Goal: Task Accomplishment & Management: Manage account settings

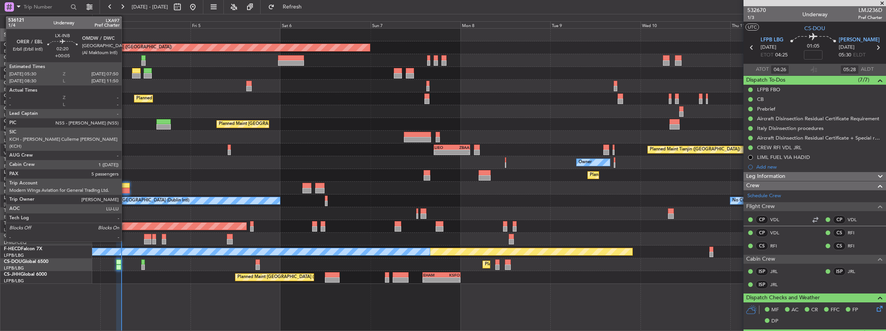
click at [125, 189] on div at bounding box center [125, 190] width 9 height 5
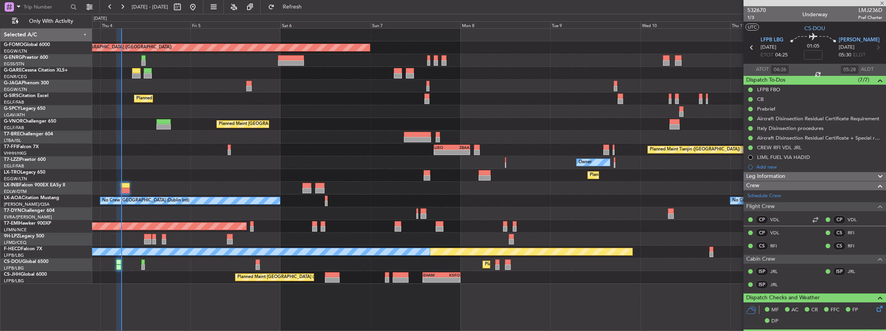
type input "+00:05"
type input "5"
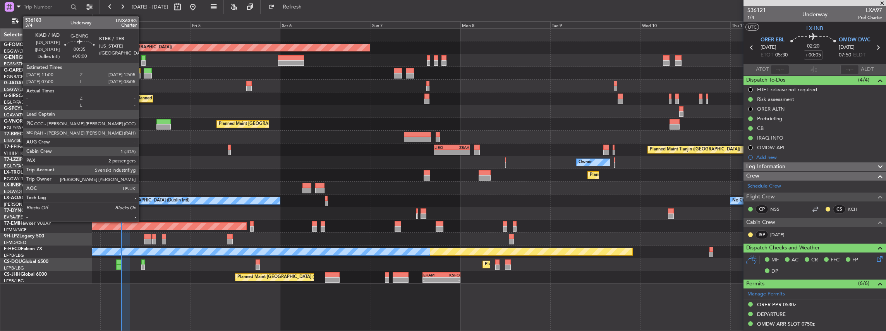
click at [142, 58] on div at bounding box center [143, 57] width 4 height 5
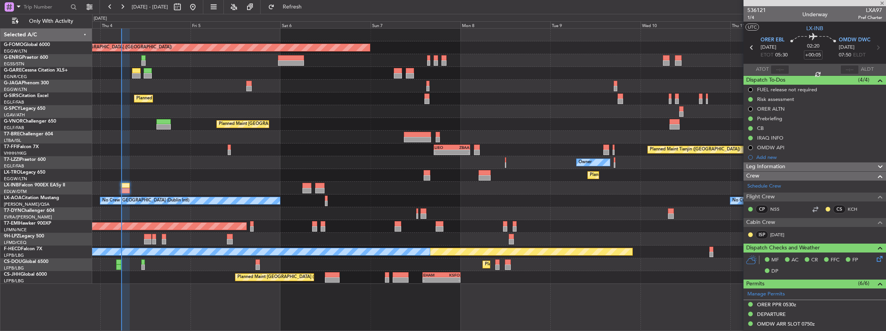
type input "2"
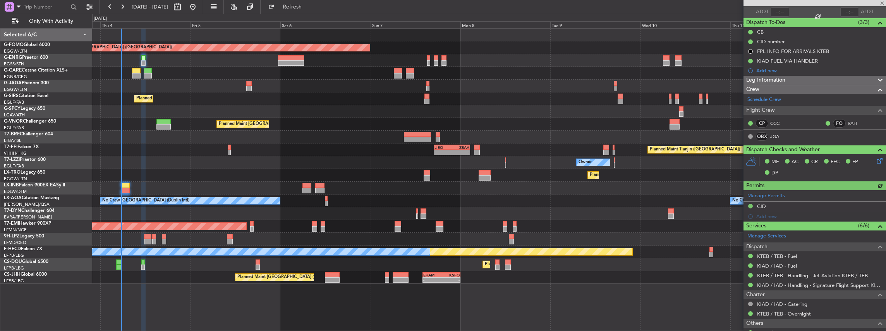
scroll to position [148, 0]
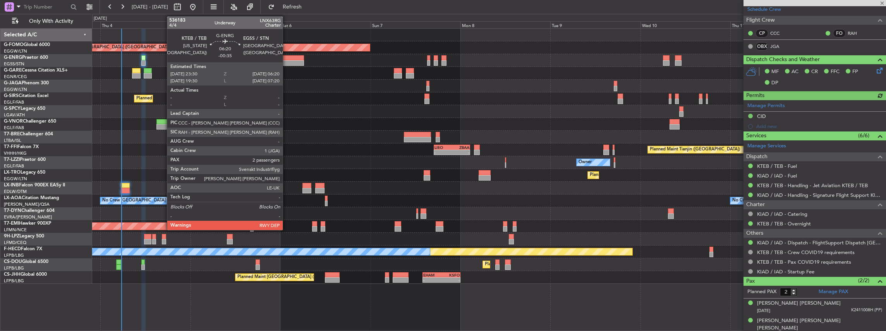
click at [286, 59] on div at bounding box center [291, 57] width 26 height 5
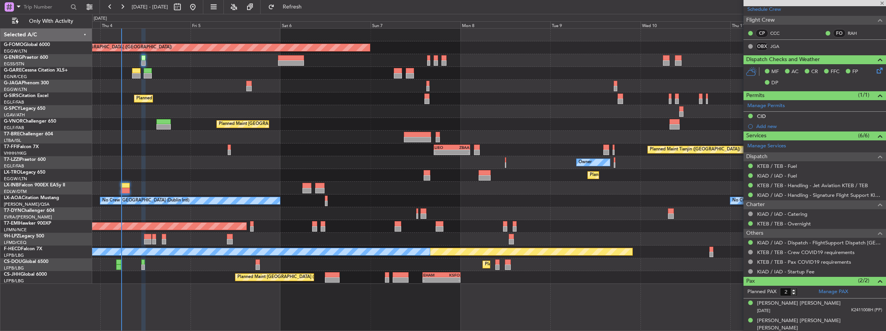
type input "-00:35"
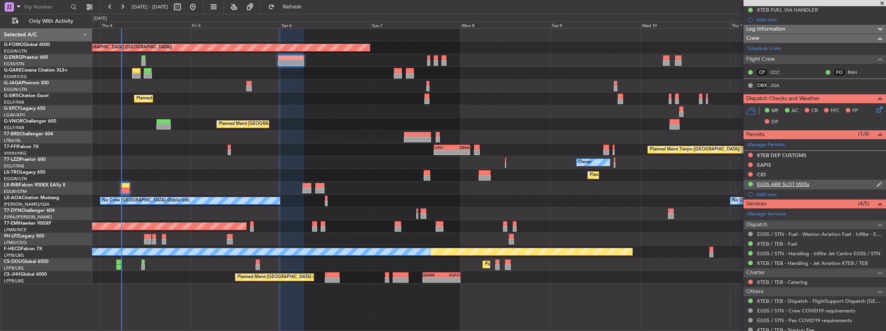
scroll to position [129, 0]
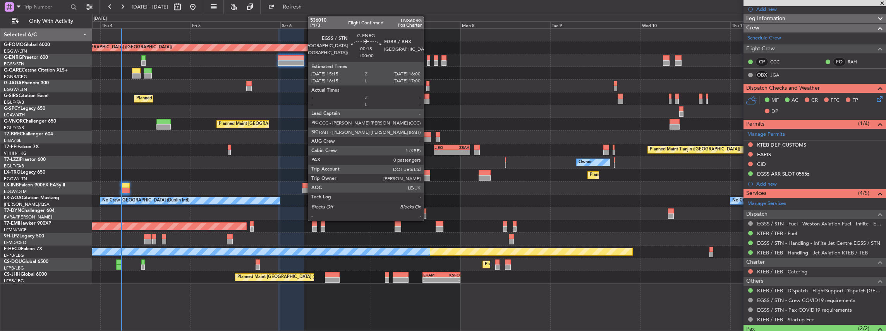
click at [427, 60] on div at bounding box center [428, 62] width 3 height 5
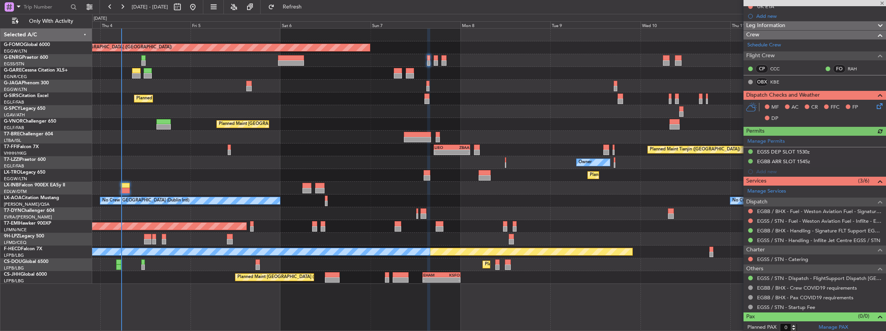
scroll to position [94, 0]
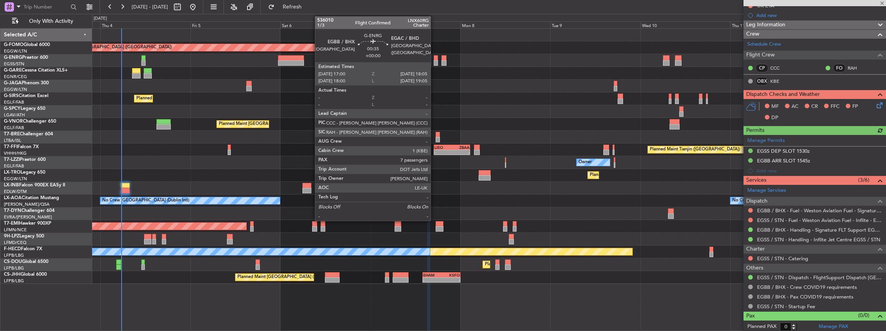
click at [434, 59] on div at bounding box center [436, 57] width 4 height 5
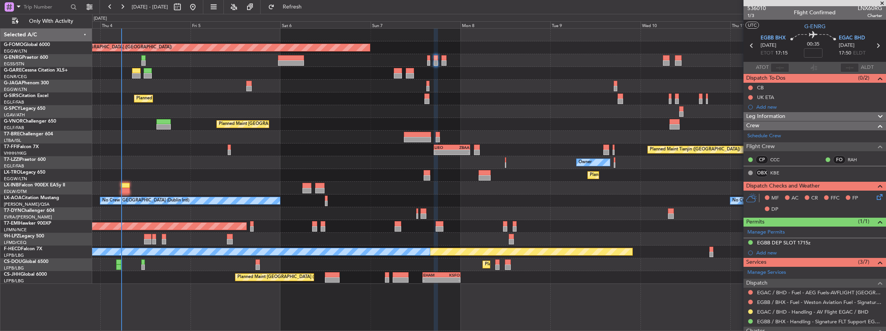
scroll to position [0, 0]
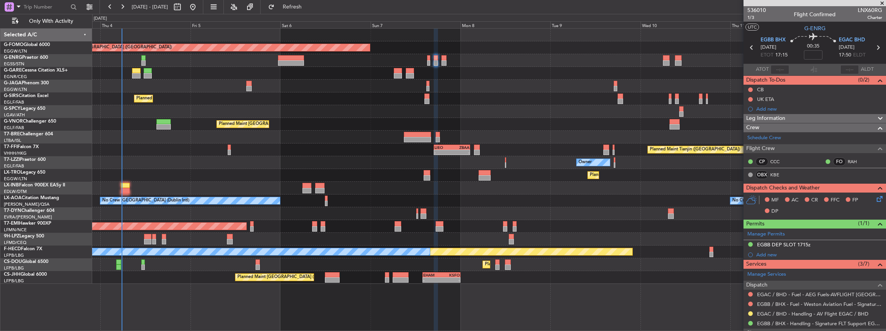
click at [720, 293] on div "Planned Maint London (Luton) Unplanned Maint Chester Planned Maint London (Farn…" at bounding box center [489, 180] width 794 height 304
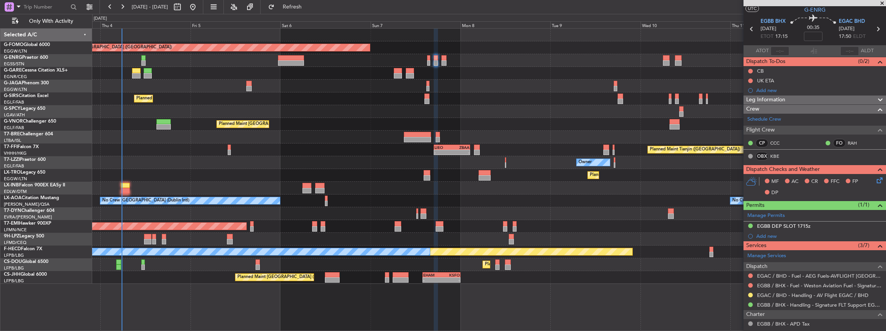
scroll to position [26, 0]
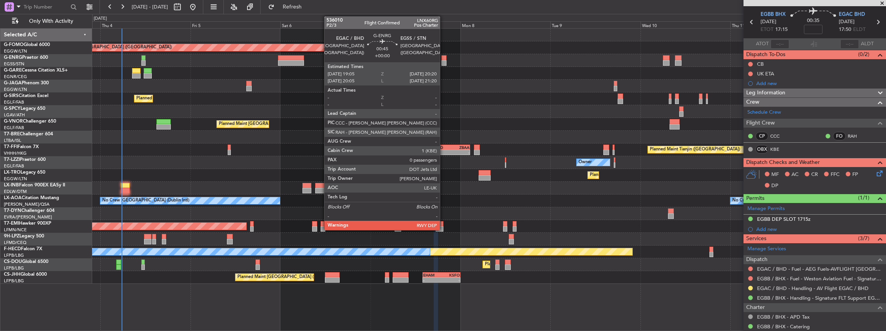
click at [444, 61] on div at bounding box center [443, 62] width 5 height 5
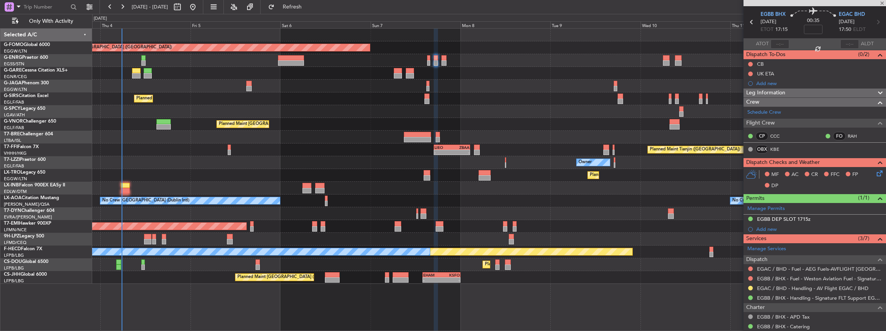
type input "0"
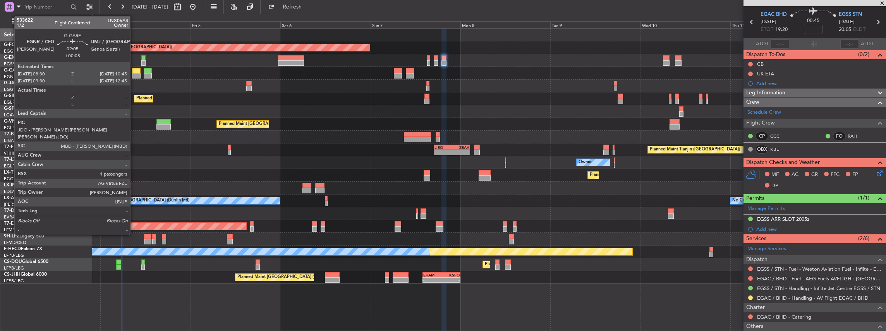
click at [134, 75] on div at bounding box center [136, 75] width 9 height 5
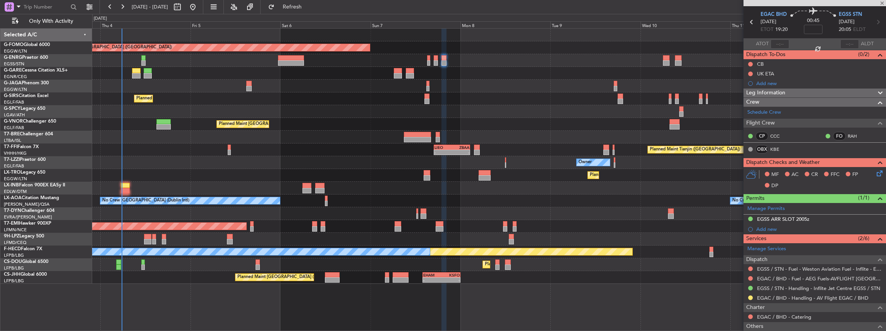
type input "+00:05"
type input "1"
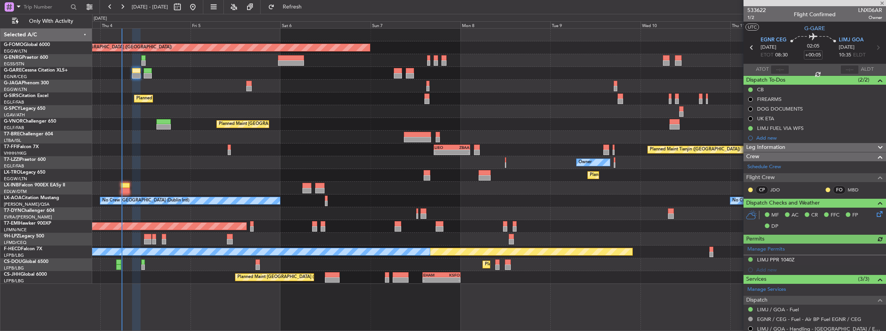
scroll to position [77, 0]
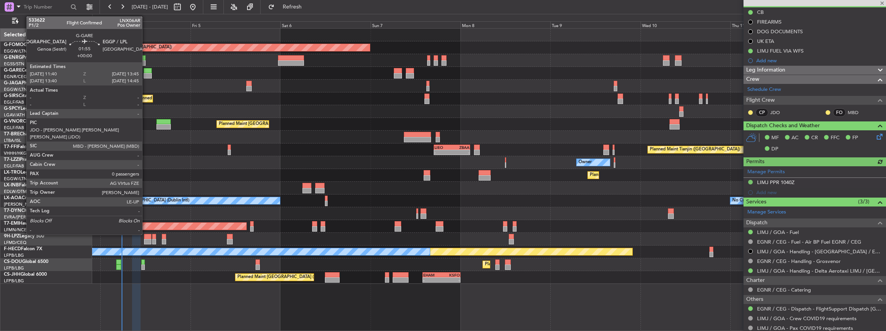
click at [146, 72] on div at bounding box center [148, 70] width 8 height 5
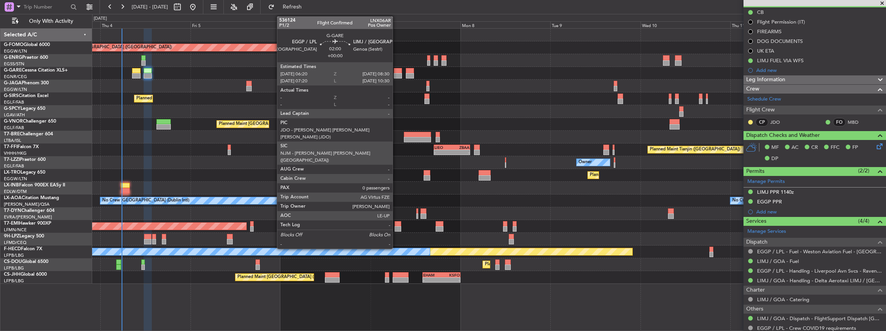
click at [396, 73] on div at bounding box center [398, 75] width 8 height 5
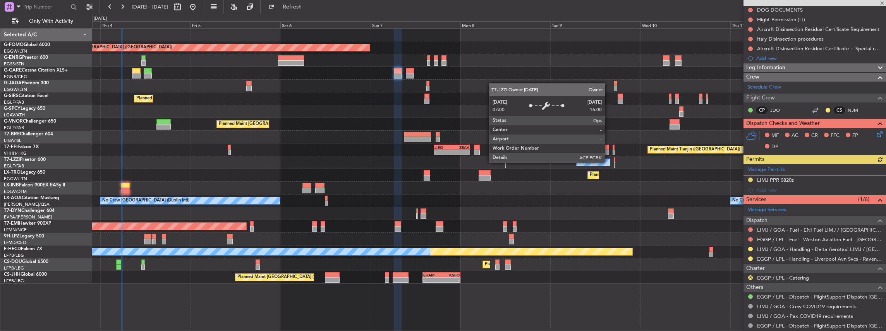
scroll to position [103, 0]
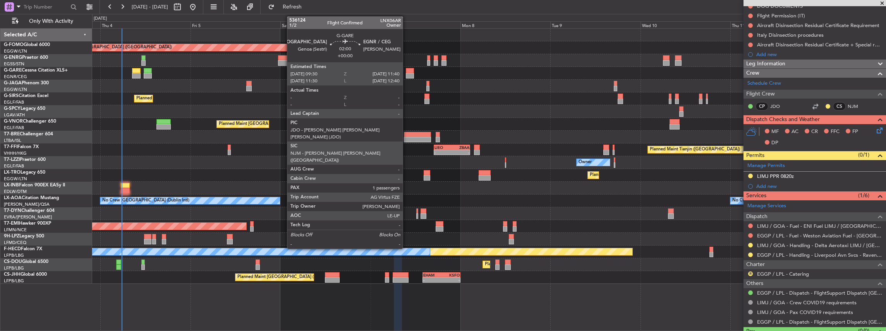
click at [406, 72] on div at bounding box center [410, 70] width 8 height 5
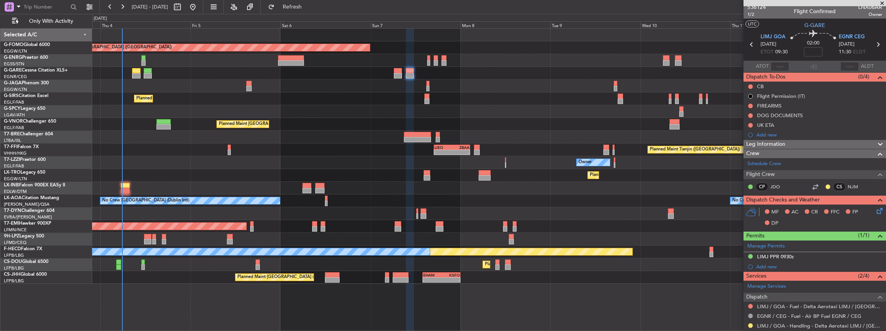
scroll to position [0, 0]
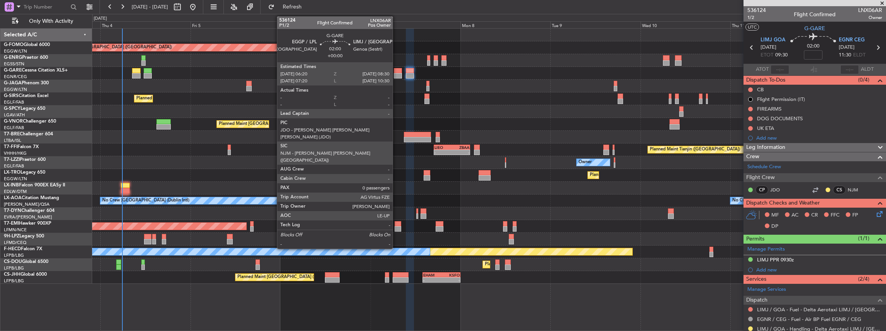
click at [396, 73] on div at bounding box center [398, 75] width 8 height 5
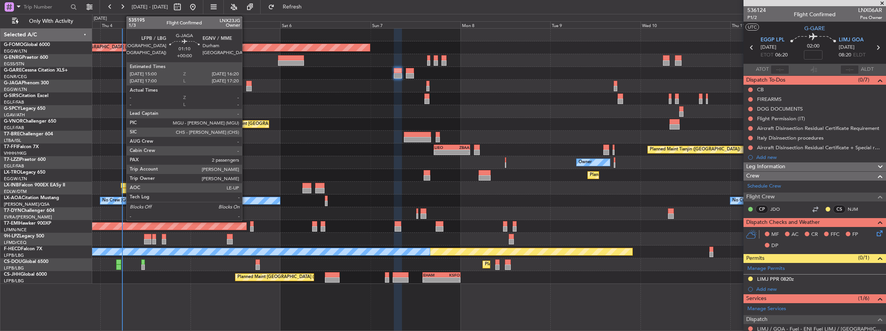
click at [246, 85] on div at bounding box center [248, 83] width 5 height 5
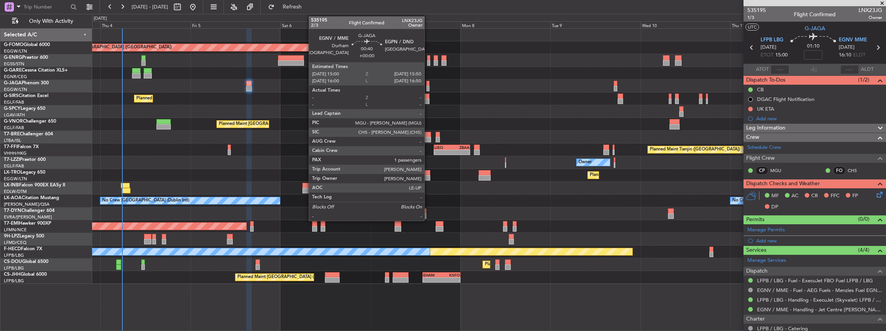
click at [428, 86] on div at bounding box center [427, 88] width 3 height 5
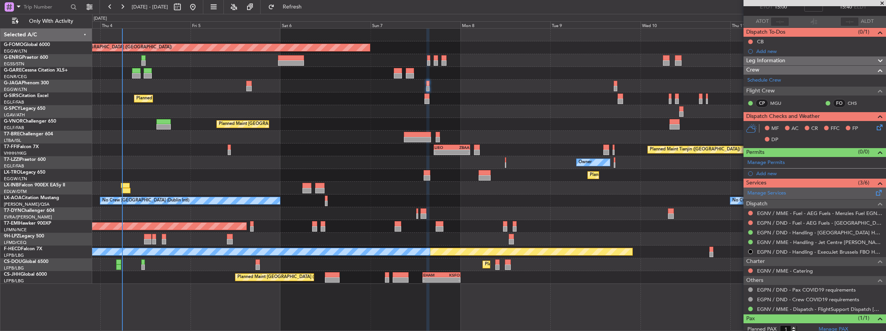
scroll to position [51, 0]
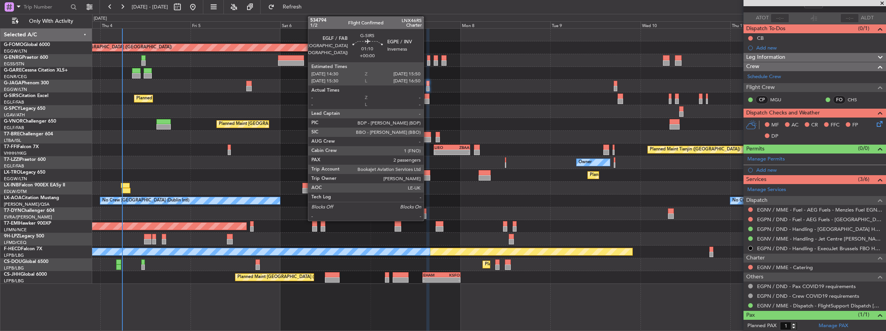
click at [427, 101] on div at bounding box center [426, 101] width 5 height 5
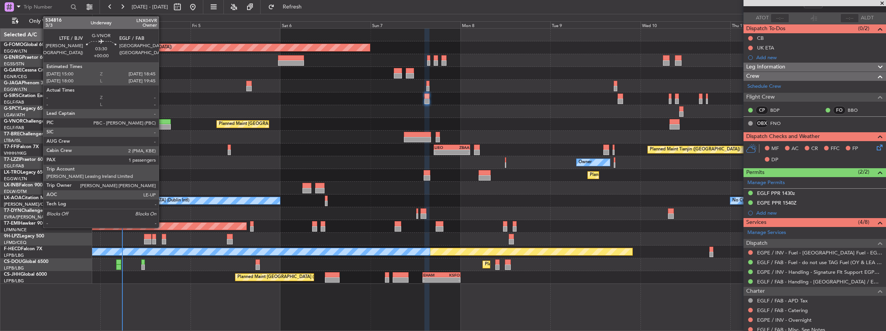
click at [163, 125] on div at bounding box center [163, 126] width 14 height 5
type input "1"
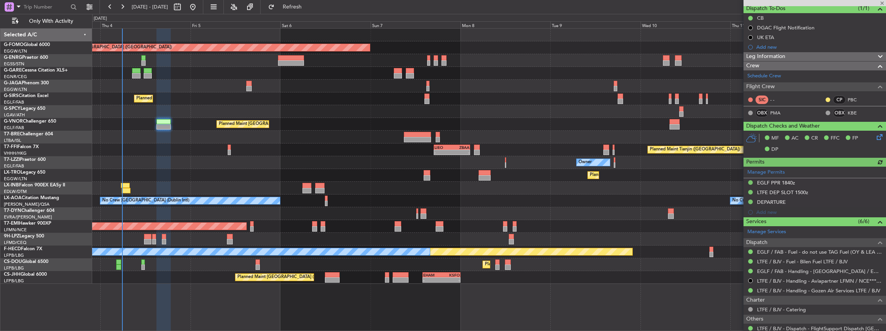
scroll to position [103, 0]
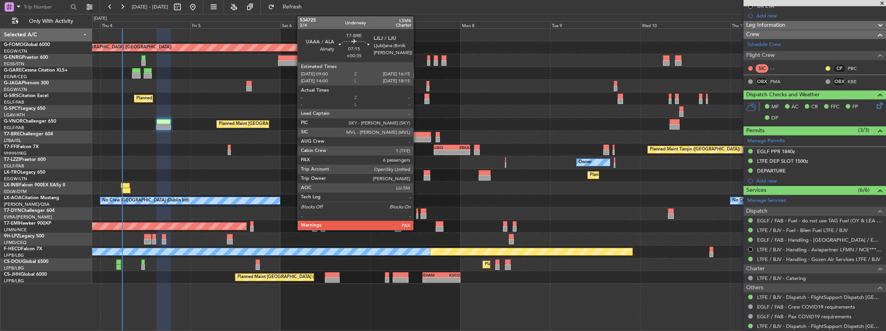
click at [417, 139] on div at bounding box center [417, 139] width 27 height 5
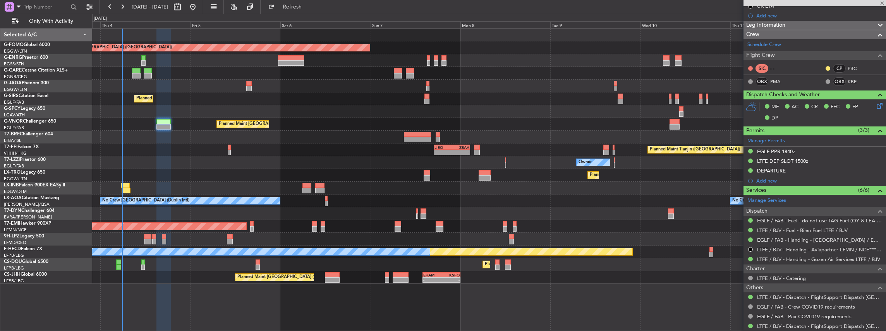
type input "+00:35"
type input "7"
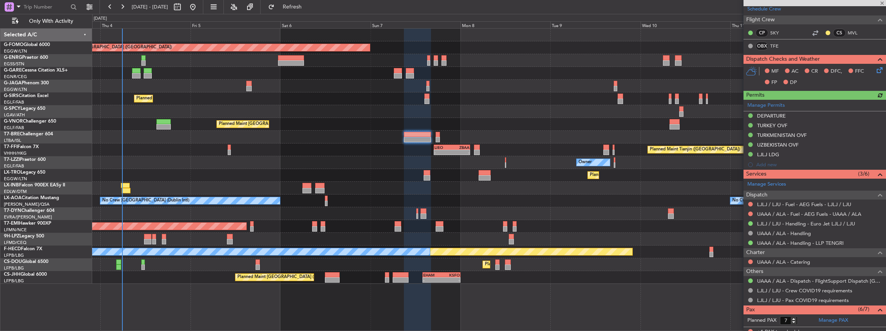
scroll to position [155, 0]
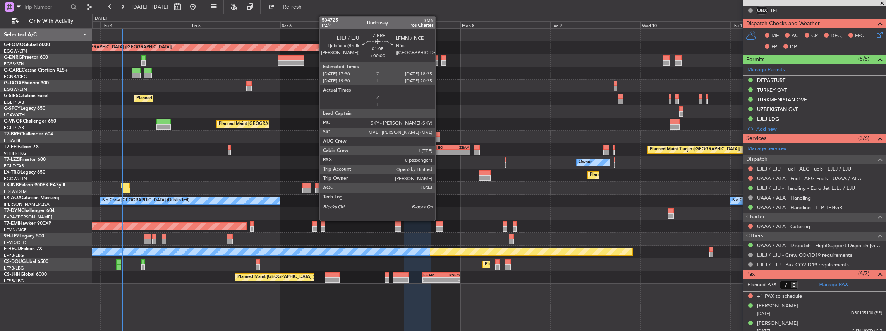
click at [439, 140] on div at bounding box center [438, 139] width 4 height 5
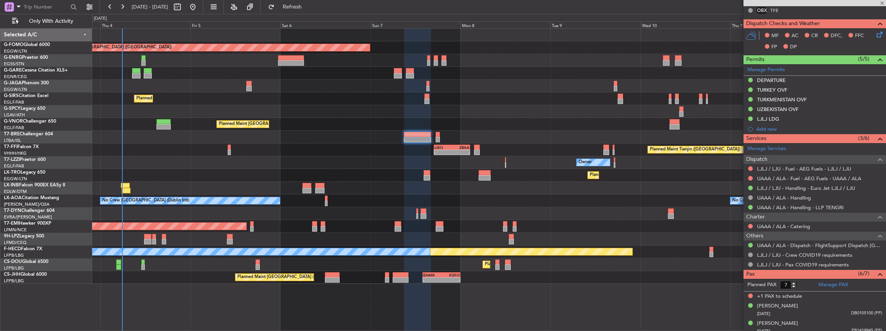
type input "0"
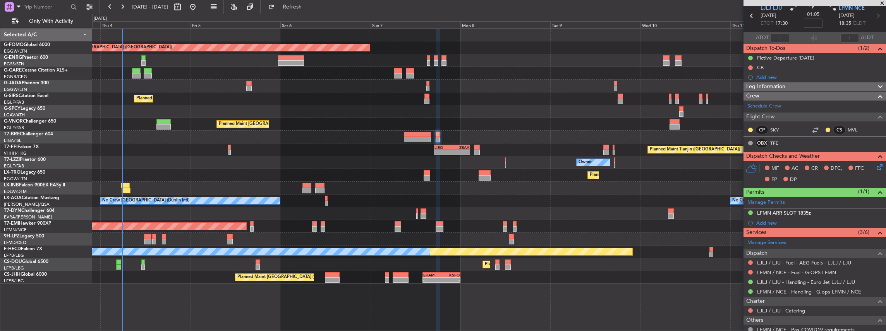
scroll to position [74, 0]
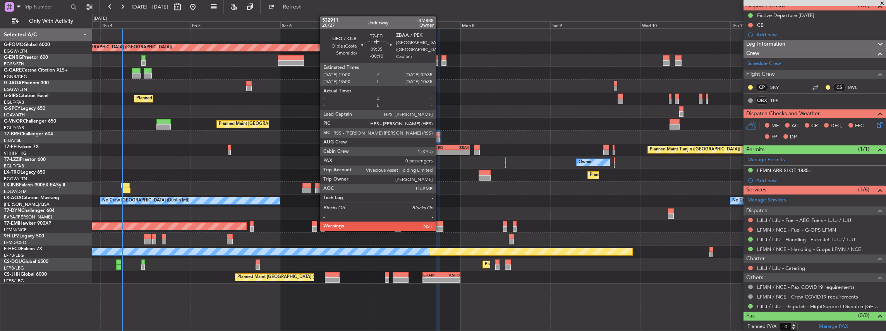
click at [439, 145] on div "LIEO" at bounding box center [442, 147] width 17 height 5
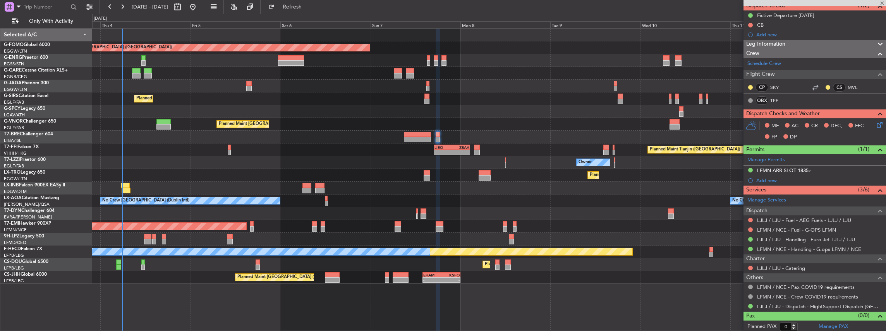
type input "-00:10"
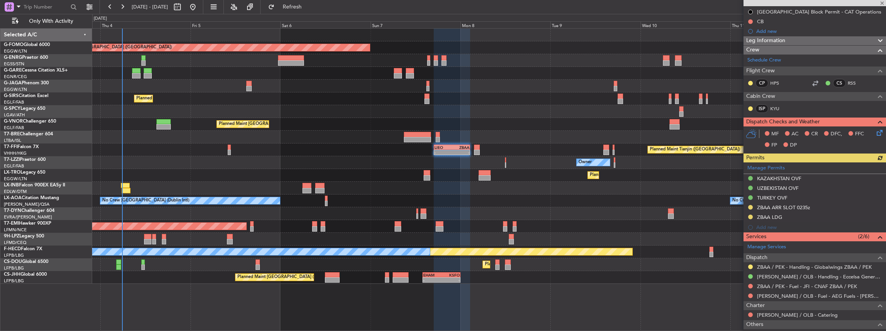
scroll to position [103, 0]
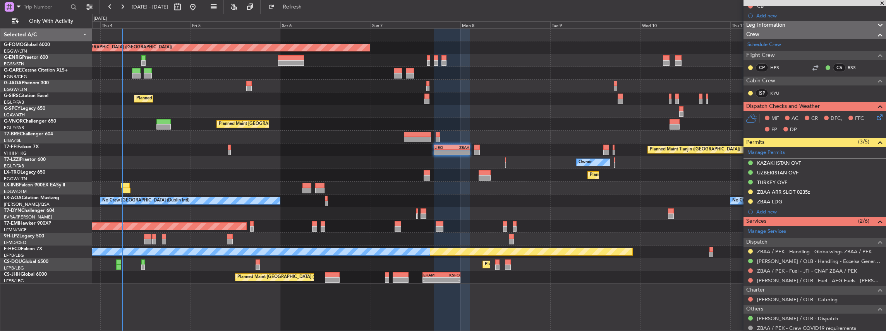
click at [423, 175] on div "Planned Maint Dusseldorf" at bounding box center [489, 175] width 794 height 13
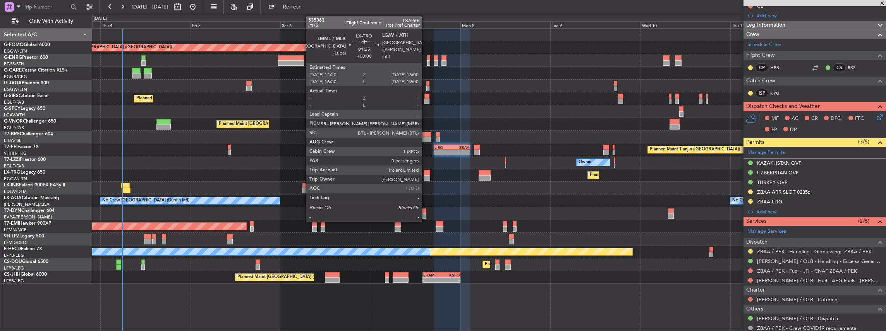
click at [425, 175] on div at bounding box center [427, 177] width 7 height 5
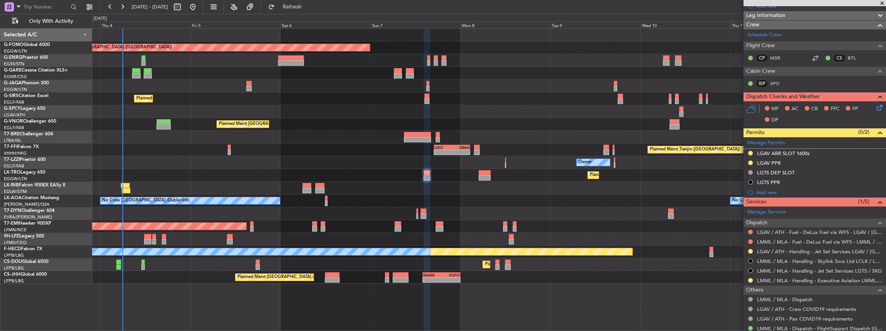
click at [584, 57] on div at bounding box center [489, 60] width 794 height 13
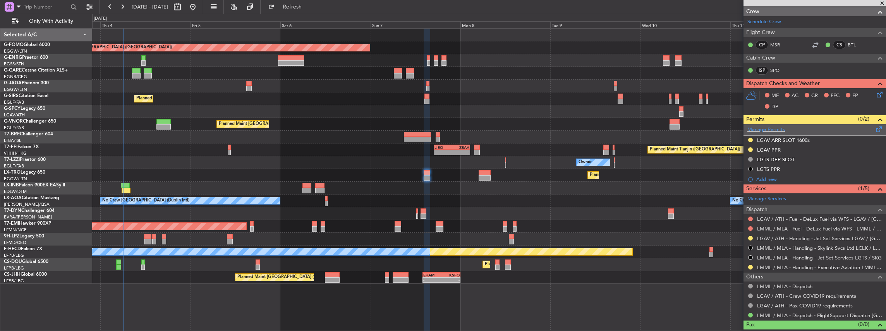
scroll to position [125, 0]
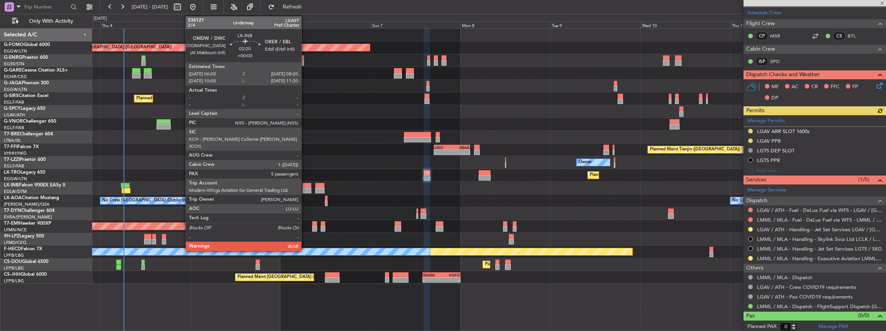
click at [305, 189] on div at bounding box center [306, 190] width 9 height 5
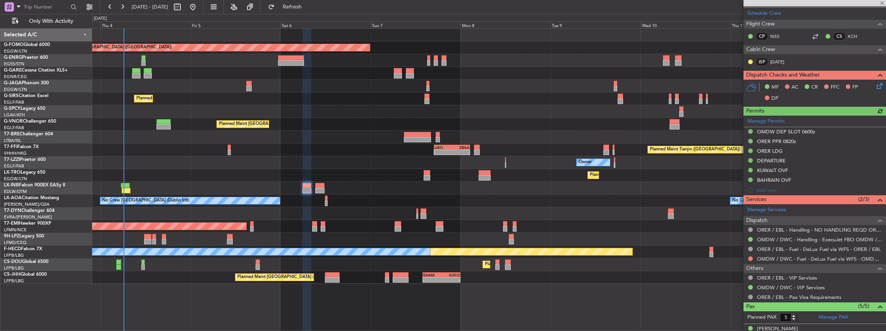
scroll to position [232, 0]
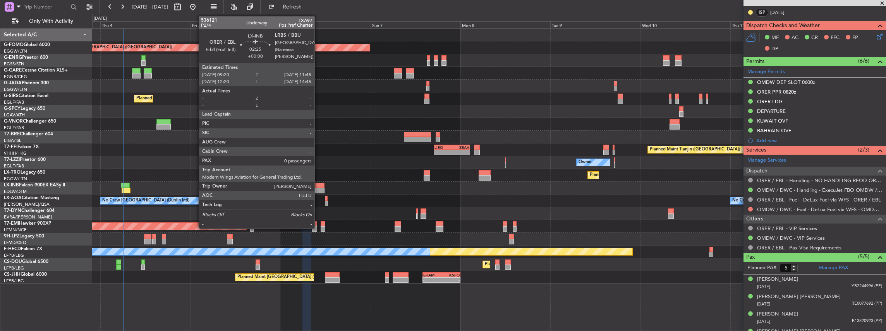
click at [318, 187] on div at bounding box center [319, 185] width 9 height 5
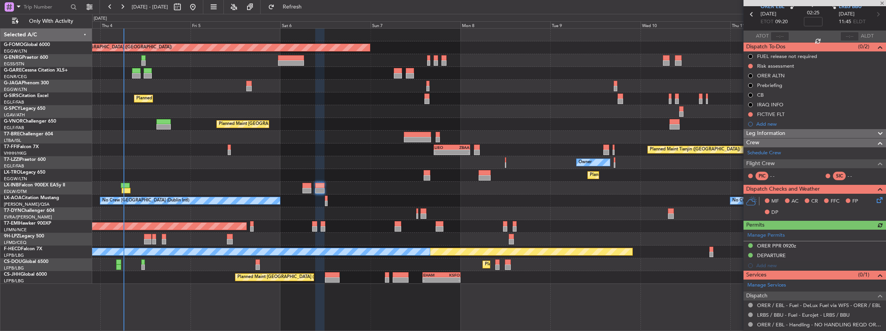
scroll to position [61, 0]
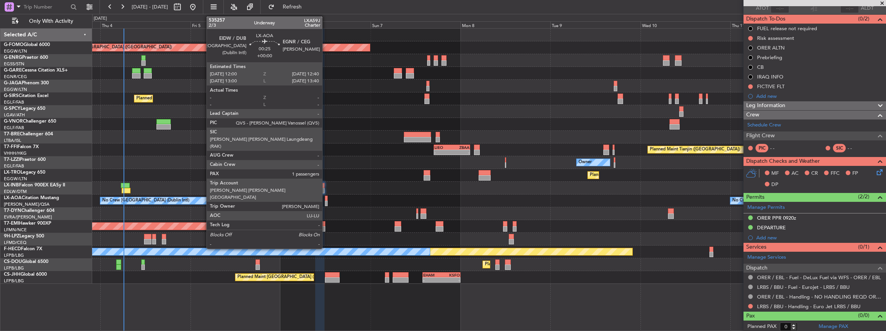
click at [326, 204] on div at bounding box center [326, 203] width 3 height 5
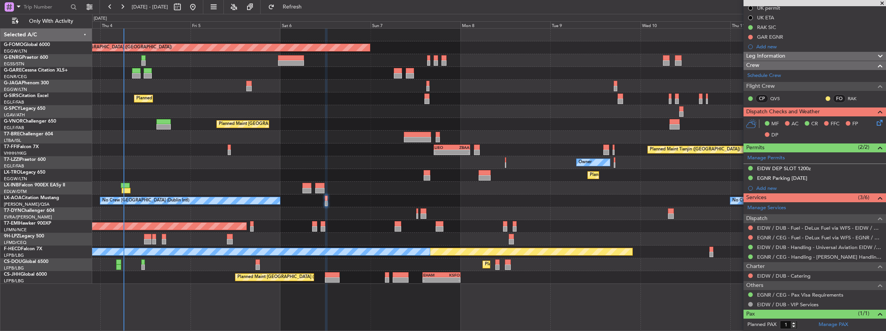
scroll to position [103, 0]
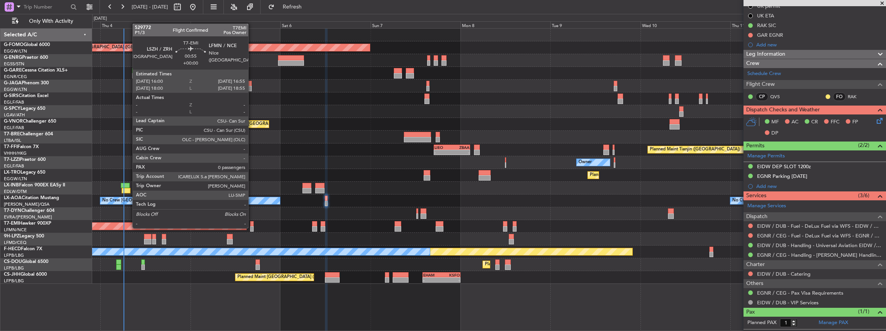
click at [252, 228] on div at bounding box center [251, 228] width 3 height 5
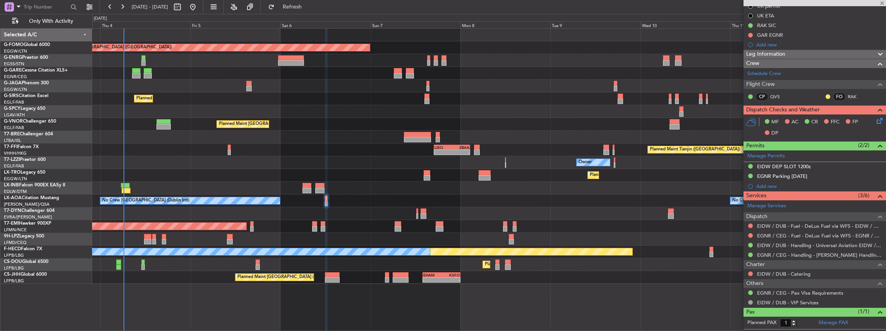
type input "0"
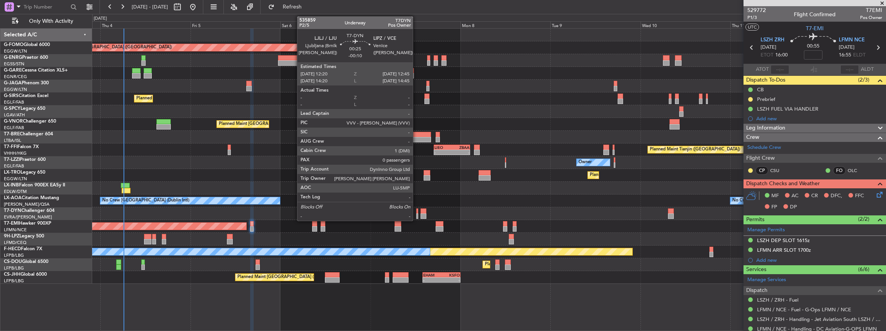
click at [417, 215] on div at bounding box center [417, 216] width 2 height 5
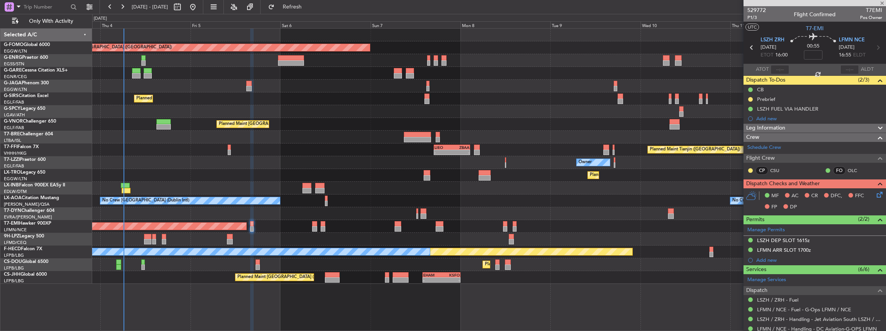
type input "-00:10"
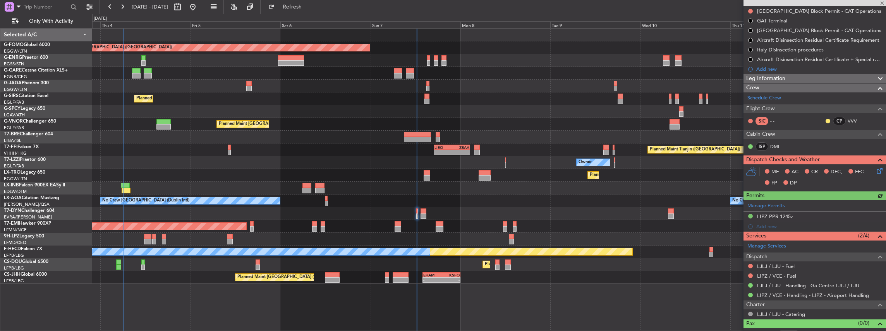
scroll to position [125, 0]
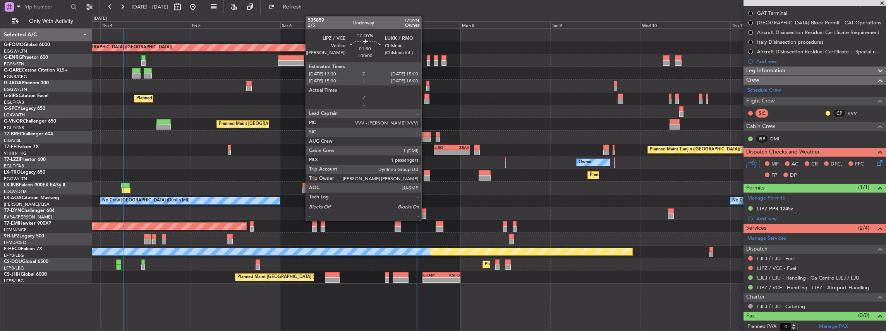
click at [425, 212] on div at bounding box center [423, 211] width 6 height 5
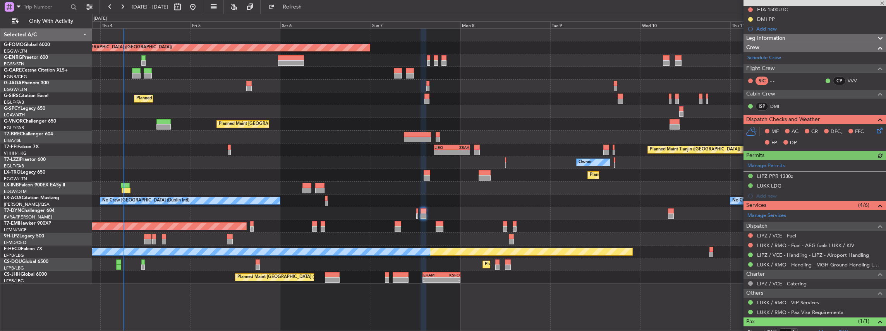
scroll to position [161, 0]
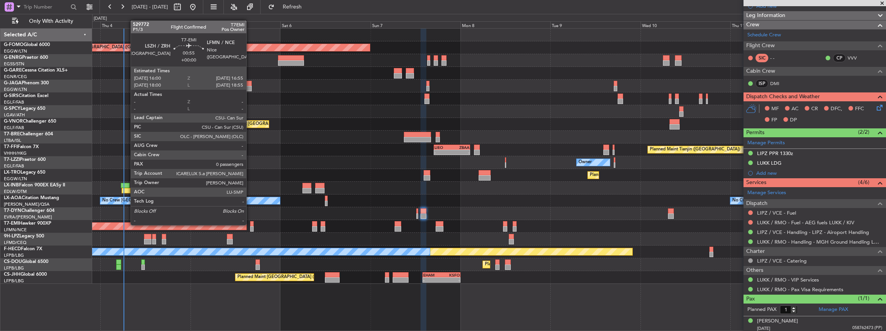
click at [250, 225] on div at bounding box center [251, 223] width 3 height 5
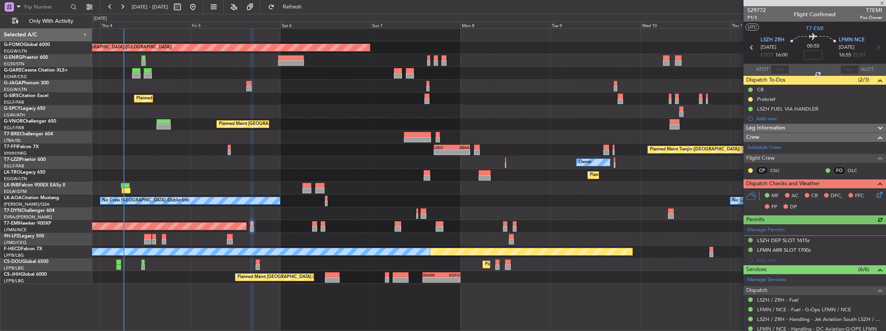
scroll to position [70, 0]
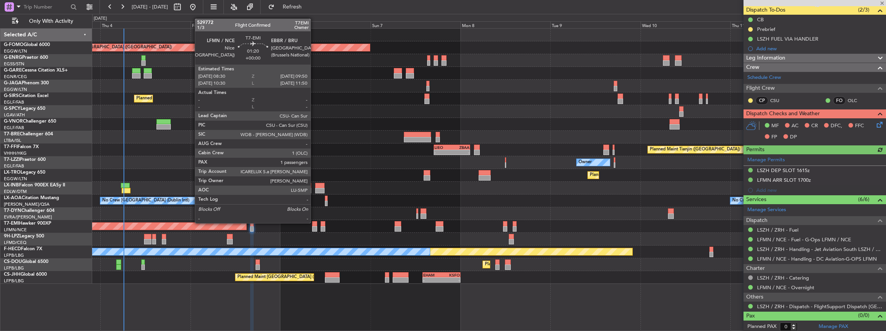
click at [314, 223] on div at bounding box center [314, 223] width 5 height 5
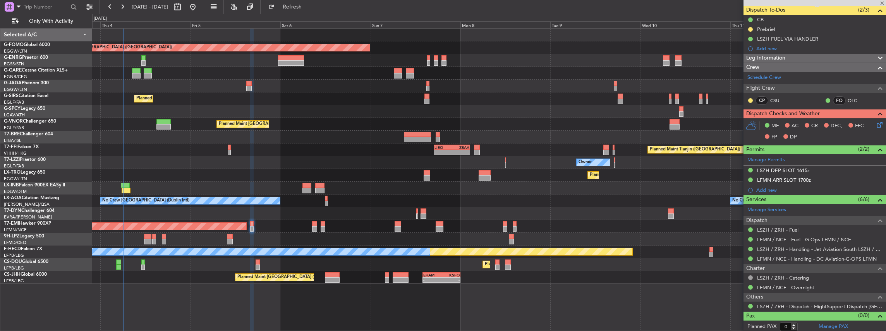
type input "1"
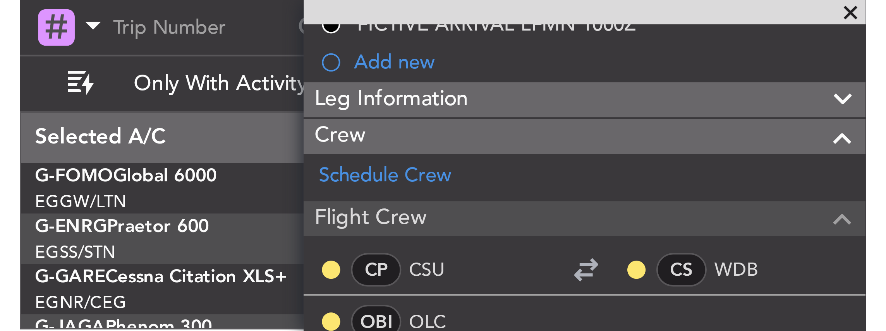
scroll to position [103, 0]
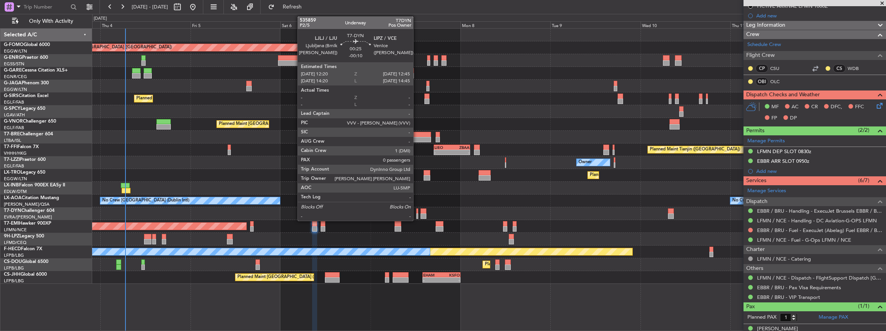
click at [417, 215] on div at bounding box center [417, 216] width 2 height 5
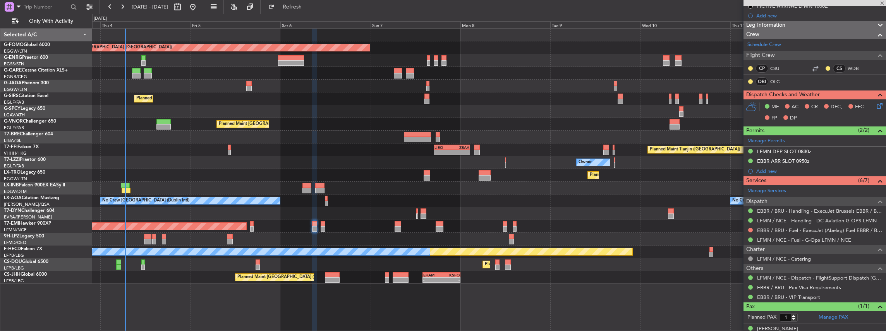
type input "-00:10"
type input "0"
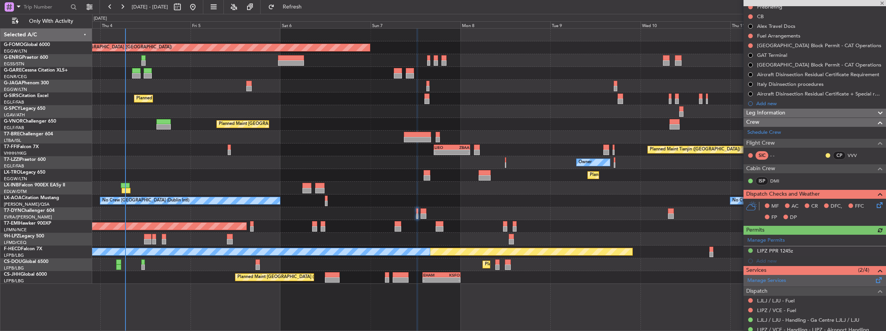
scroll to position [125, 0]
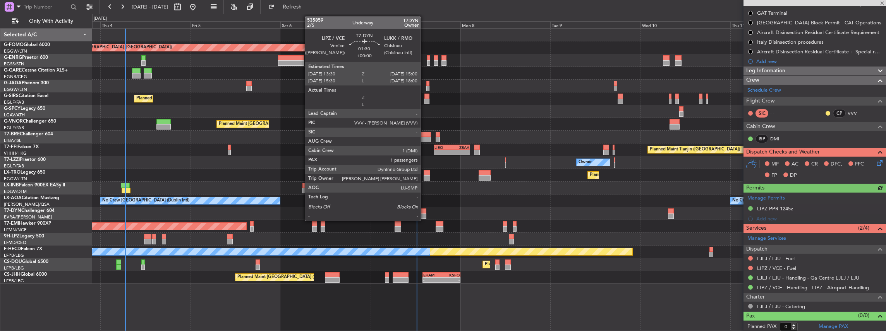
click at [424, 211] on div at bounding box center [423, 211] width 6 height 5
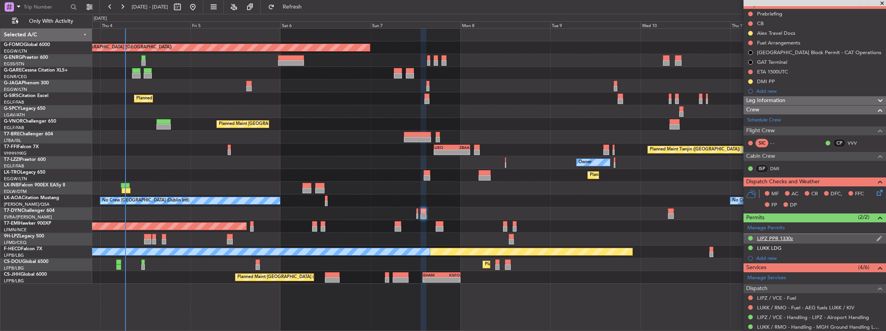
scroll to position [77, 0]
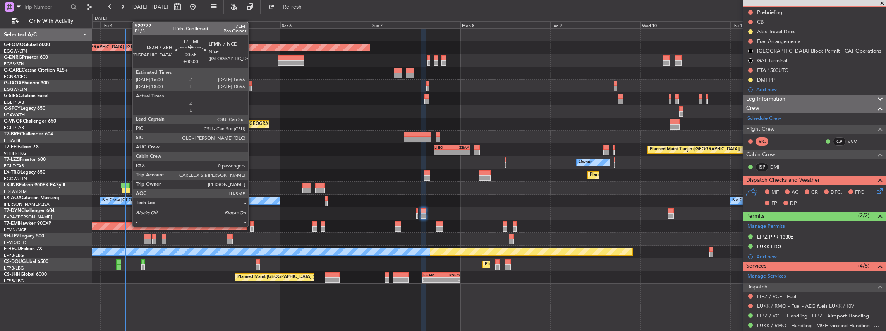
click at [252, 226] on div at bounding box center [251, 228] width 3 height 5
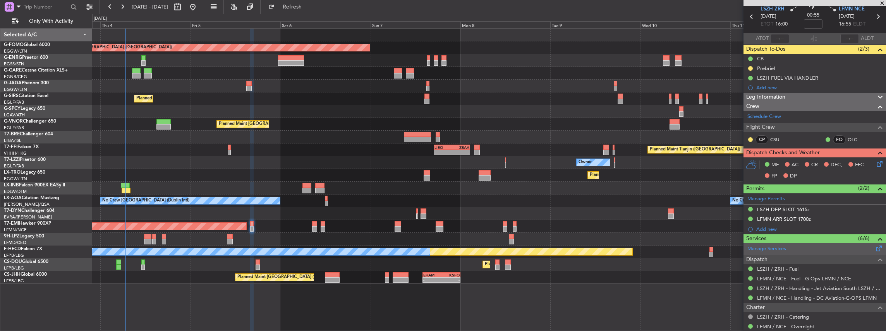
scroll to position [70, 0]
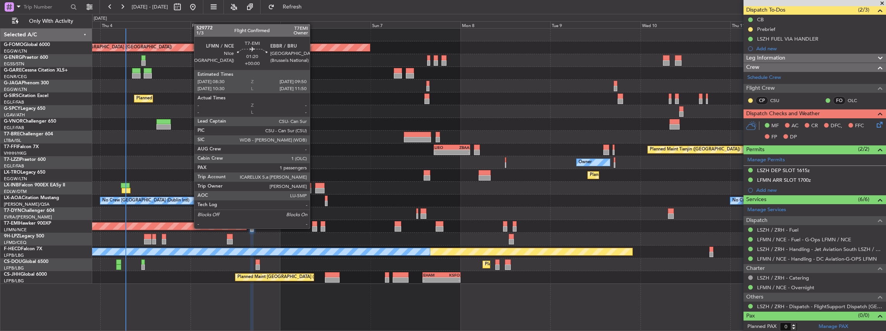
click at [314, 229] on div at bounding box center [314, 228] width 5 height 5
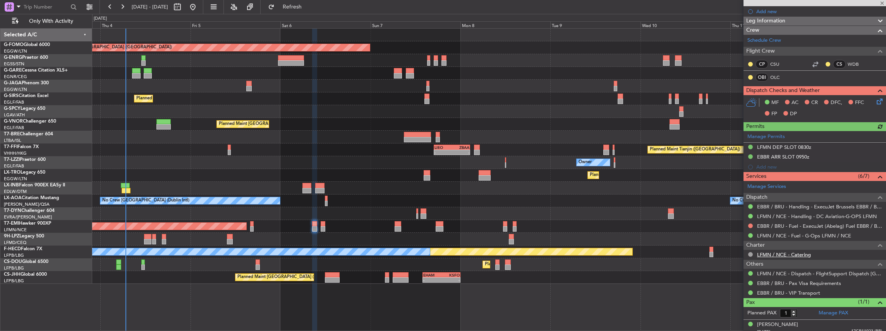
scroll to position [111, 0]
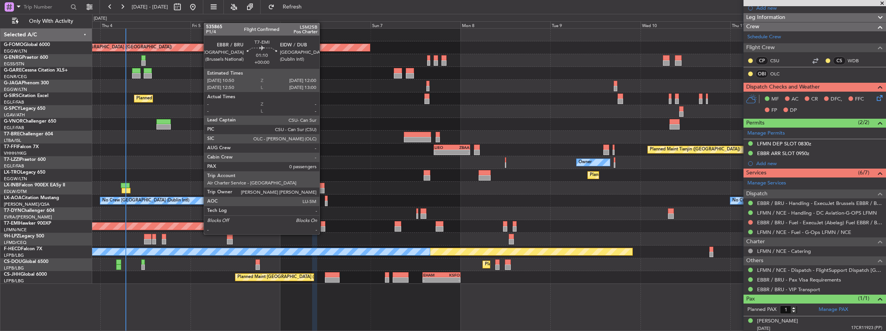
click at [323, 228] on div at bounding box center [323, 228] width 5 height 5
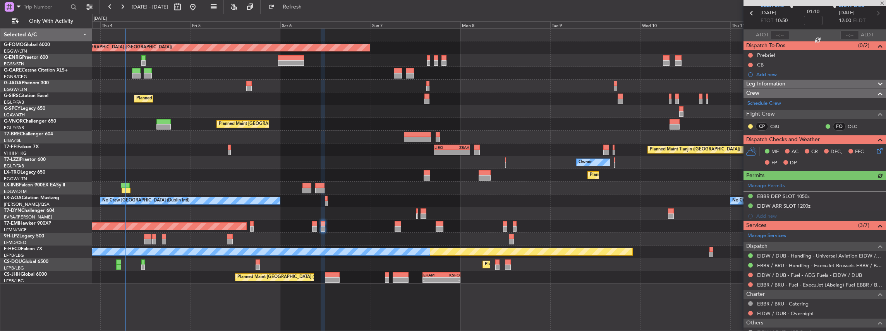
scroll to position [80, 0]
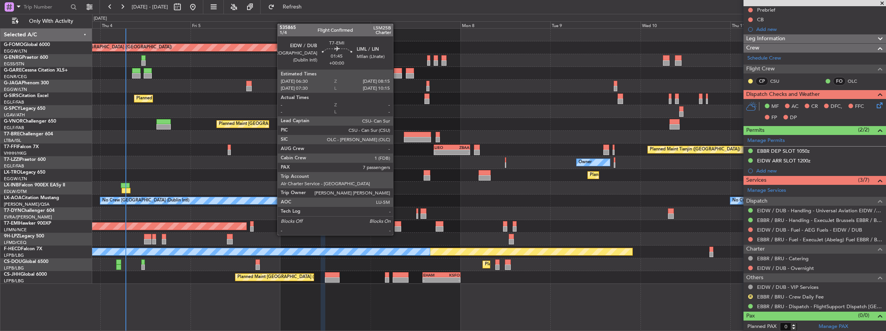
click at [397, 228] on div at bounding box center [397, 228] width 7 height 5
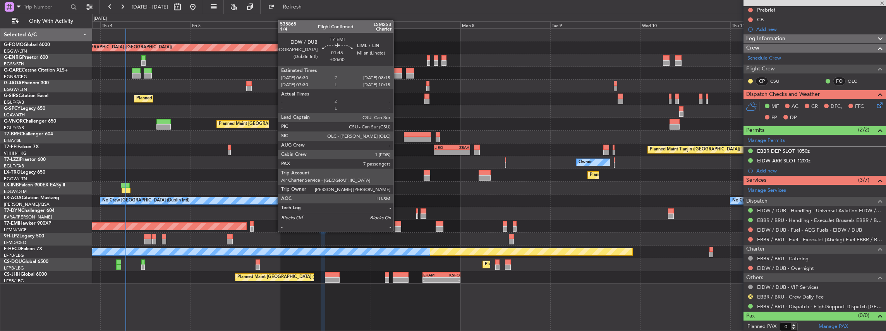
type input "7"
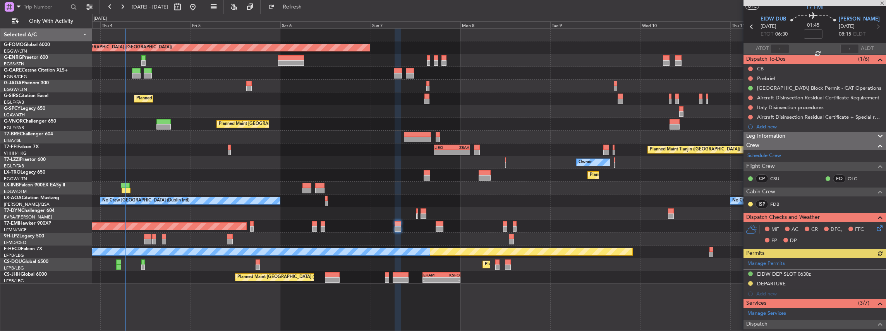
scroll to position [129, 0]
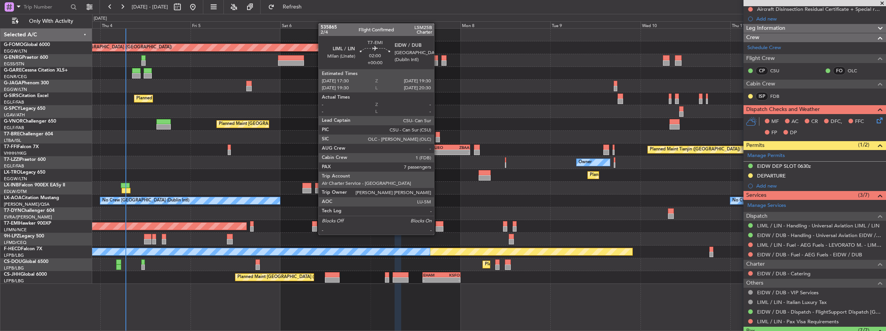
click at [438, 227] on div at bounding box center [440, 228] width 8 height 5
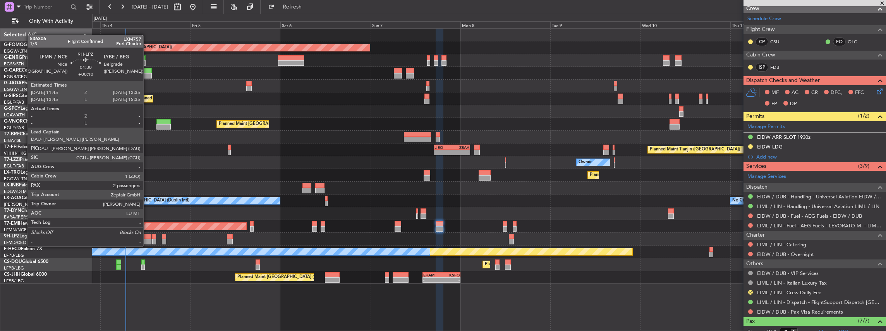
click at [147, 239] on div at bounding box center [147, 241] width 7 height 5
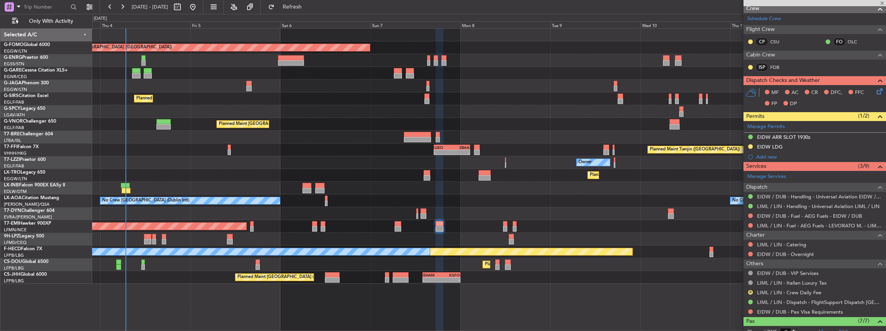
type input "+00:10"
type input "2"
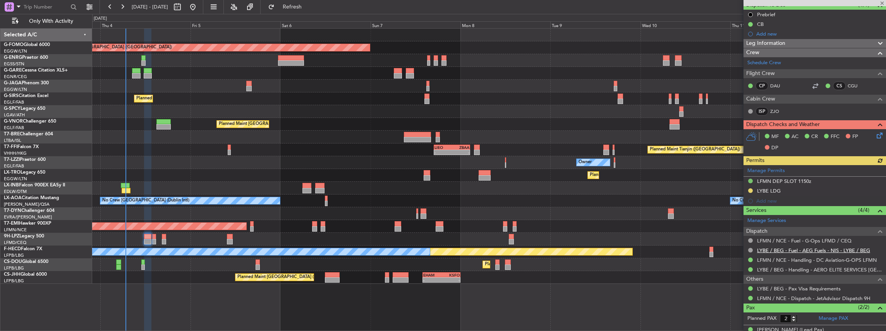
scroll to position [77, 0]
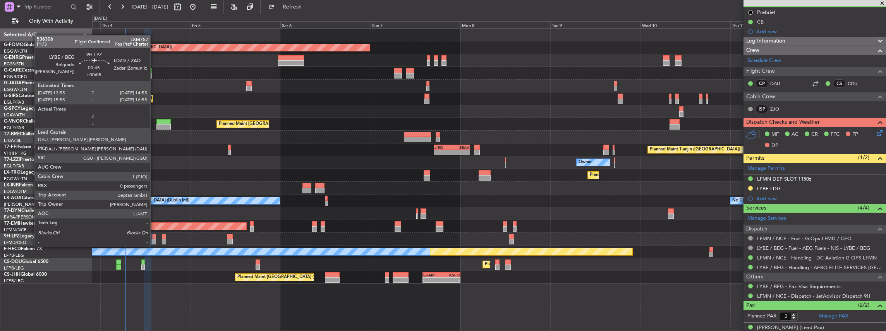
click at [154, 239] on div at bounding box center [154, 241] width 4 height 5
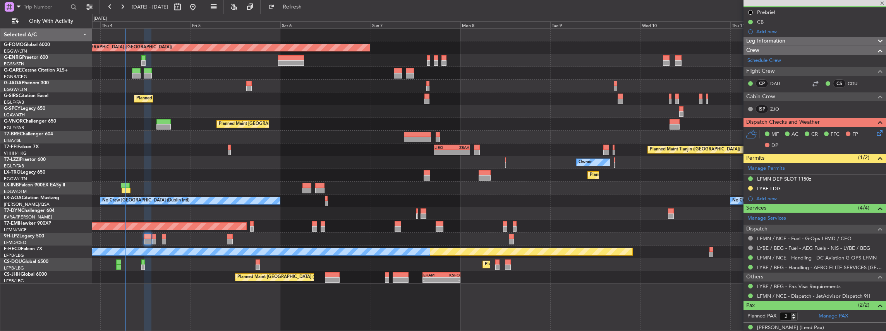
type input "+00:05"
type input "0"
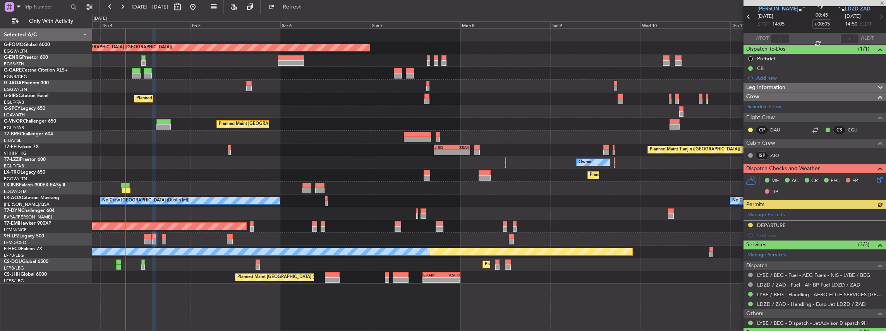
scroll to position [48, 0]
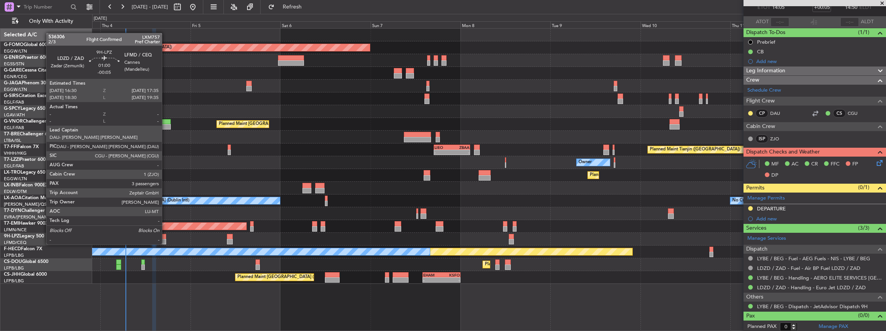
click at [166, 237] on div at bounding box center [164, 236] width 4 height 5
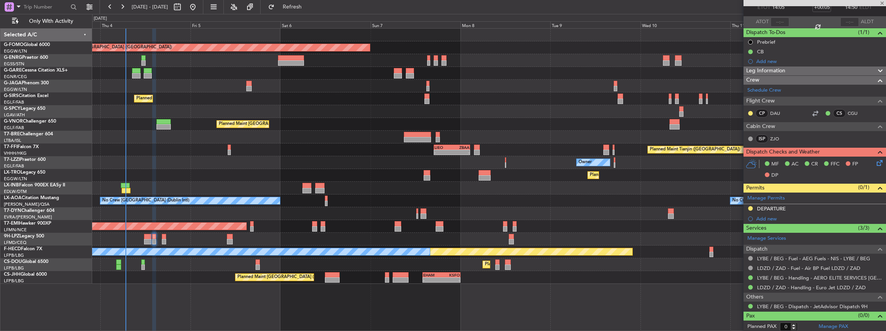
type input "-00:05"
type input "3"
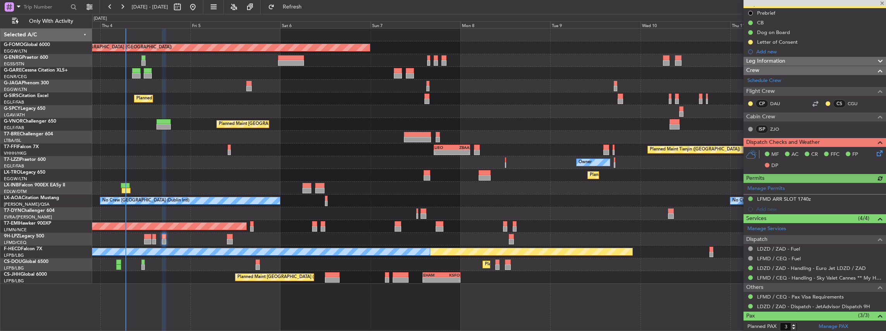
scroll to position [103, 0]
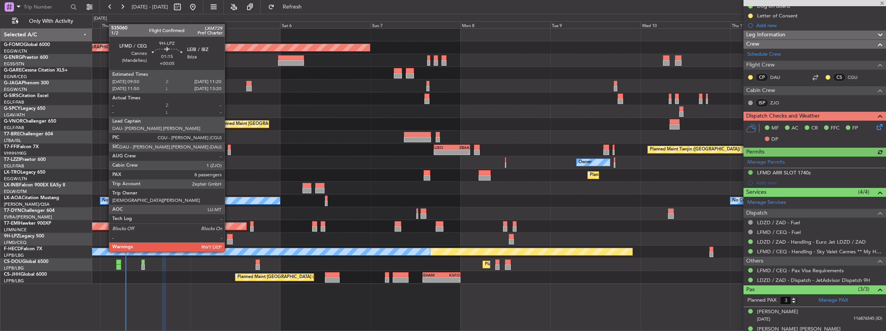
click at [228, 237] on div at bounding box center [230, 236] width 6 height 5
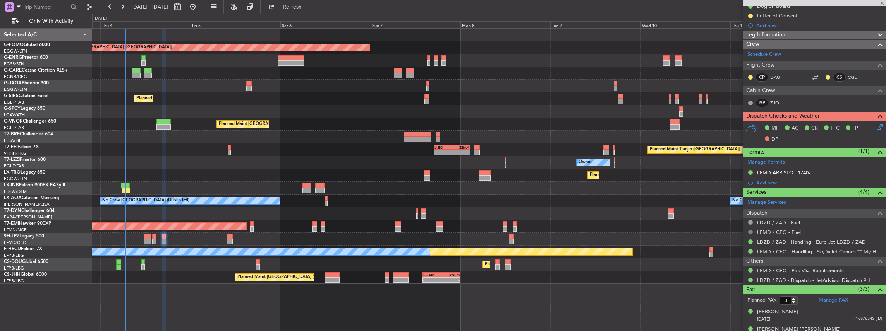
type input "+00:05"
type input "8"
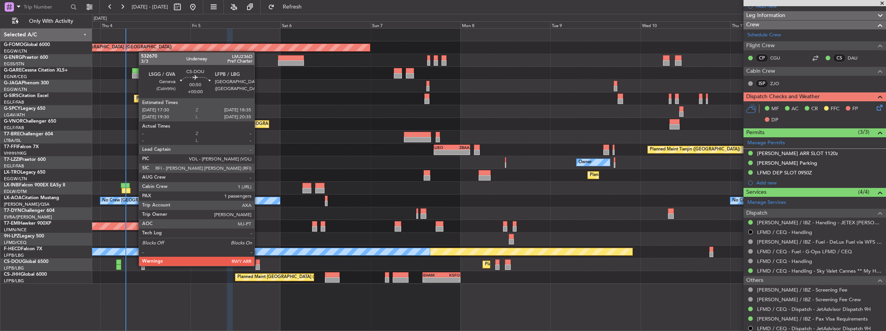
click at [258, 266] on div at bounding box center [258, 267] width 4 height 5
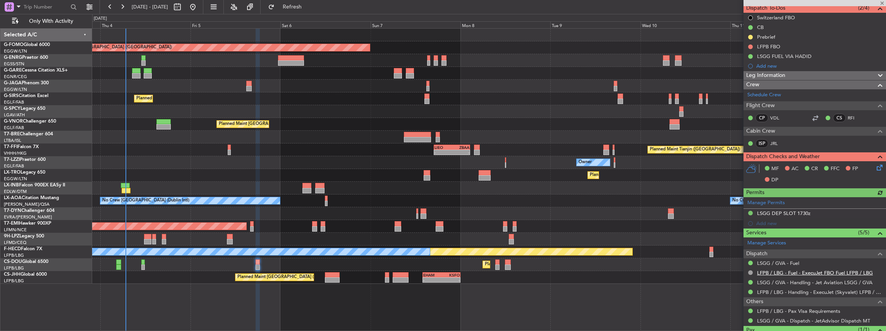
scroll to position [77, 0]
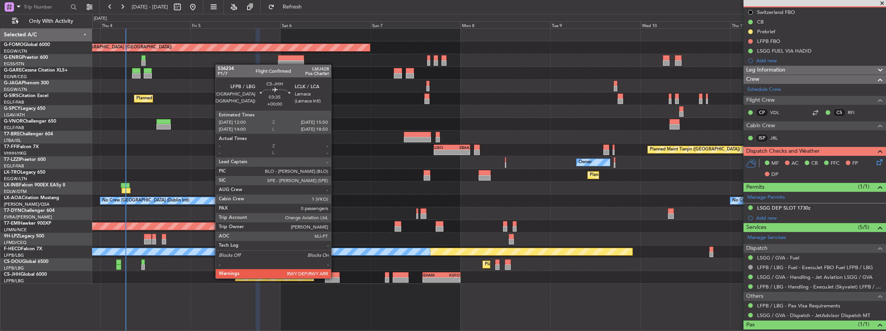
click at [335, 278] on div at bounding box center [332, 280] width 15 height 5
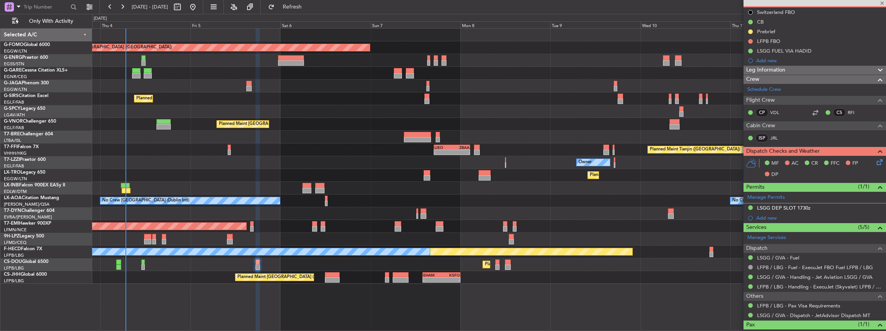
type input "0"
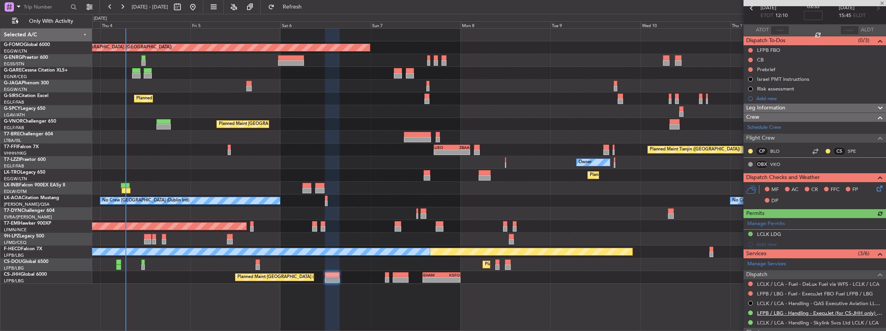
scroll to position [113, 0]
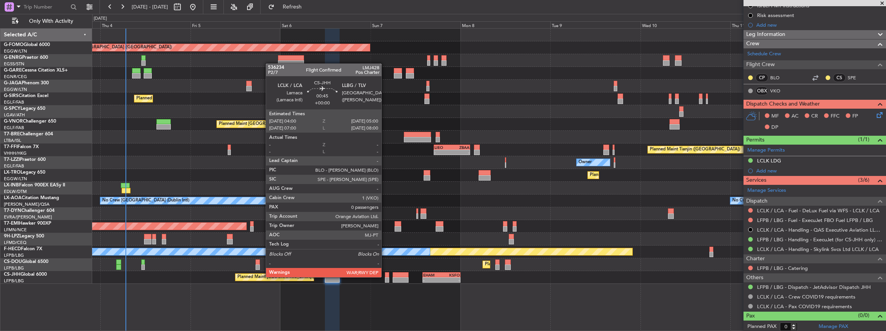
click at [385, 277] on div at bounding box center [387, 275] width 4 height 5
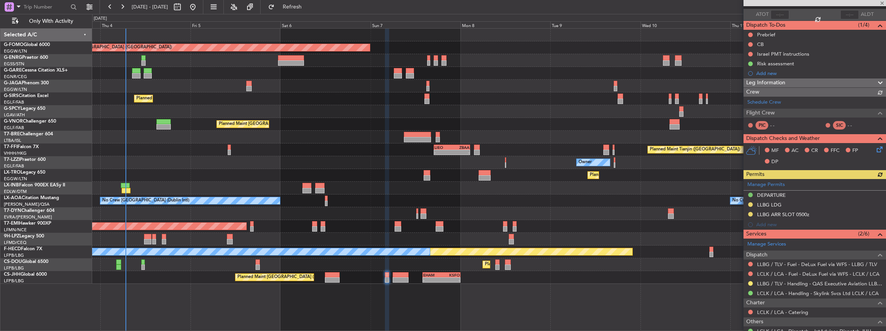
scroll to position [99, 0]
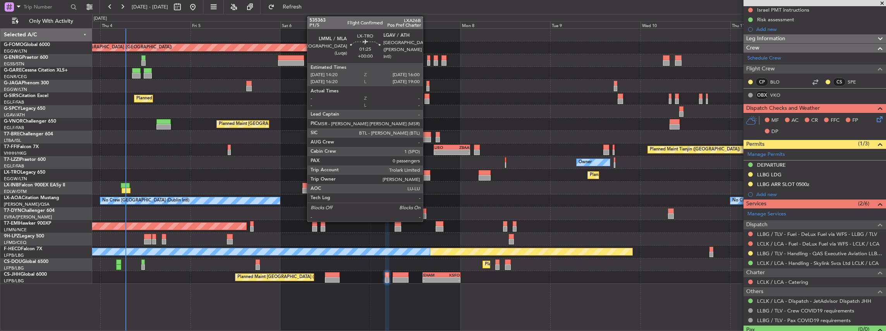
click at [427, 176] on div at bounding box center [427, 177] width 7 height 5
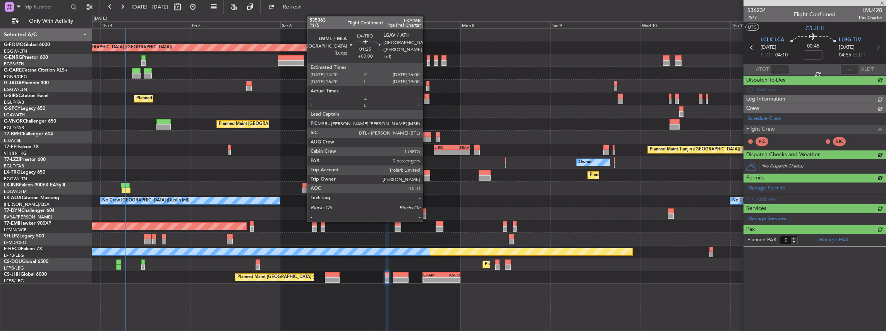
scroll to position [0, 0]
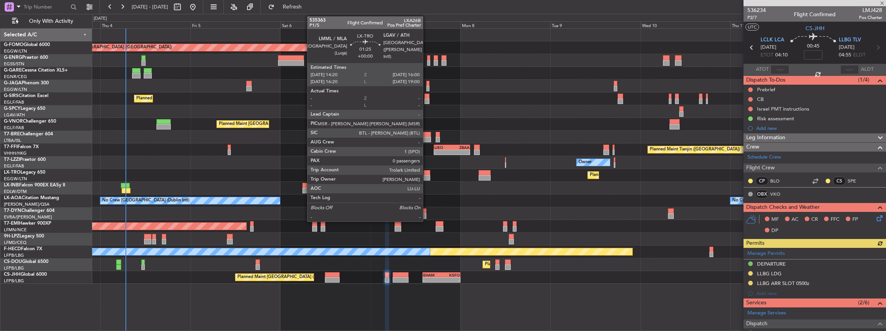
click at [427, 173] on div at bounding box center [427, 172] width 7 height 5
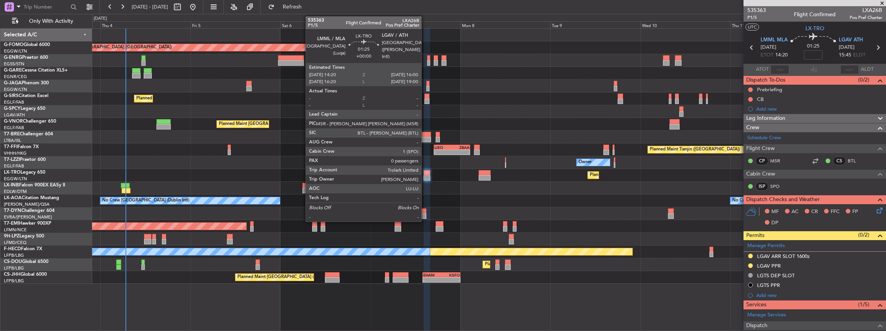
click at [425, 176] on div at bounding box center [427, 177] width 7 height 5
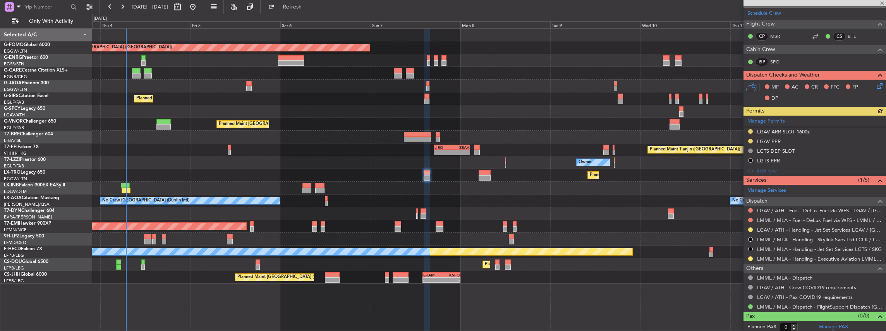
scroll to position [125, 0]
click at [750, 257] on button at bounding box center [750, 258] width 5 height 5
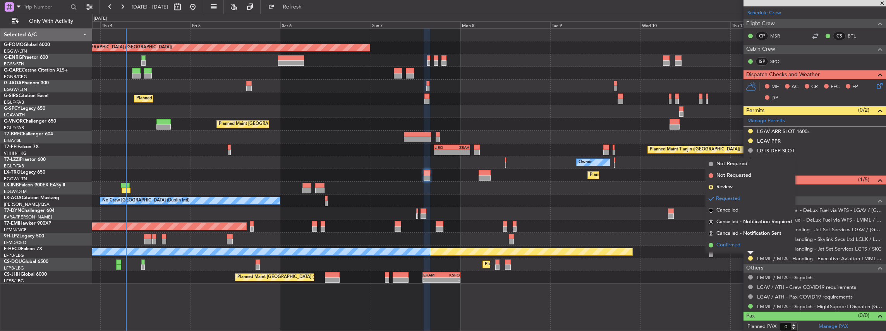
click at [743, 245] on li "Confirmed" at bounding box center [749, 246] width 89 height 12
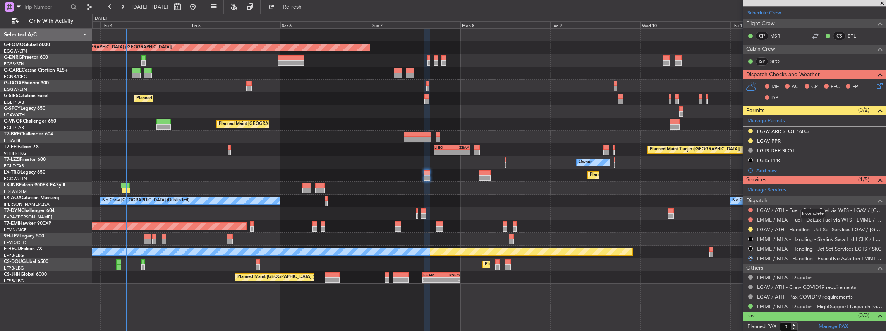
scroll to position [74, 0]
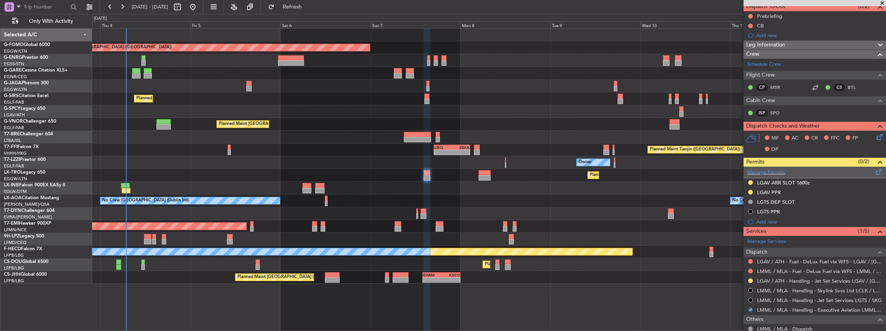
click at [874, 171] on span at bounding box center [878, 171] width 9 height 6
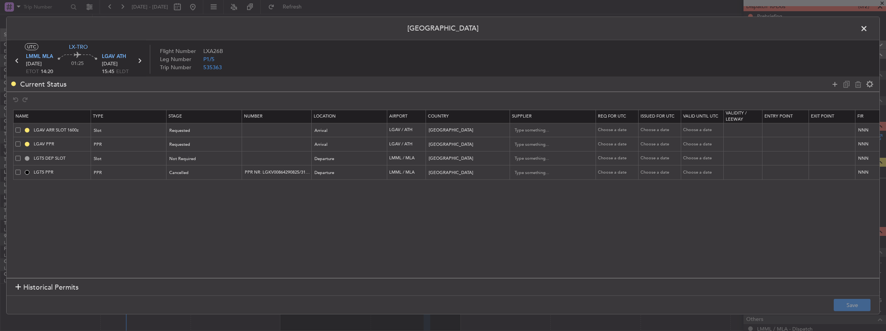
drag, startPoint x: 17, startPoint y: 158, endPoint x: 15, endPoint y: 166, distance: 8.3
click at [17, 158] on span at bounding box center [17, 158] width 5 height 5
click at [21, 156] on input "checkbox" at bounding box center [21, 156] width 0 height 0
click at [15, 173] on span at bounding box center [17, 172] width 5 height 5
click at [21, 170] on input "checkbox" at bounding box center [21, 170] width 0 height 0
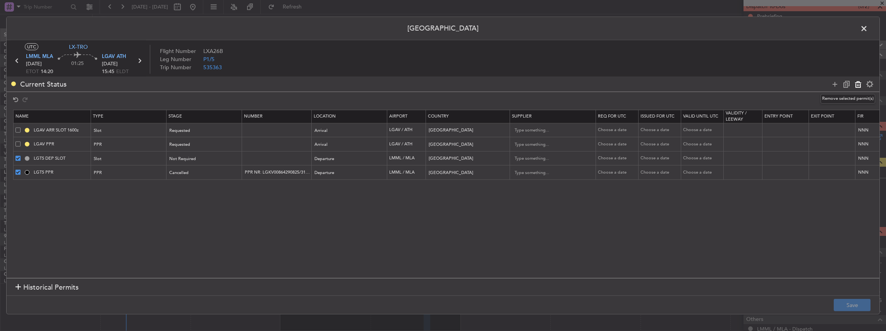
click at [855, 86] on icon at bounding box center [857, 83] width 9 height 9
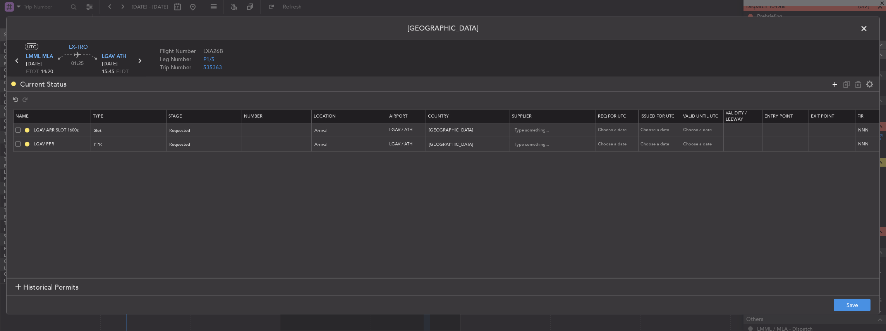
click at [832, 84] on icon at bounding box center [834, 83] width 9 height 9
click at [148, 156] on div "Type" at bounding box center [126, 160] width 64 height 12
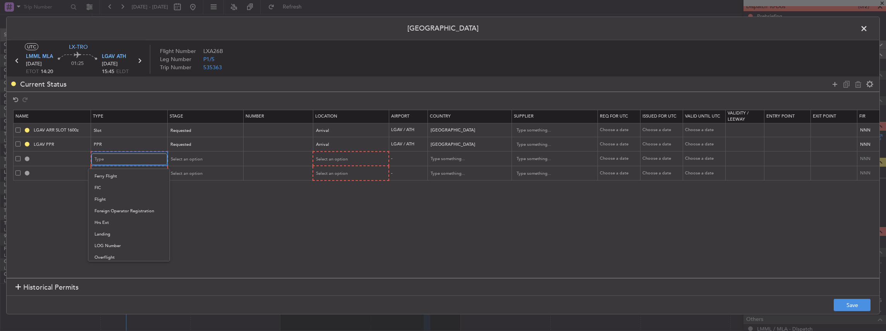
scroll to position [233, 0]
click at [108, 233] on span "Slot" at bounding box center [128, 233] width 69 height 12
click at [133, 178] on div "Type" at bounding box center [126, 174] width 64 height 12
click at [112, 216] on span "PPR" at bounding box center [128, 213] width 69 height 12
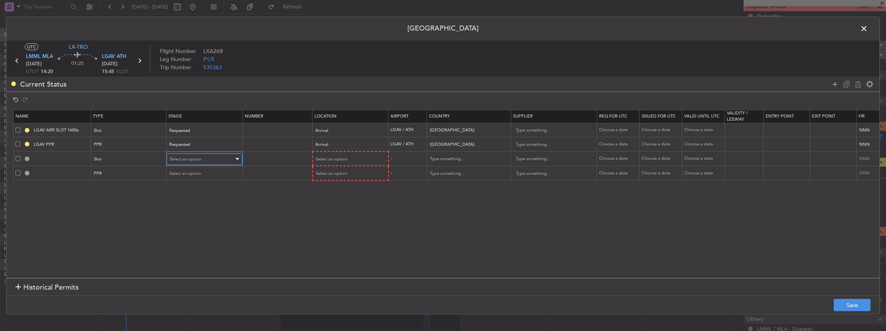
click at [194, 162] on div "Select an option" at bounding box center [202, 160] width 64 height 12
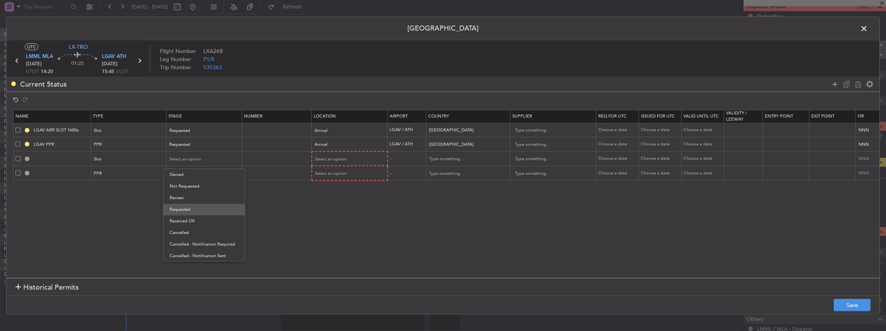
click at [197, 209] on span "Requested" at bounding box center [204, 210] width 69 height 12
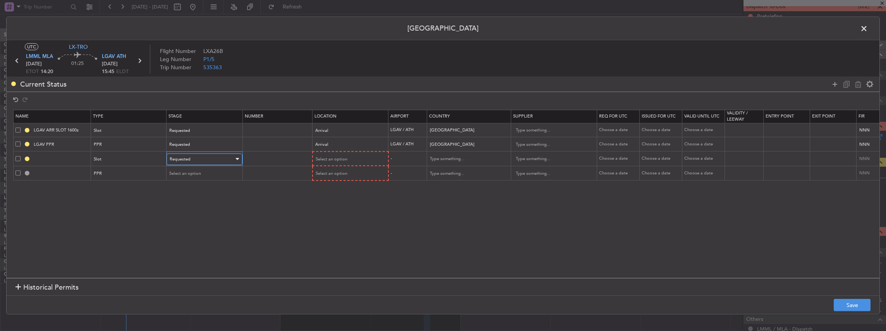
click at [197, 158] on div "Requested" at bounding box center [202, 160] width 64 height 12
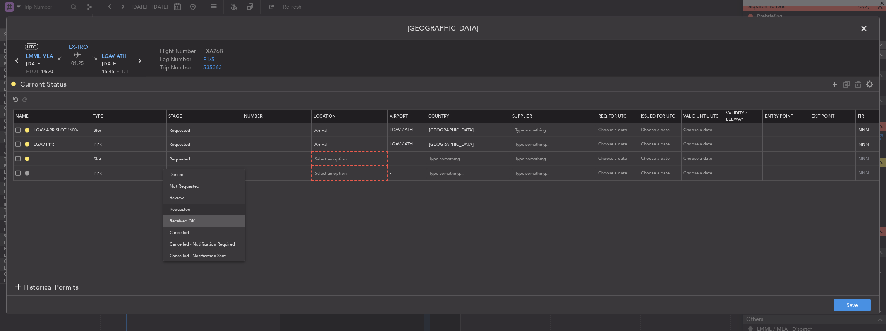
click at [190, 220] on span "Received OK" at bounding box center [204, 222] width 69 height 12
click at [183, 178] on div "Select an option" at bounding box center [202, 174] width 64 height 12
click at [190, 225] on span "Requested" at bounding box center [204, 224] width 69 height 12
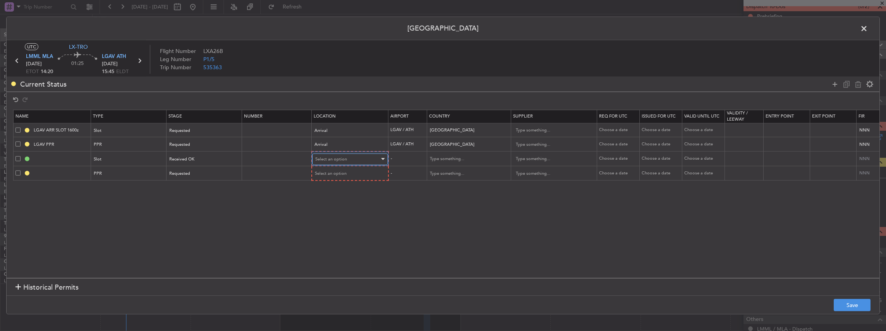
click at [357, 157] on div "Select an option" at bounding box center [347, 160] width 64 height 12
click at [347, 173] on span "Departure" at bounding box center [349, 175] width 69 height 12
click at [346, 172] on div "Select an option" at bounding box center [347, 174] width 64 height 12
click at [335, 190] on span "Departure" at bounding box center [349, 189] width 69 height 12
click at [849, 303] on button "Save" at bounding box center [852, 305] width 37 height 12
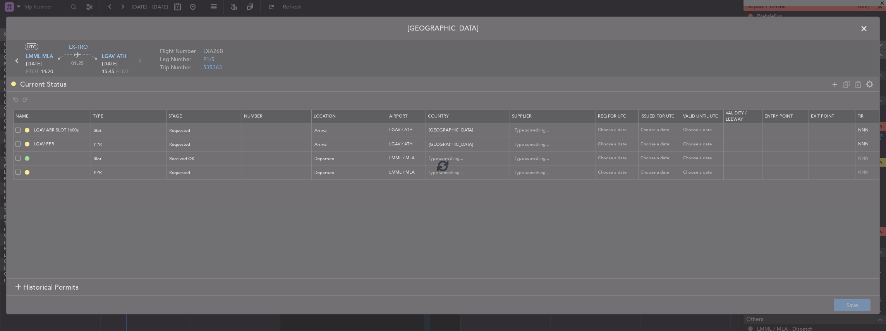
type input "LMML DEP SLOT"
type input "Malta"
type input "NNN"
type input "LMML PPR"
type input "Malta"
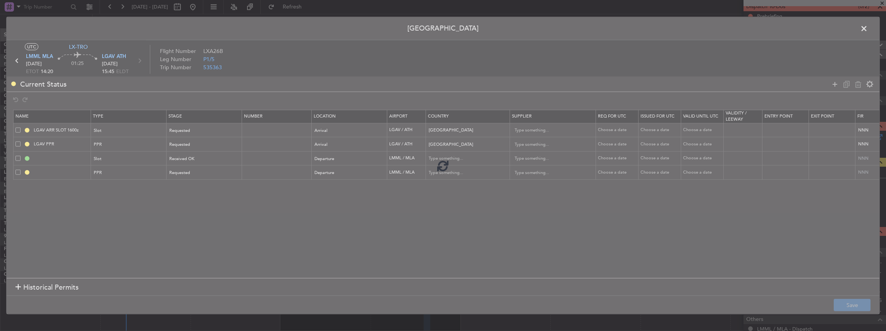
type input "NNN"
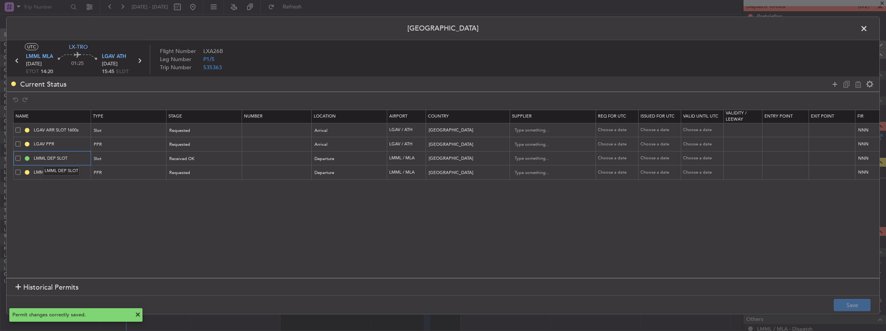
click at [77, 159] on input "LMML DEP SLOT" at bounding box center [61, 158] width 58 height 7
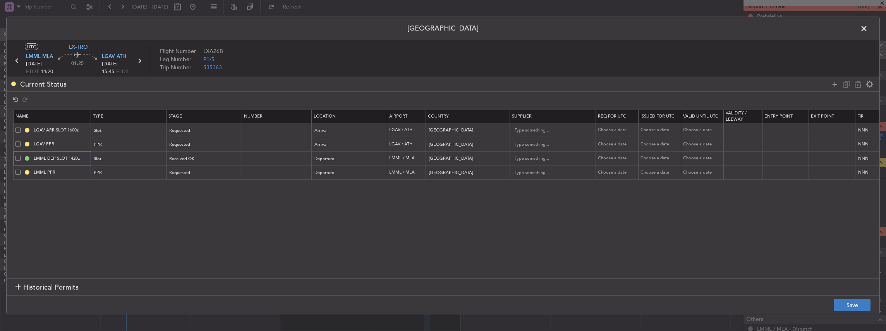
type input "LMML DEP SLOT 1420z"
click at [858, 310] on button "Save" at bounding box center [852, 305] width 37 height 12
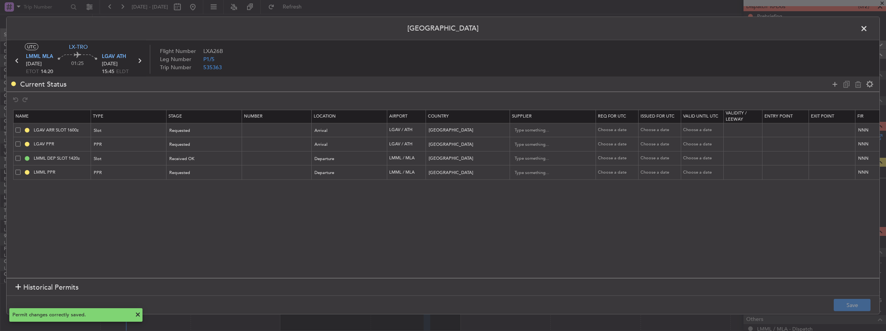
click at [868, 31] on span at bounding box center [868, 30] width 0 height 15
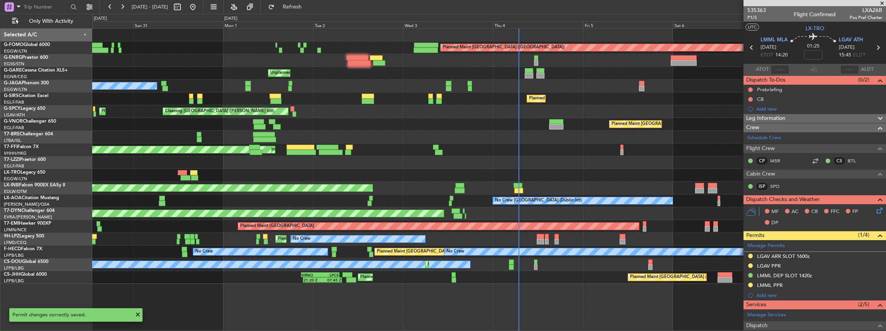
scroll to position [74, 0]
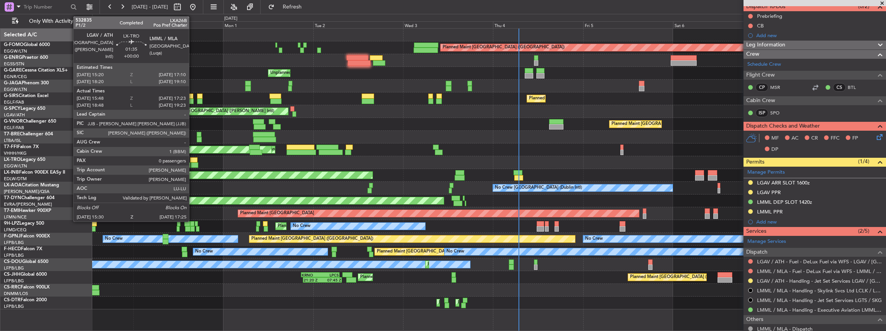
click at [193, 166] on div at bounding box center [194, 165] width 7 height 5
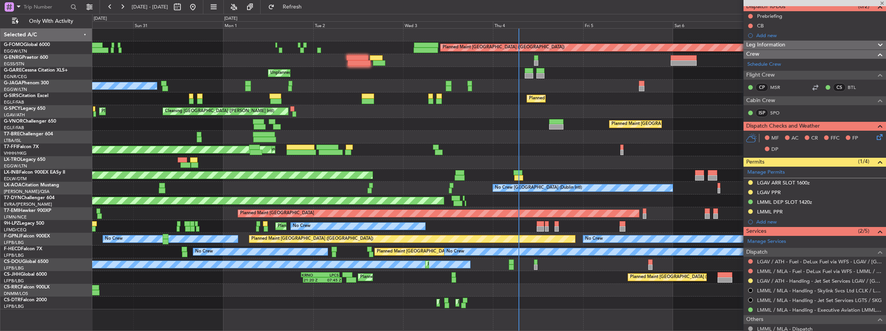
type input "15:48"
type input "17:08"
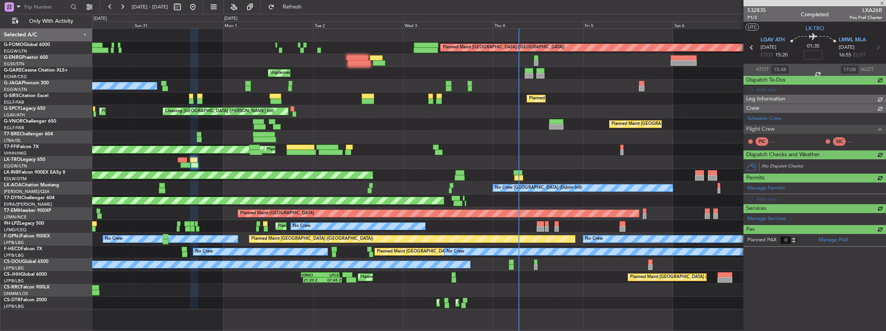
scroll to position [0, 0]
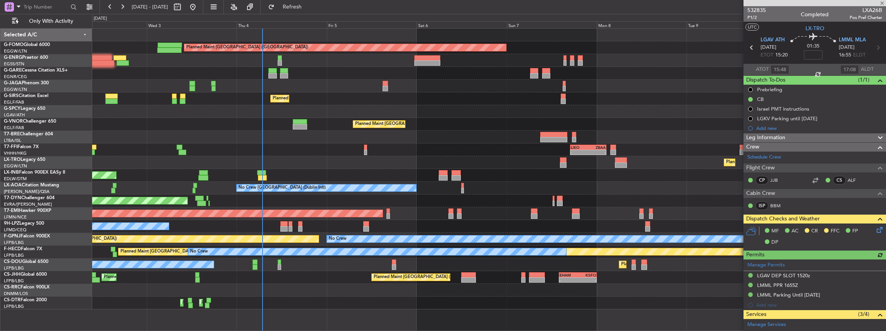
click at [388, 244] on div "Planned Maint London (Luton) Unplanned Maint Chester Owner Ibiza Planned Maint …" at bounding box center [489, 169] width 794 height 281
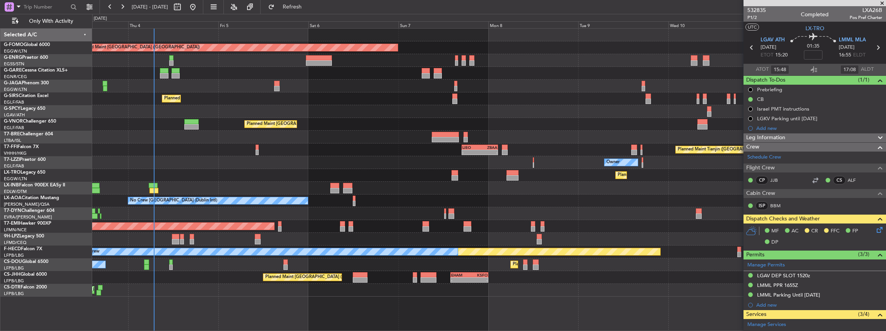
click at [430, 196] on div "Planned Maint London (Luton) Unplanned Maint Chester Planned Maint London (Farn…" at bounding box center [489, 163] width 794 height 268
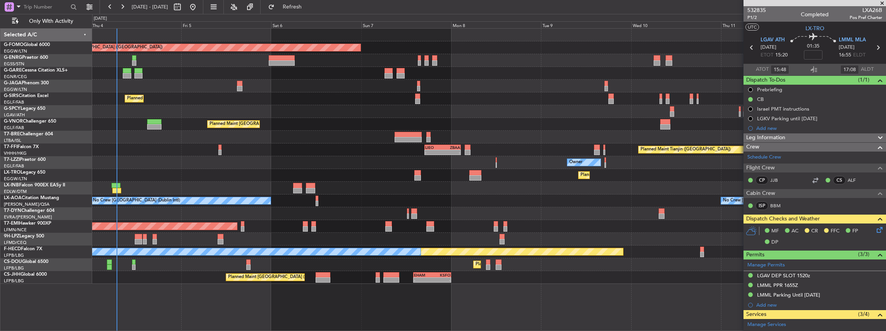
click at [361, 278] on div "Planned Maint [GEOGRAPHIC_DATA] ([GEOGRAPHIC_DATA]) Planned Maint [GEOGRAPHIC_D…" at bounding box center [489, 157] width 794 height 256
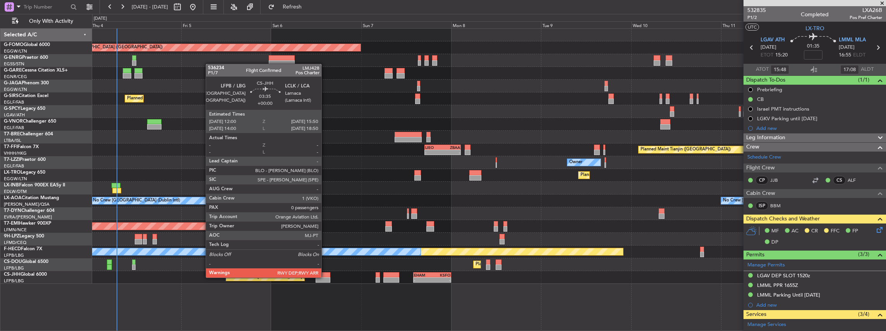
click at [325, 278] on div at bounding box center [323, 280] width 15 height 5
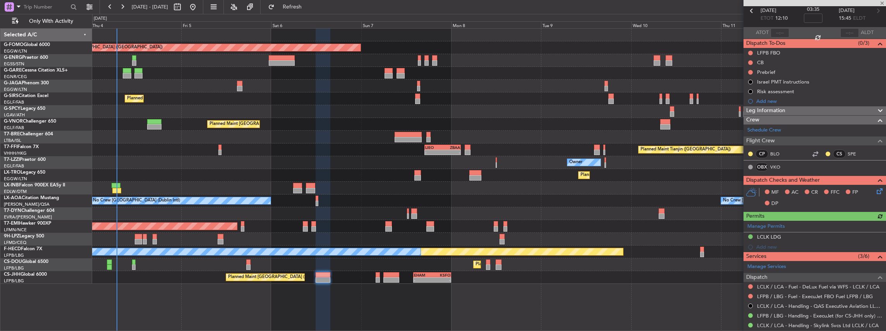
scroll to position [113, 0]
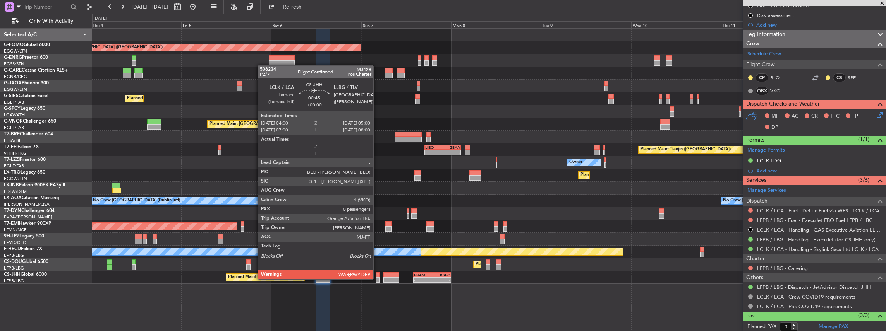
click at [377, 279] on div at bounding box center [378, 280] width 4 height 5
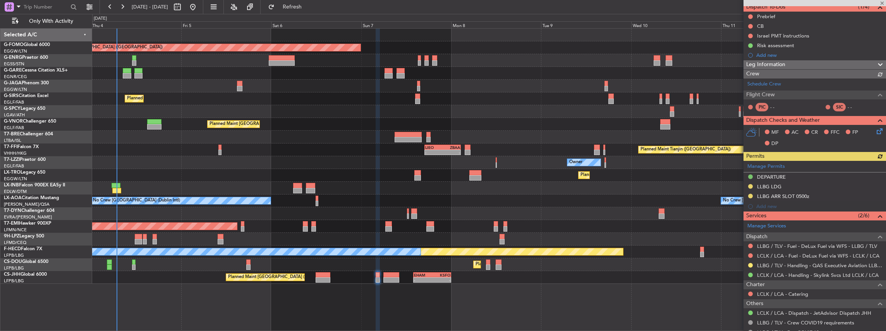
scroll to position [77, 0]
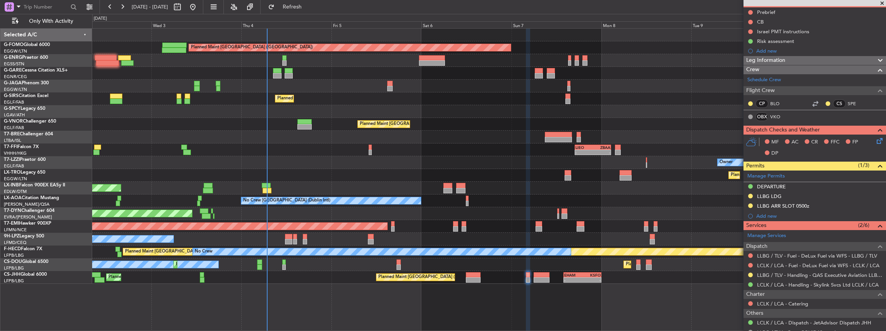
click at [311, 257] on div "Planned Maint London (Luton) Unplanned Maint Chester Owner Ibiza Planned Maint …" at bounding box center [489, 157] width 794 height 256
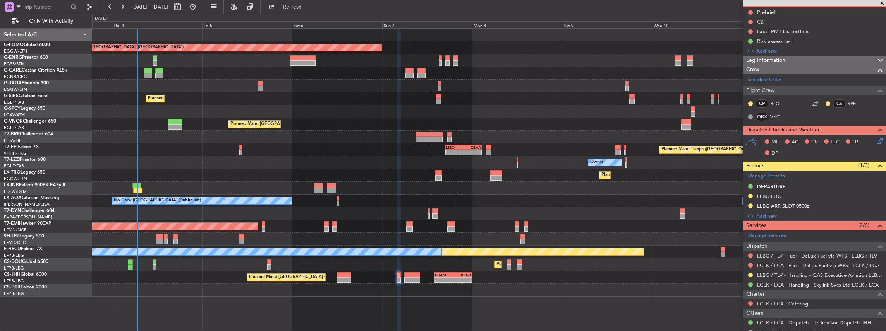
click at [551, 277] on div "Planned Maint Paris (Le Bourget) - - EHAM 14:00 Z KSFO 00:00 Z - - KSFO 02:00 Z…" at bounding box center [489, 277] width 794 height 13
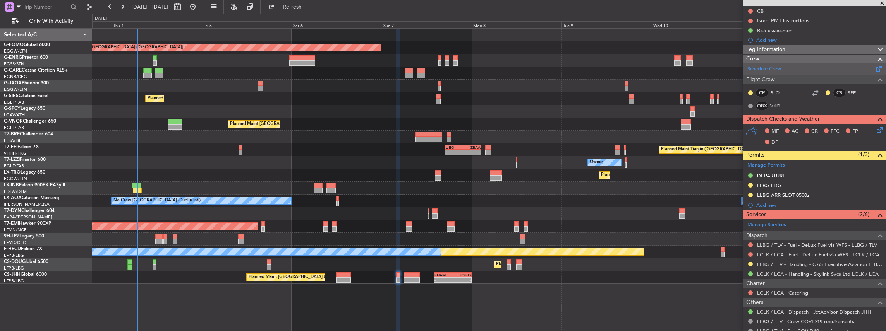
scroll to position [103, 0]
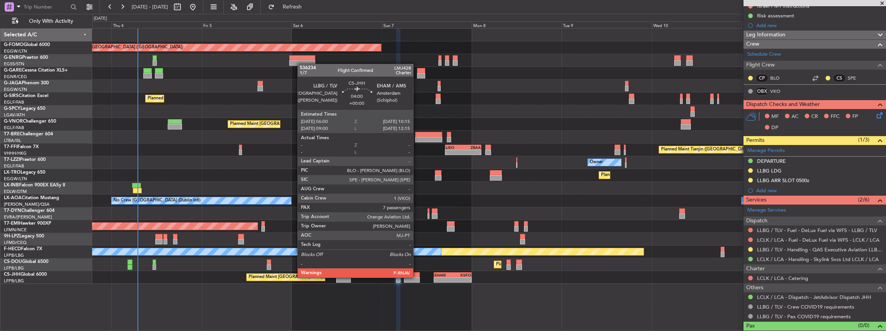
click at [417, 278] on div at bounding box center [412, 280] width 16 height 5
type input "7"
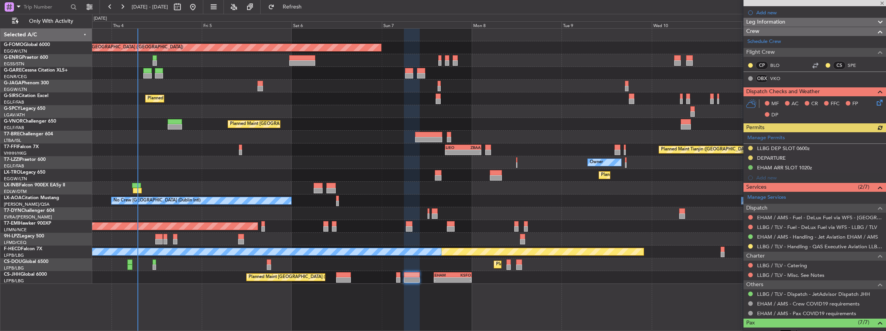
scroll to position [155, 0]
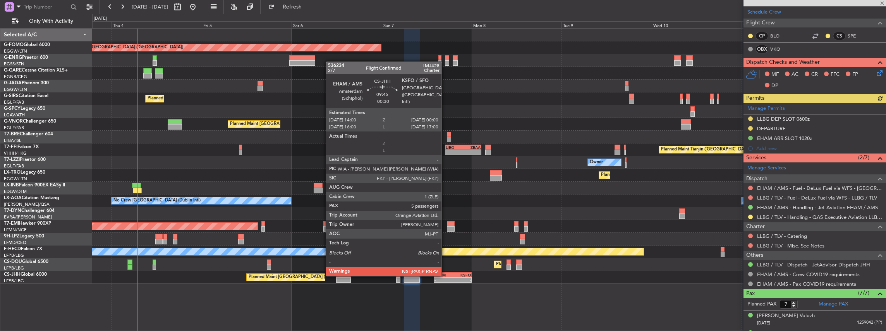
click at [445, 276] on div "EHAM" at bounding box center [443, 275] width 18 height 5
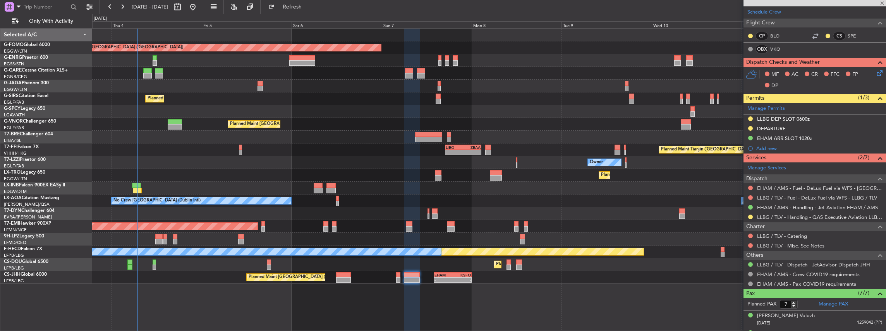
type input "-00:30"
type input "5"
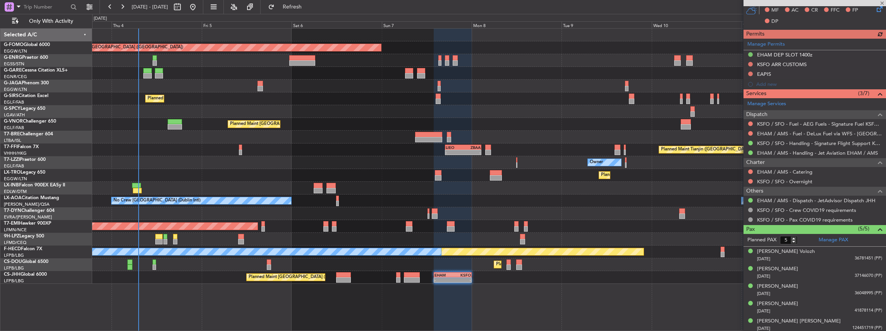
scroll to position [13, 0]
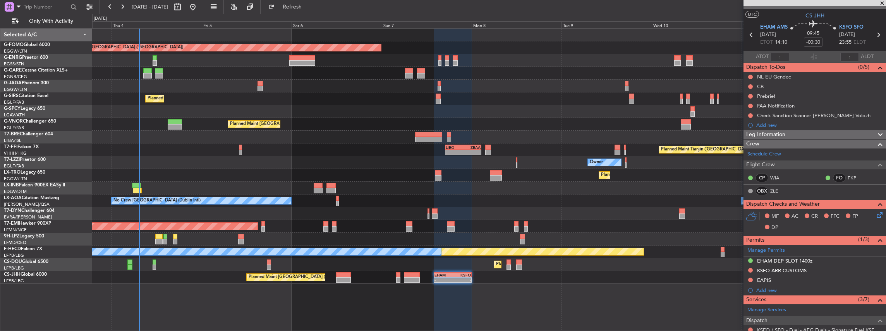
click at [502, 184] on div "Planned Maint London (Luton) Unplanned Maint Chester Planned Maint London (Farn…" at bounding box center [489, 157] width 794 height 256
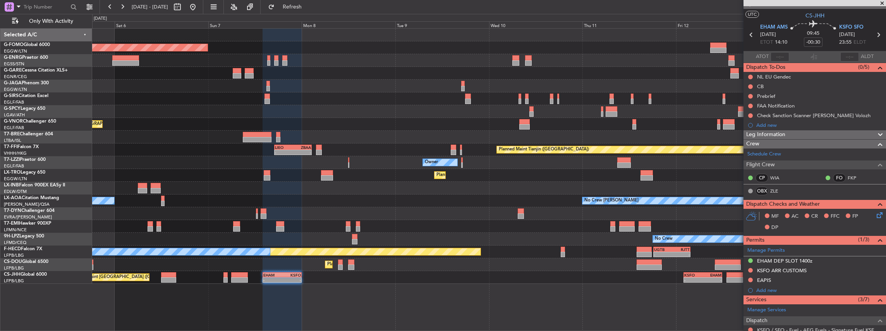
click at [468, 184] on div "Planned Maint London (Luton) Planned Maint London (Farnborough) Planned Maint L…" at bounding box center [489, 157] width 794 height 256
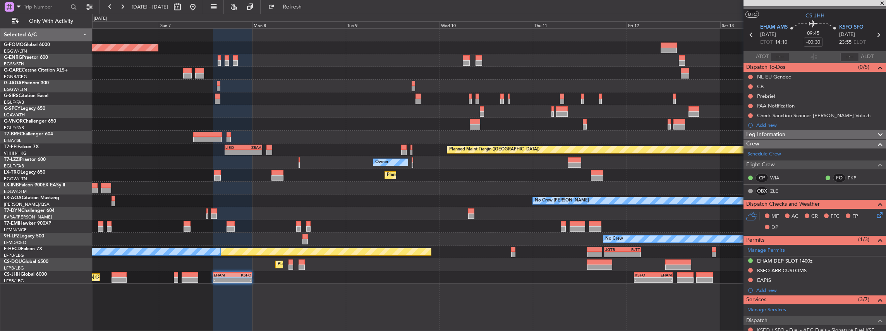
click at [289, 187] on div "Planned Maint London (Luton) Planned Maint London (Farnborough) Planned Maint L…" at bounding box center [489, 157] width 794 height 256
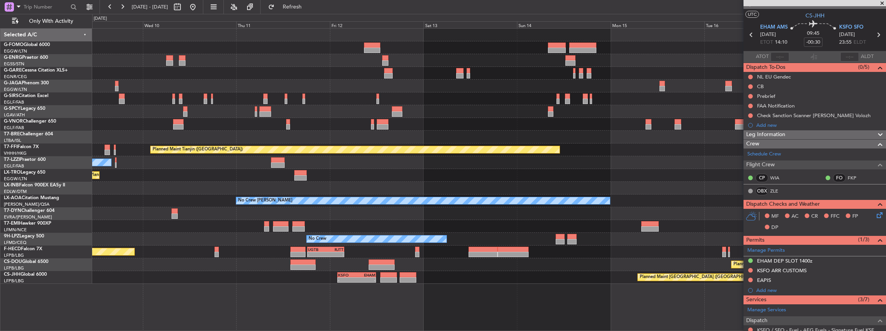
click at [495, 187] on div at bounding box center [489, 188] width 794 height 13
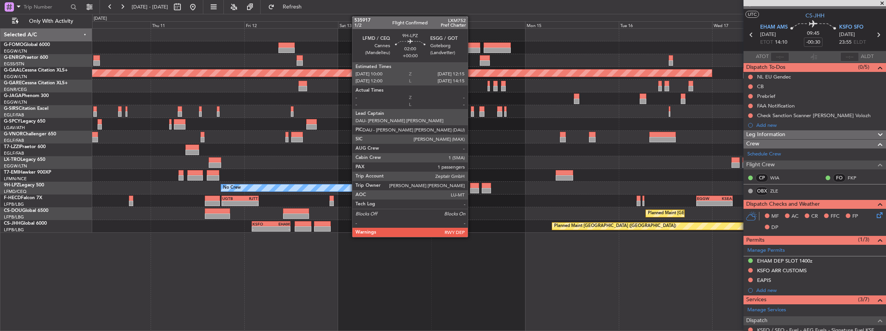
click at [472, 187] on div at bounding box center [474, 185] width 9 height 5
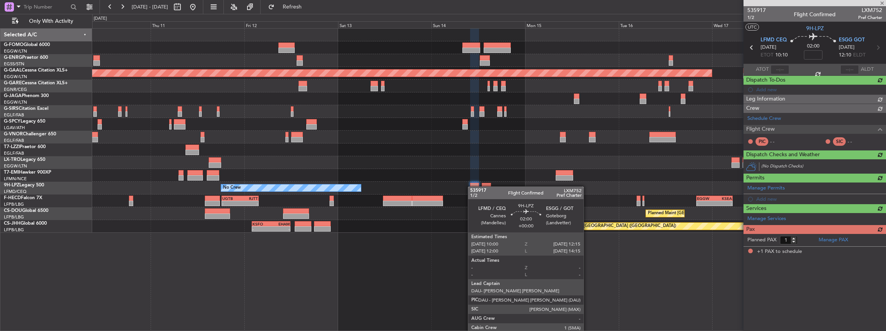
scroll to position [0, 0]
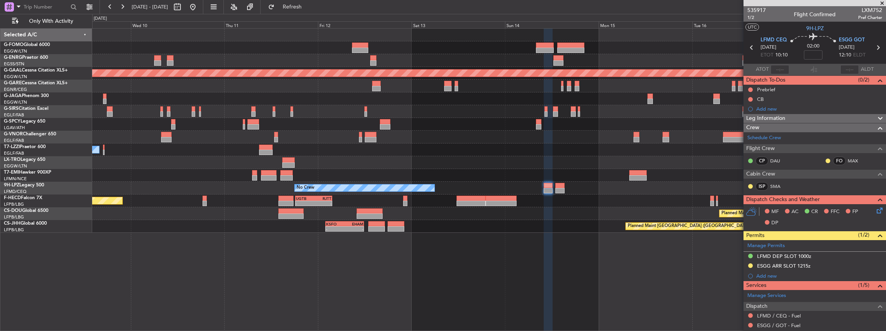
click at [405, 240] on div "Planned Maint Dusseldorf Owner Planned Maint Dusseldorf No Crew Planned Maint P…" at bounding box center [489, 180] width 794 height 304
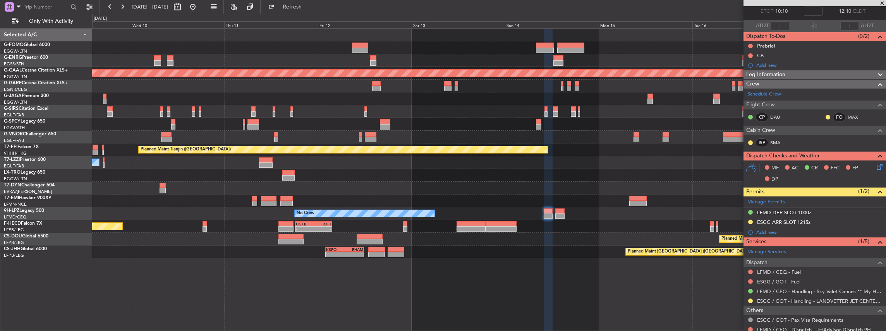
scroll to position [77, 0]
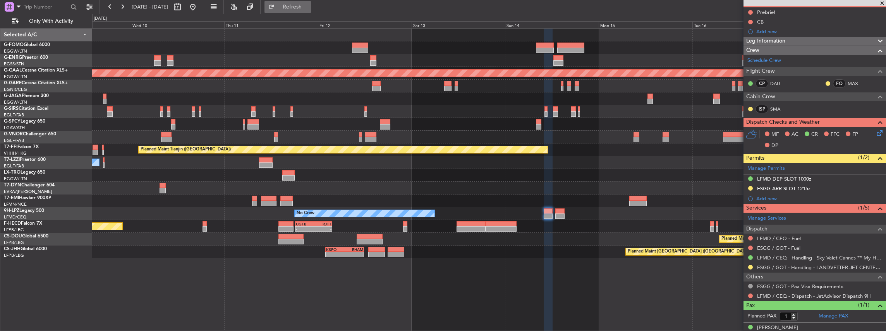
click at [309, 4] on span "Refresh" at bounding box center [292, 6] width 33 height 5
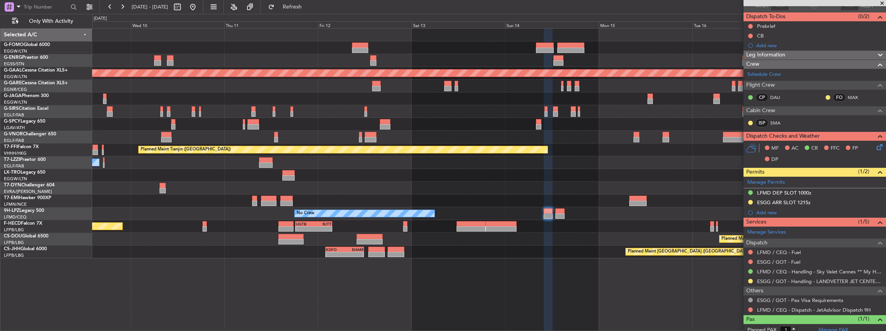
scroll to position [0, 0]
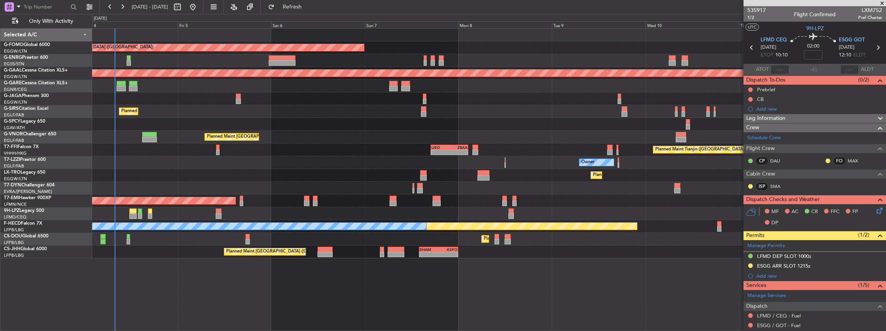
click at [841, 195] on fb-app "09 Sep 2025 - 18 Sep 2025 Refresh Quick Links Only With Activity Planned Maint …" at bounding box center [443, 169] width 886 height 326
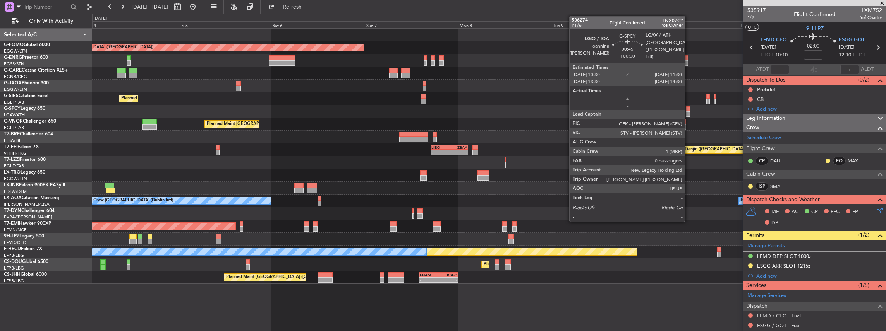
click at [689, 111] on div at bounding box center [688, 113] width 4 height 5
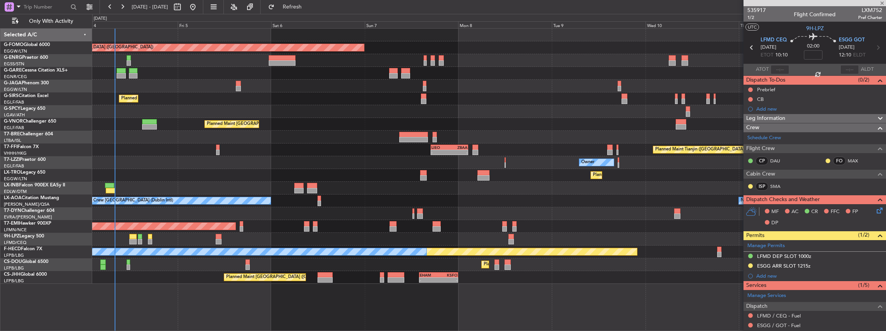
type input "0"
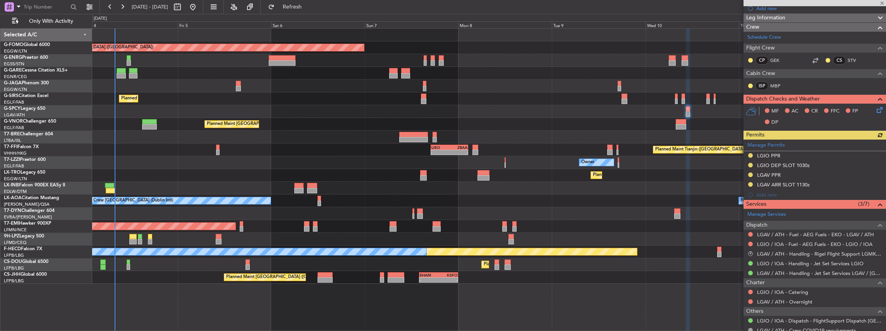
scroll to position [129, 0]
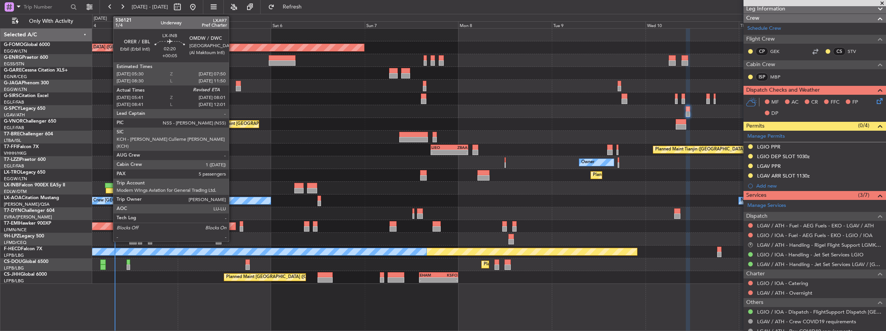
click at [109, 189] on div at bounding box center [110, 190] width 9 height 5
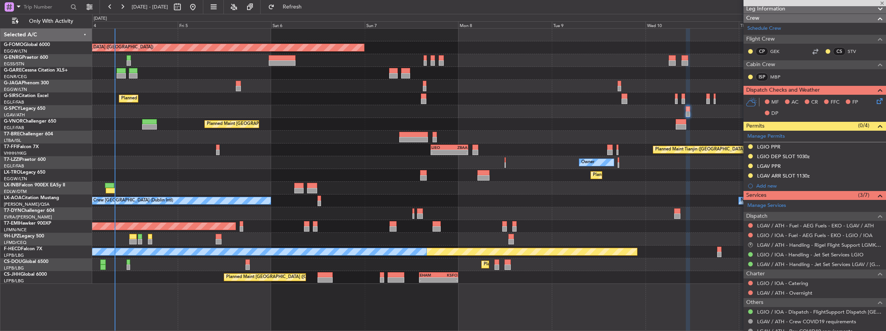
type input "+00:05"
type input "05:41"
type input "5"
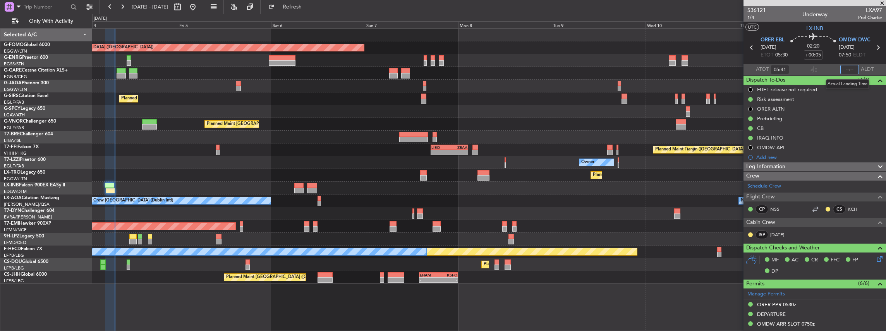
click at [845, 70] on input "text" at bounding box center [849, 69] width 19 height 9
type input "07:55"
type input "08:41"
type input "11:55"
type input "05:41"
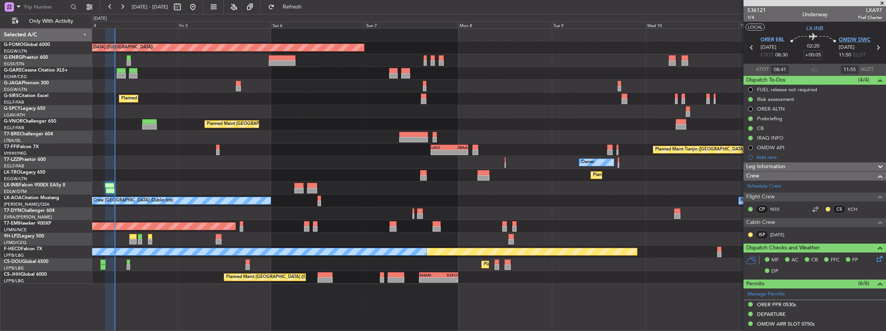
type input "07:55"
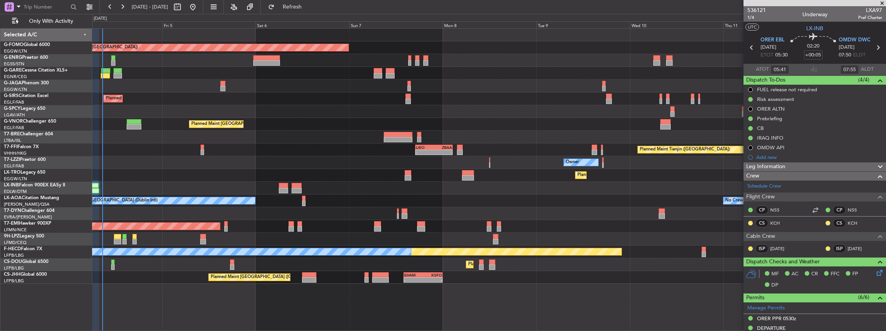
click at [359, 228] on div "Planned Maint [GEOGRAPHIC_DATA] ([GEOGRAPHIC_DATA]) Planned Maint [GEOGRAPHIC_D…" at bounding box center [489, 157] width 794 height 256
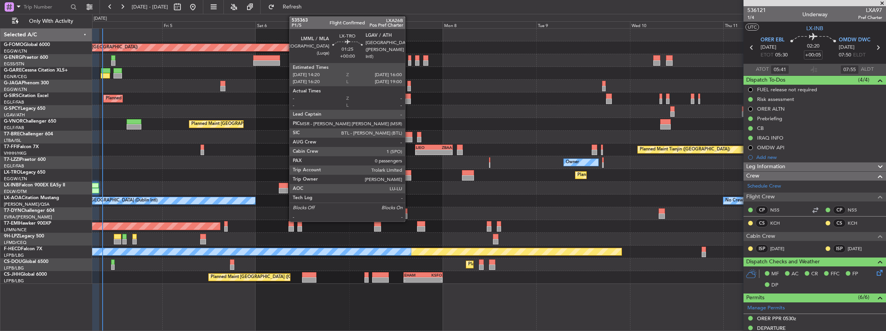
click at [409, 175] on div at bounding box center [408, 177] width 7 height 5
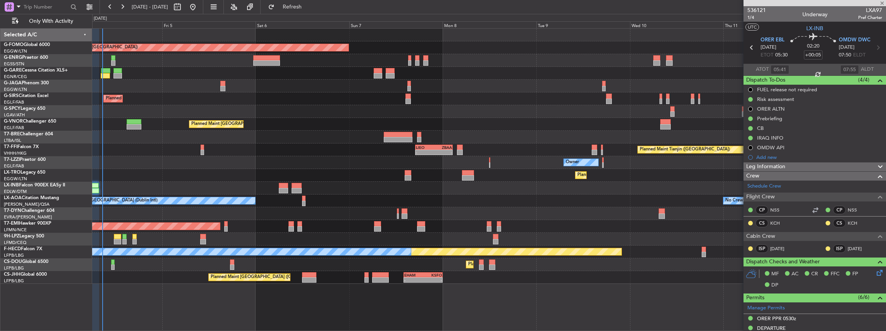
type input "0"
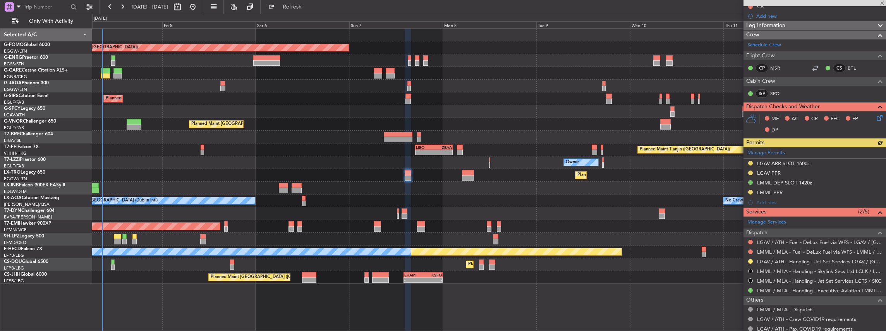
scroll to position [125, 0]
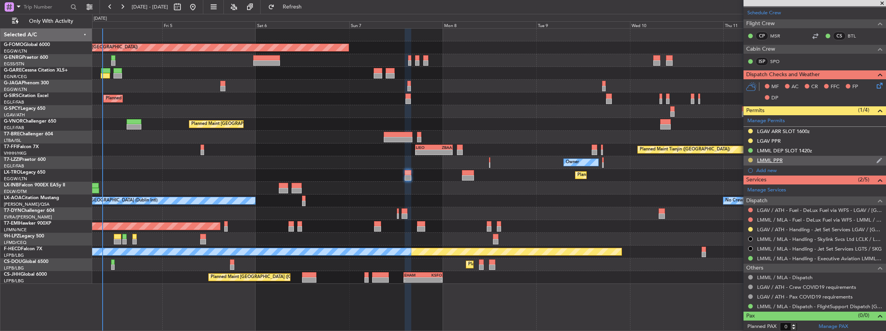
click at [751, 158] on button at bounding box center [750, 160] width 5 height 5
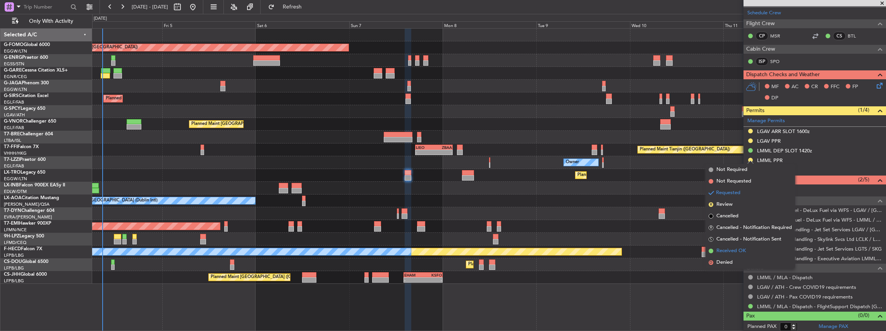
click at [736, 251] on span "Received OK" at bounding box center [730, 251] width 29 height 8
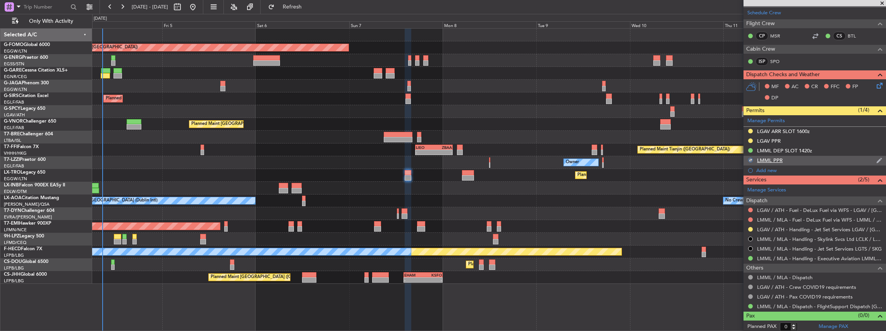
click at [814, 160] on div "LMML PPR" at bounding box center [814, 161] width 142 height 10
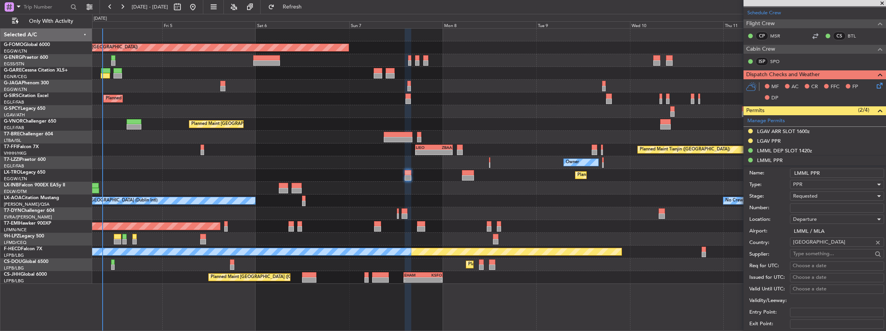
click at [818, 207] on input "Number:" at bounding box center [837, 208] width 94 height 9
paste input "00023061"
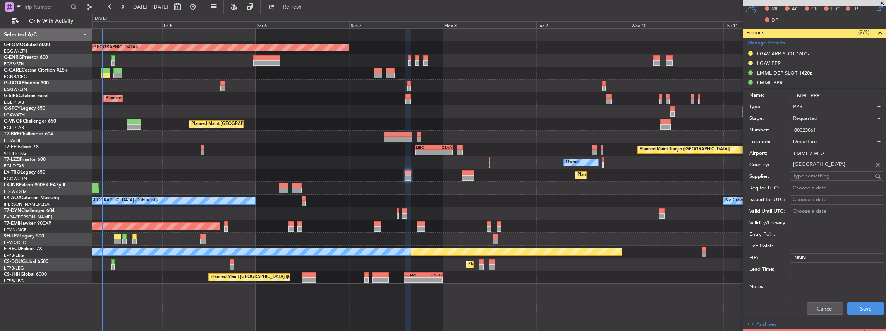
scroll to position [280, 0]
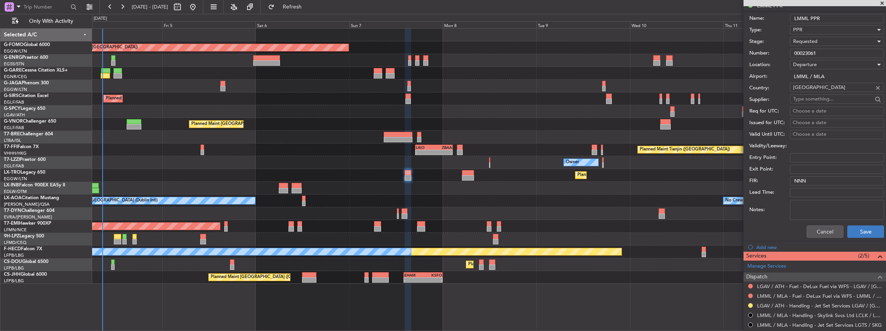
type input "00023061"
click at [861, 230] on button "Save" at bounding box center [865, 232] width 37 height 12
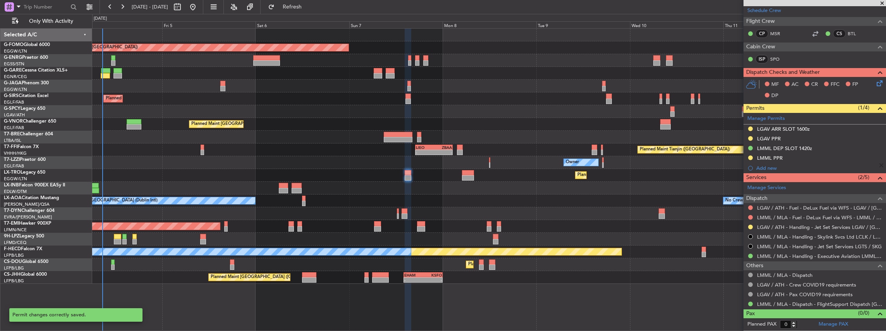
scroll to position [49, 0]
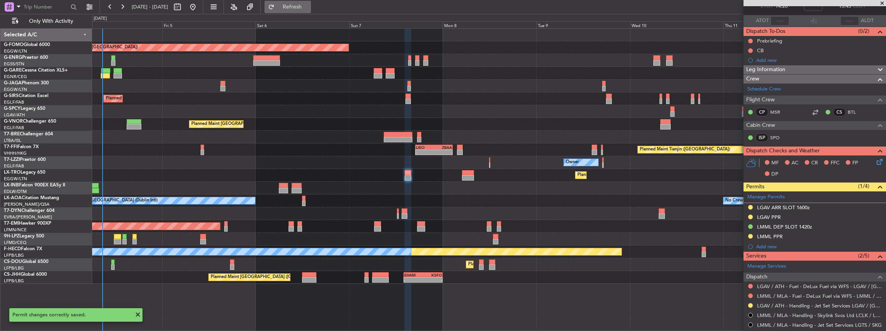
click at [309, 8] on span "Refresh" at bounding box center [292, 6] width 33 height 5
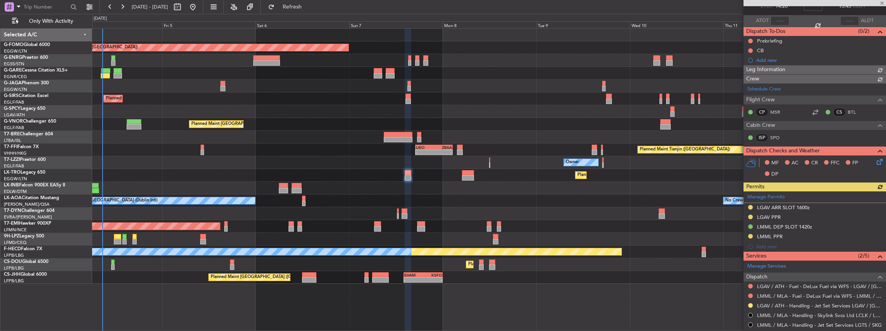
click at [750, 235] on div "Manage Permits LGAV ARR SLOT 1600z LGAV PPR LMML DEP SLOT 1420z LMML PPR Add new" at bounding box center [814, 222] width 142 height 60
click at [751, 235] on button at bounding box center [750, 236] width 5 height 5
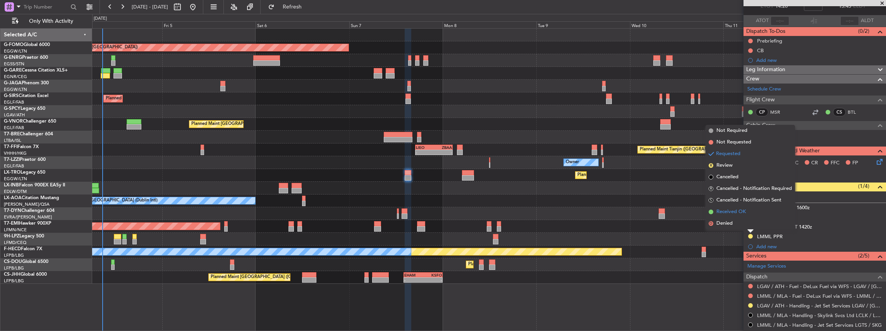
click at [739, 211] on span "Received OK" at bounding box center [730, 212] width 29 height 8
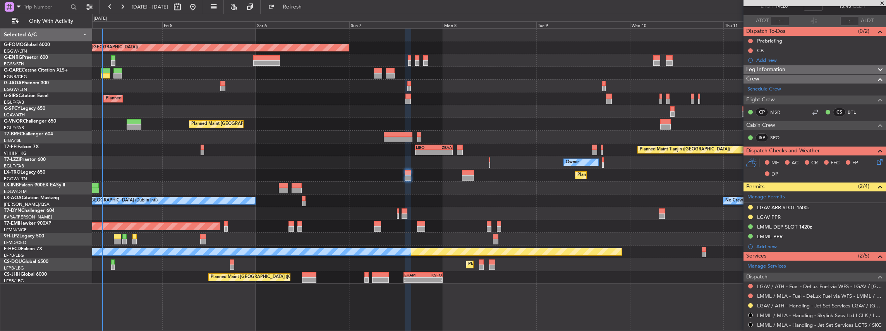
click at [791, 233] on mat-tooltip-component "LMML DEP SLOT 1420z" at bounding box center [784, 239] width 60 height 21
click at [823, 234] on div "LMML PPR" at bounding box center [814, 237] width 142 height 10
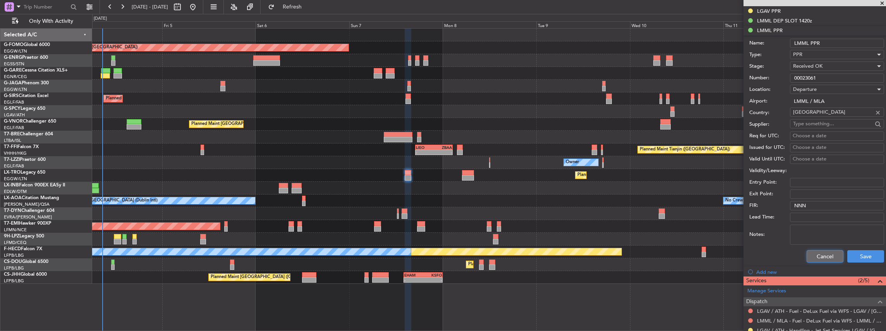
click at [821, 254] on button "Cancel" at bounding box center [824, 256] width 37 height 12
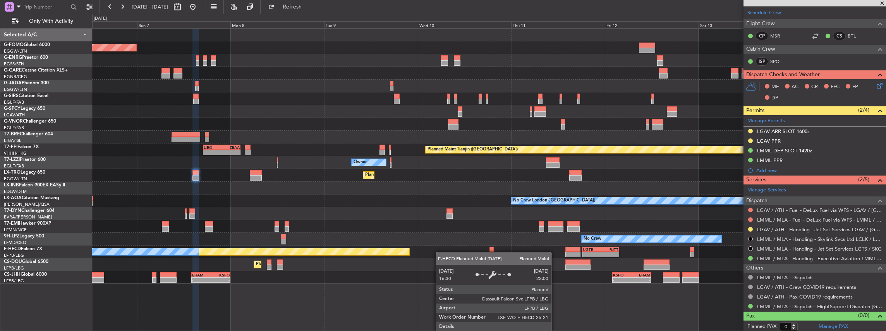
click at [388, 252] on div "Planned Maint Paris (Le Bourget) No Crew - - UGTB 18:15 Z RJTT 03:45 Z - - EGGW…" at bounding box center [489, 252] width 794 height 13
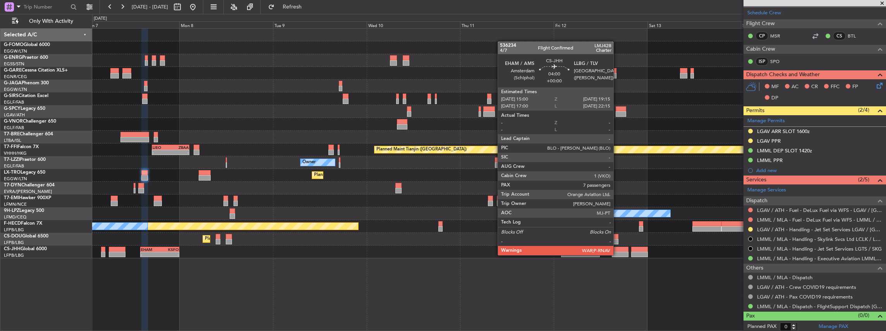
click at [617, 255] on div at bounding box center [620, 254] width 17 height 5
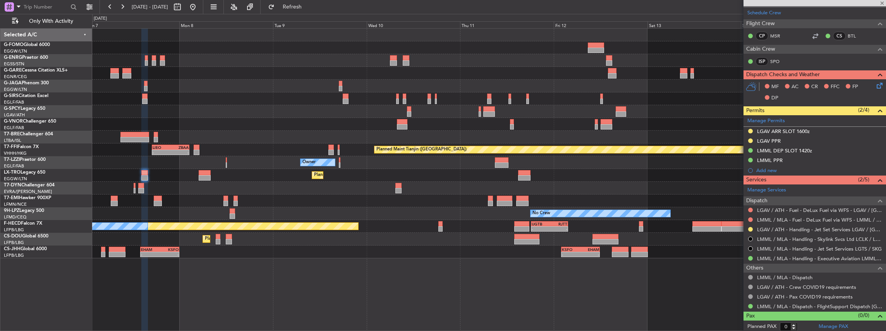
type input "7"
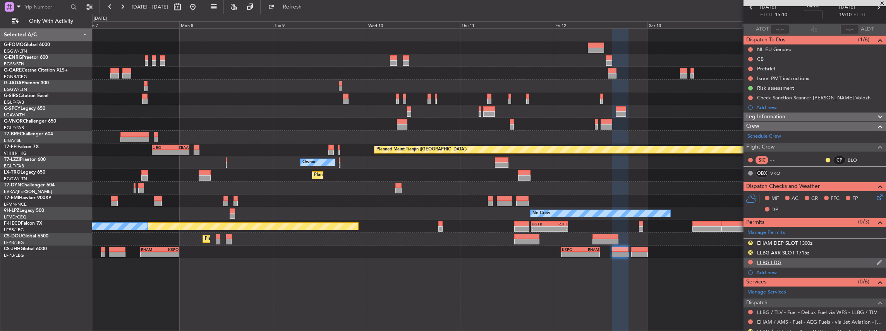
scroll to position [51, 0]
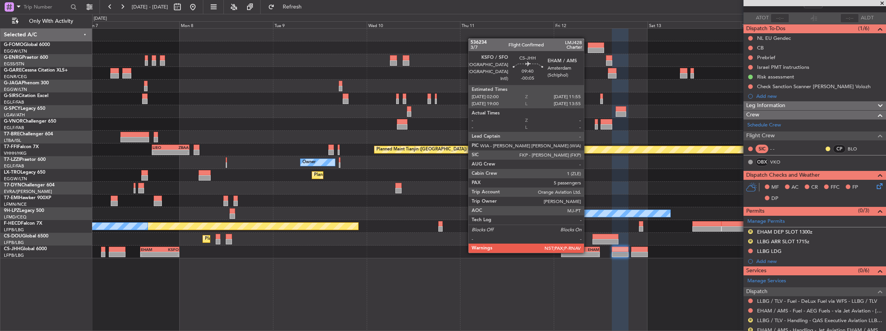
click at [588, 252] on div "-" at bounding box center [589, 254] width 19 height 5
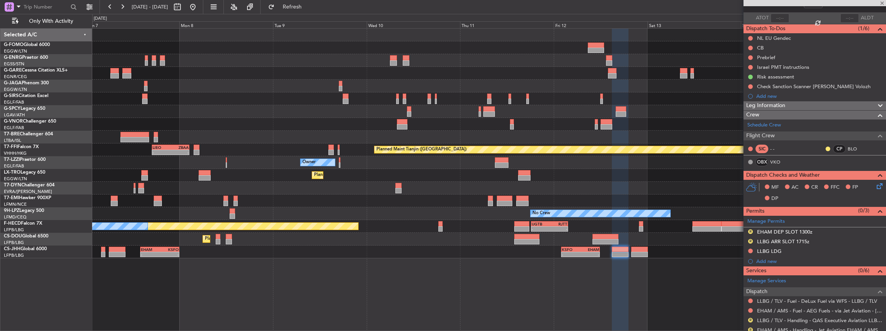
type input "-00:05"
type input "5"
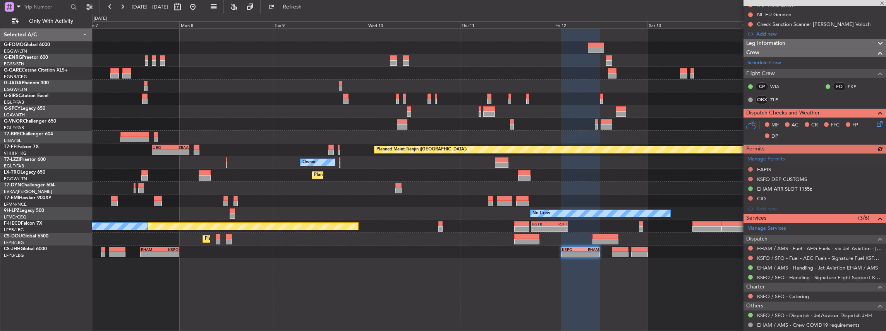
scroll to position [129, 0]
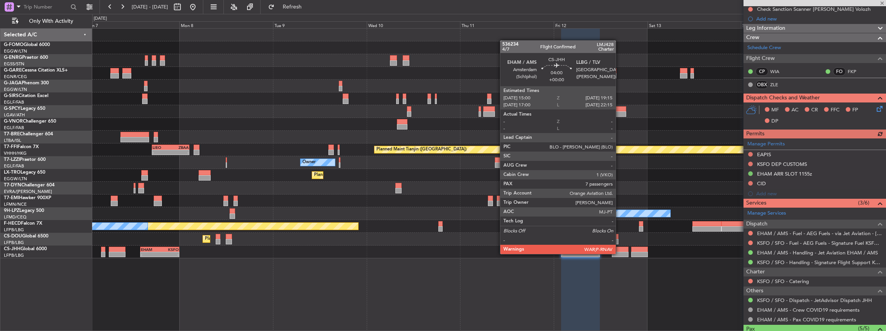
click at [619, 254] on div at bounding box center [620, 254] width 17 height 5
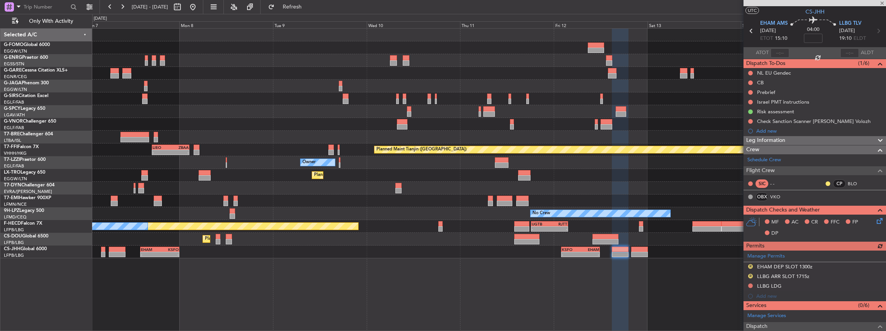
scroll to position [0, 0]
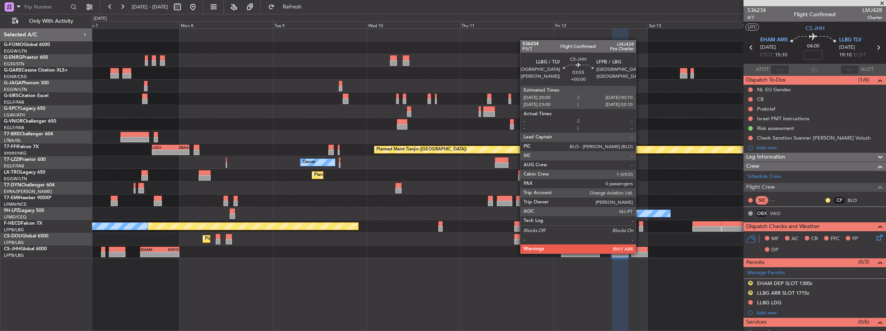
click at [640, 253] on div at bounding box center [639, 254] width 16 height 5
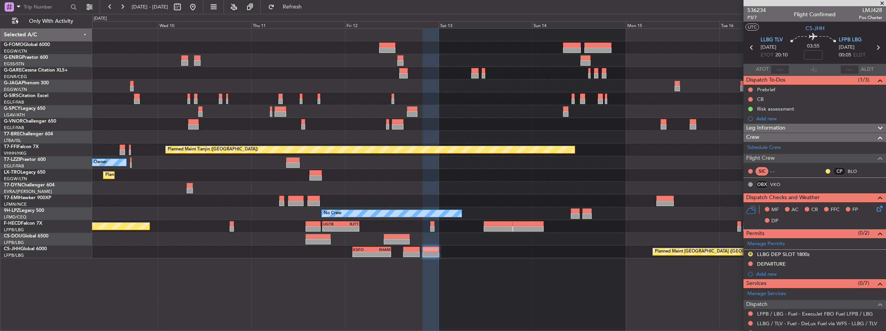
click at [492, 283] on div "Planned Maint Tianjin (Binhai) LIEO 17:00 Z ZBAA 02:35 Z - - Owner Planned Main…" at bounding box center [489, 180] width 794 height 304
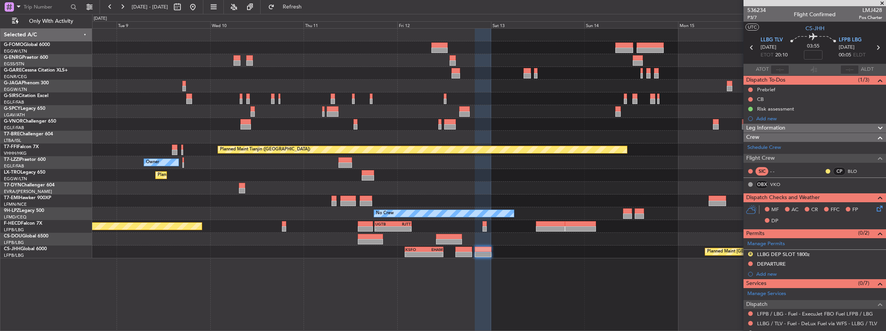
click at [706, 278] on div "Planned Maint London (Luton) Planned Maint Tianjin (Binhai) LIEO 17:00 Z ZBAA 0…" at bounding box center [489, 180] width 794 height 304
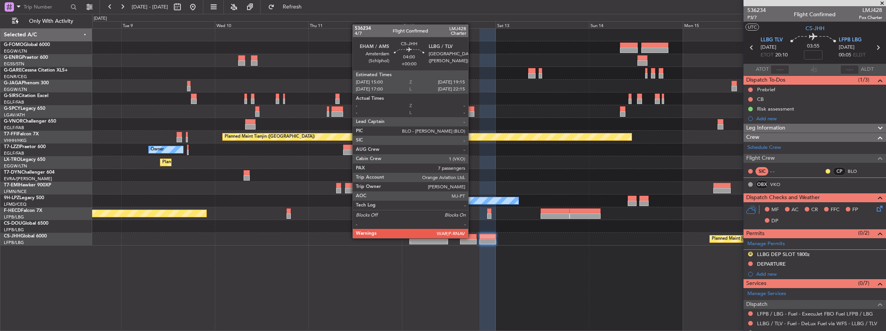
click at [472, 238] on div at bounding box center [468, 236] width 17 height 5
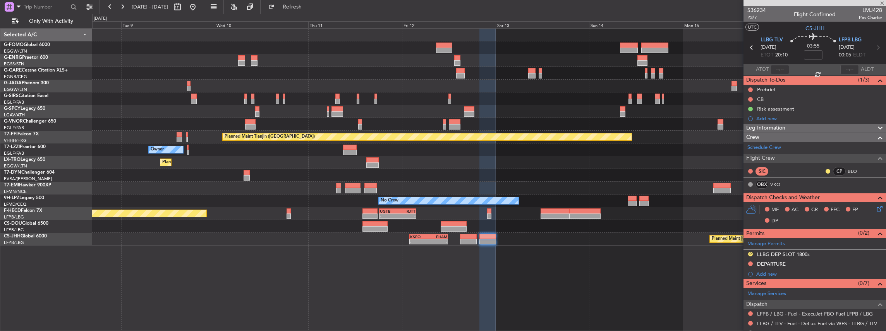
type input "7"
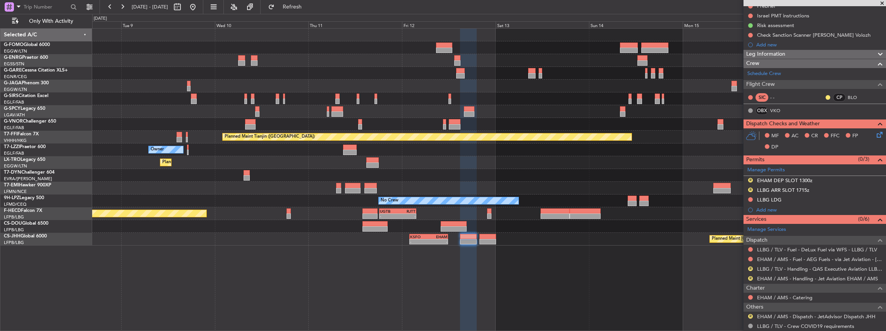
scroll to position [103, 0]
click at [784, 276] on link "EHAM / AMS - Handling - Jet Aviation EHAM / AMS" at bounding box center [817, 279] width 121 height 7
click at [309, 7] on span "Refresh" at bounding box center [292, 6] width 33 height 5
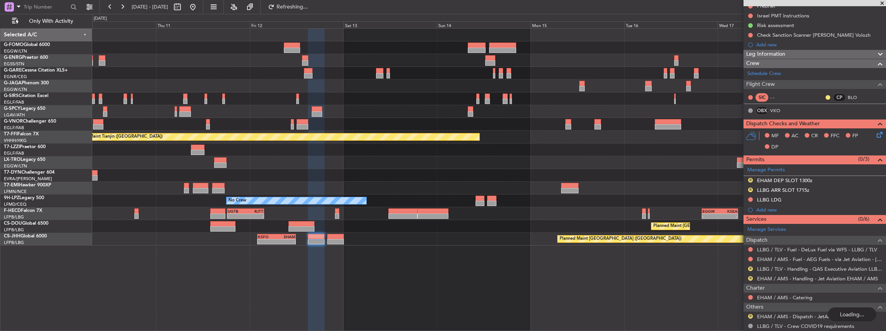
click at [466, 177] on div "Planned Maint Tianjin (Binhai) Owner Planned Maint Dusseldorf No Crew - - UGTB …" at bounding box center [489, 137] width 794 height 217
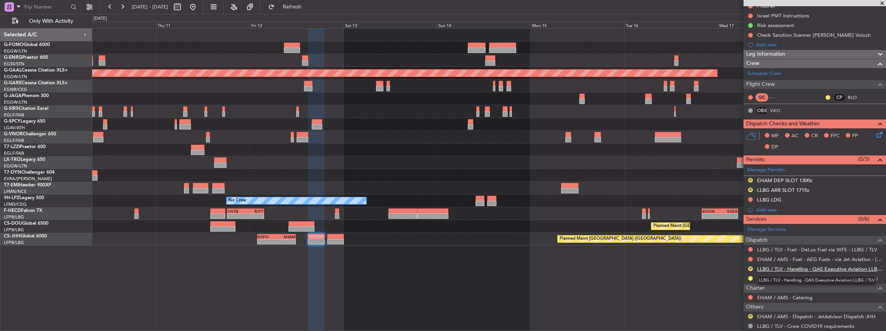
click at [802, 266] on link "LLBG / TLV - Handling - QAS Executive Aviation LLBG / TLV" at bounding box center [819, 269] width 125 height 7
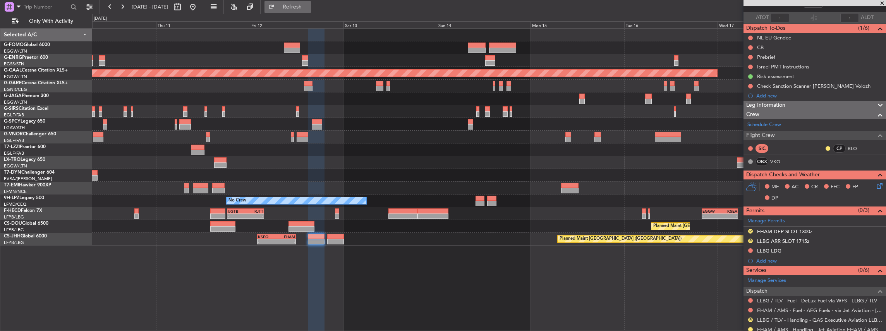
scroll to position [51, 0]
click at [309, 6] on span "Refresh" at bounding box center [292, 6] width 33 height 5
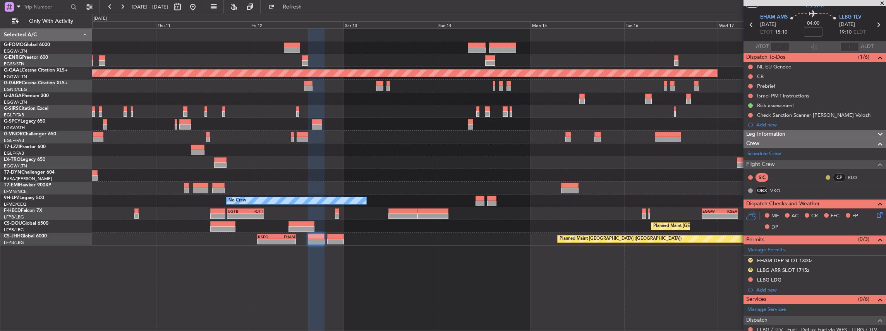
scroll to position [0, 0]
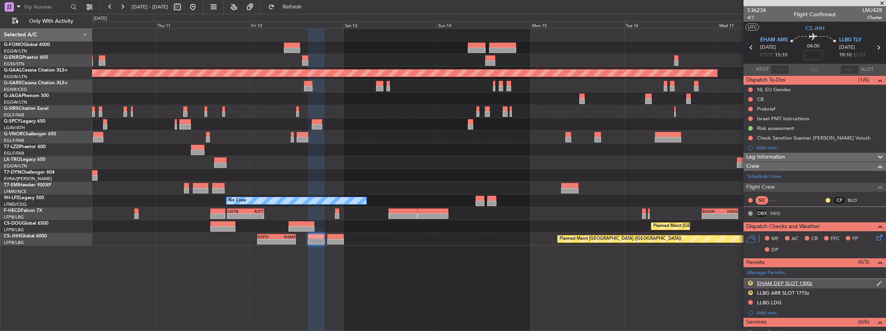
click at [832, 280] on div "R EHAM DEP SLOT 1300z" at bounding box center [814, 284] width 142 height 10
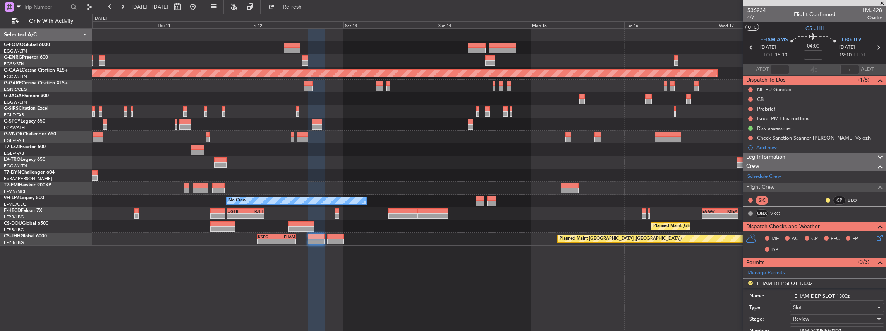
click at [841, 294] on input "EHAM DEP SLOT 1300z" at bounding box center [837, 296] width 94 height 9
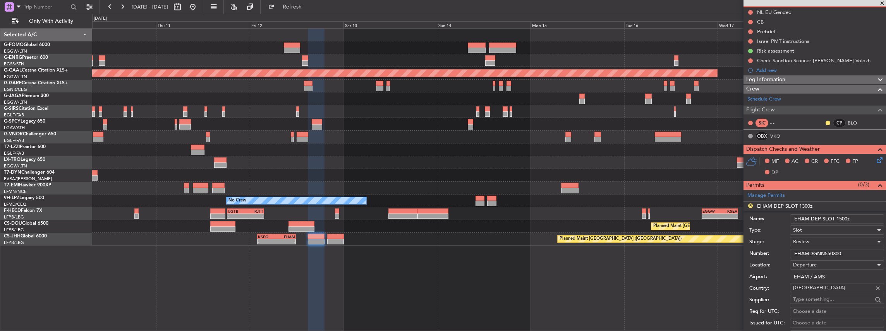
type input "EHAM DEP SLOT 1500z"
click at [812, 242] on div "Review" at bounding box center [834, 242] width 82 height 12
click at [816, 292] on span "Requested" at bounding box center [835, 292] width 84 height 12
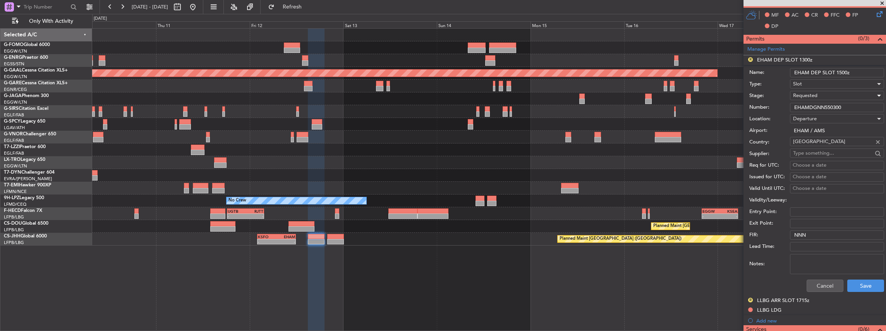
scroll to position [232, 0]
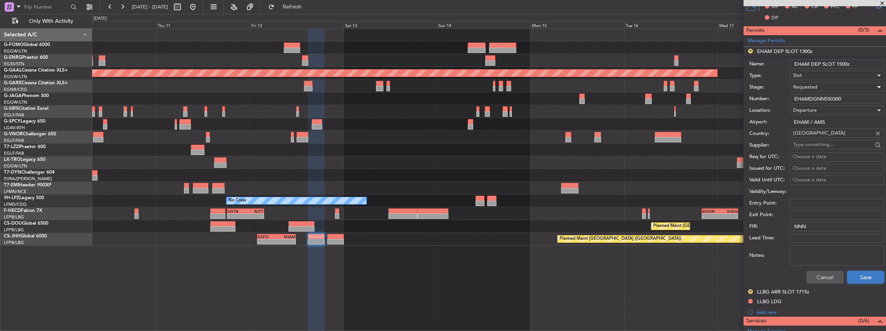
click at [860, 279] on button "Save" at bounding box center [865, 277] width 37 height 12
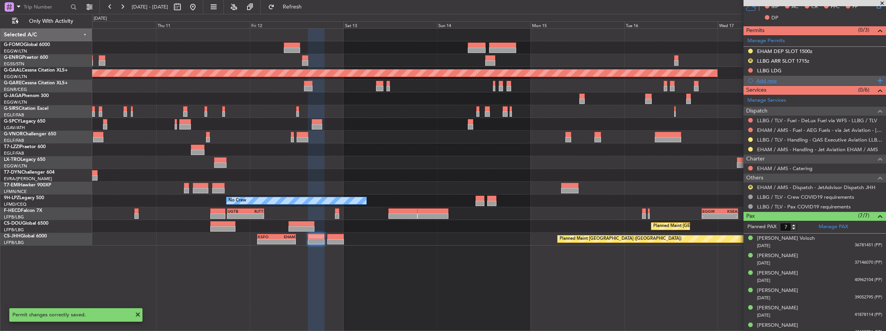
scroll to position [180, 0]
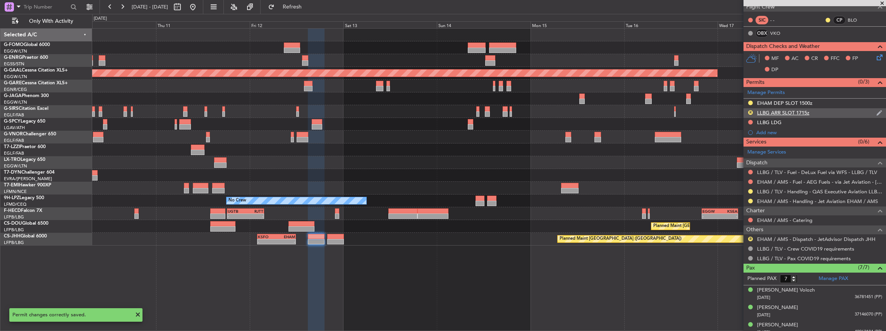
click at [817, 113] on div "R LLBG ARR SLOT 1715z" at bounding box center [814, 113] width 142 height 10
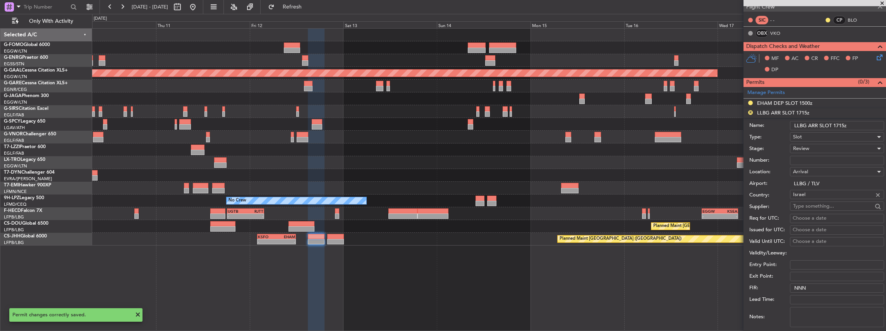
click at [838, 125] on input "LLBG ARR SLOT 1715z" at bounding box center [837, 125] width 94 height 9
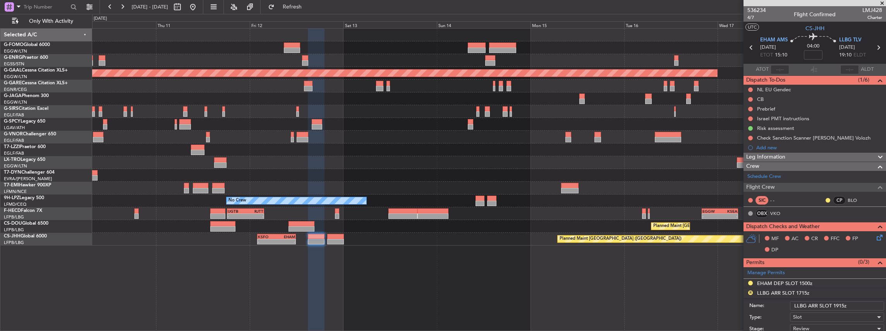
scroll to position [155, 0]
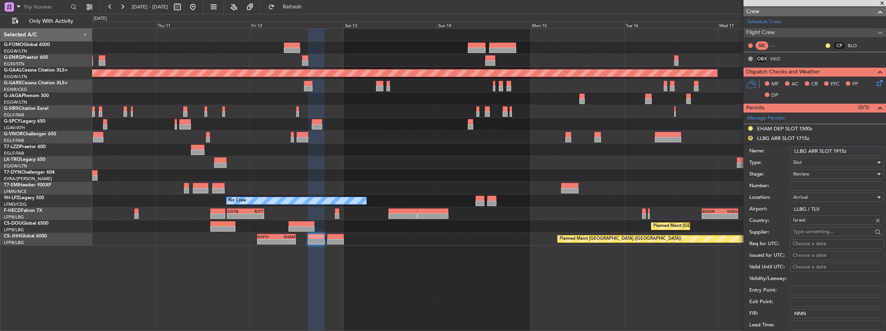
type input "LLBG ARR SLOT 1915z"
click at [810, 171] on div "Review" at bounding box center [834, 174] width 82 height 12
click at [817, 223] on span "Requested" at bounding box center [835, 224] width 84 height 12
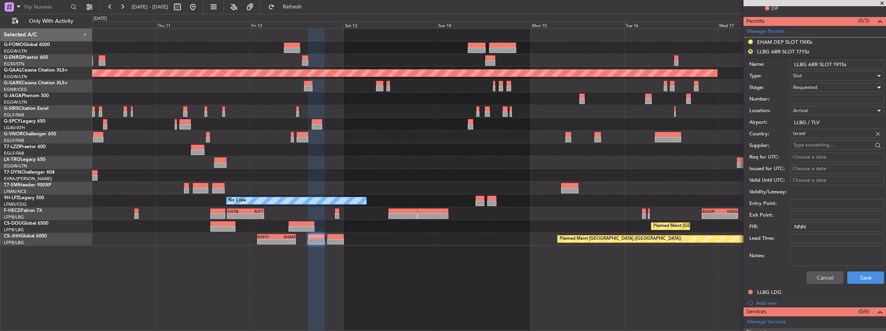
scroll to position [310, 0]
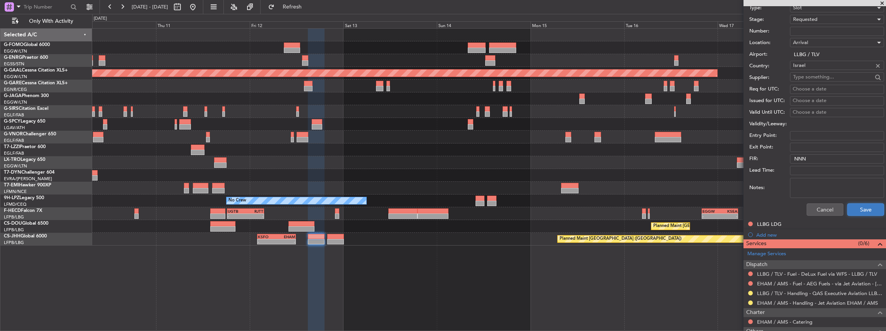
click at [868, 209] on button "Save" at bounding box center [865, 210] width 37 height 12
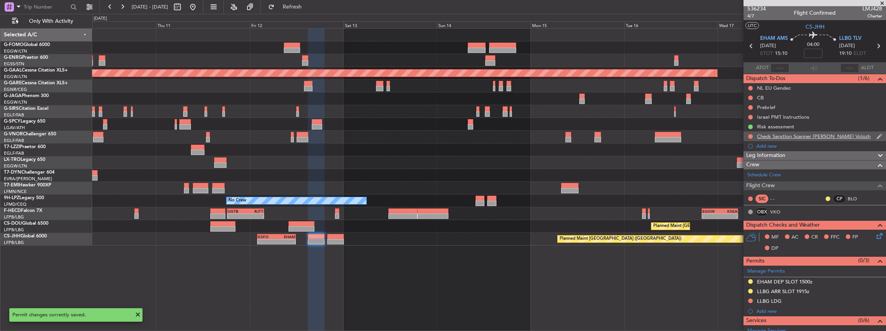
scroll to position [0, 0]
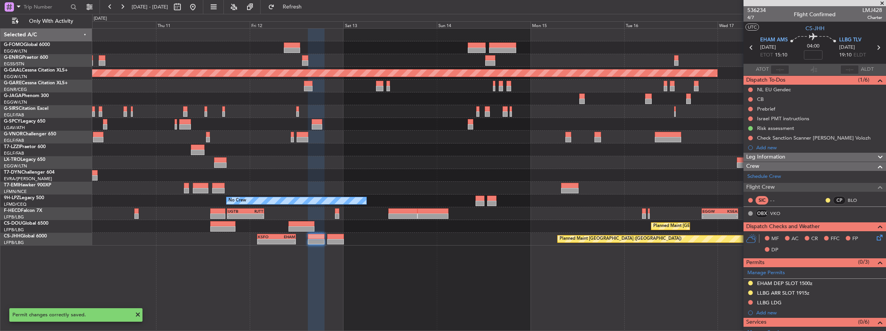
click at [876, 47] on icon at bounding box center [878, 48] width 10 height 10
type input "0"
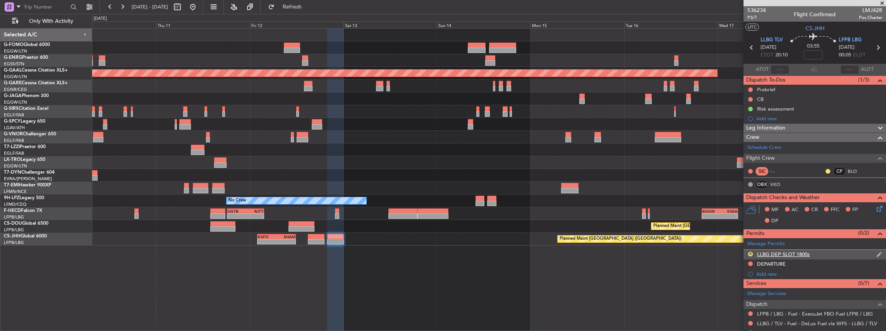
click at [817, 254] on div "R LLBG DEP SLOT 1800z" at bounding box center [814, 255] width 142 height 10
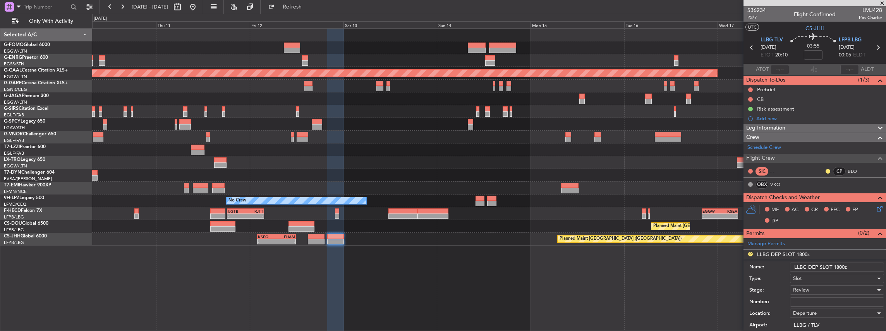
drag, startPoint x: 838, startPoint y: 266, endPoint x: 834, endPoint y: 267, distance: 4.3
click at [834, 267] on input "LLBG DEP SLOT 1800z" at bounding box center [837, 267] width 94 height 9
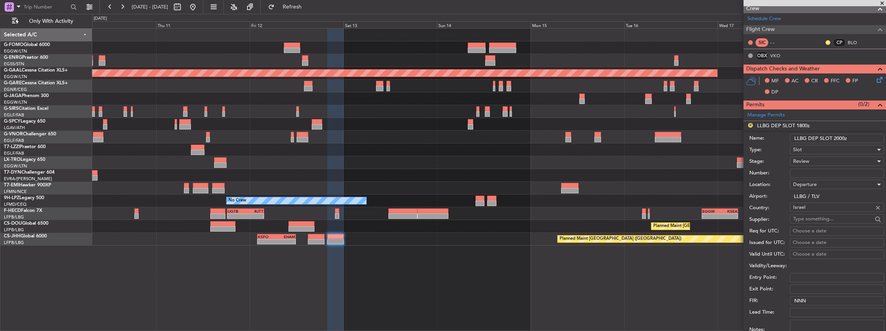
type input "LLBG DEP SLOT 2000z"
click at [822, 156] on div "Review" at bounding box center [834, 162] width 82 height 12
click at [804, 213] on span "Requested" at bounding box center [835, 211] width 84 height 12
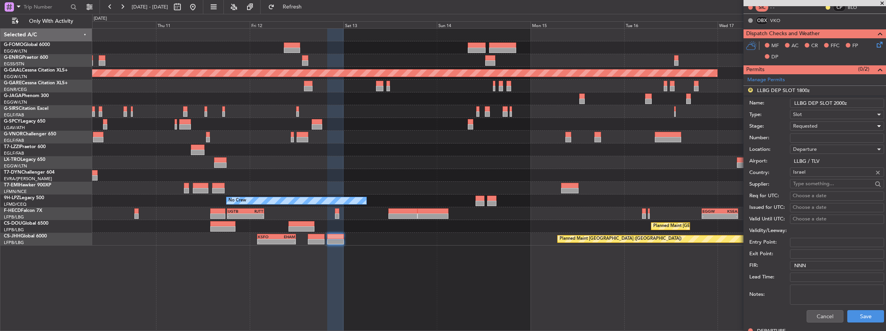
scroll to position [258, 0]
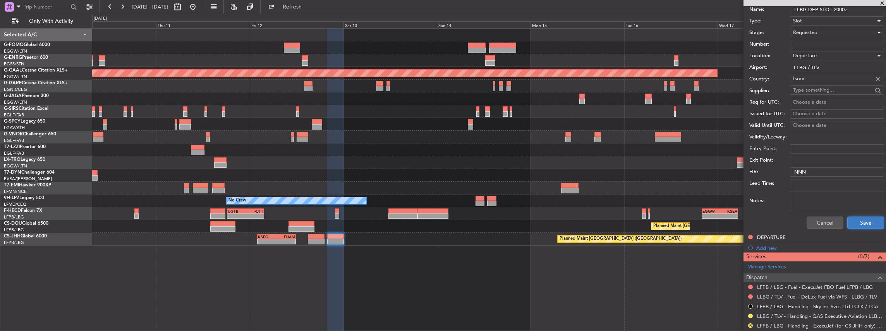
click at [853, 225] on button "Save" at bounding box center [865, 223] width 37 height 12
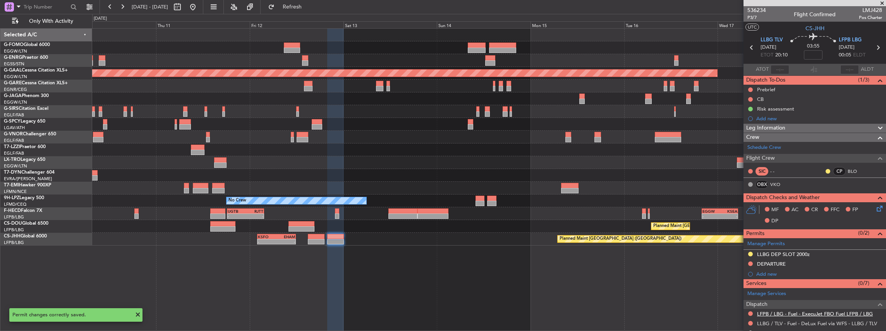
scroll to position [51, 0]
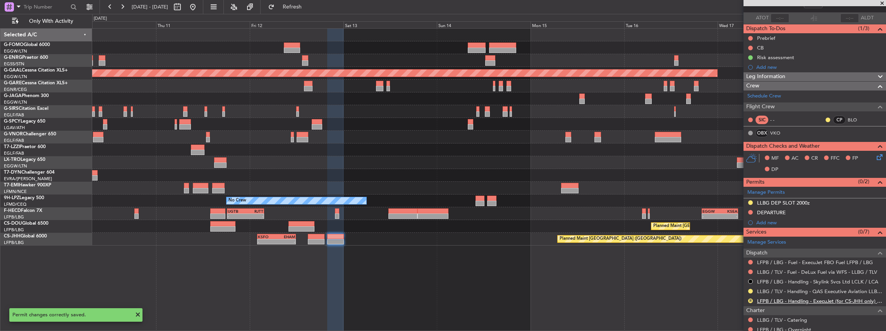
click at [796, 300] on link "LFPB / LBG - Handling - ExecuJet (for CS-JHH only) LFPB / LBG" at bounding box center [819, 301] width 125 height 7
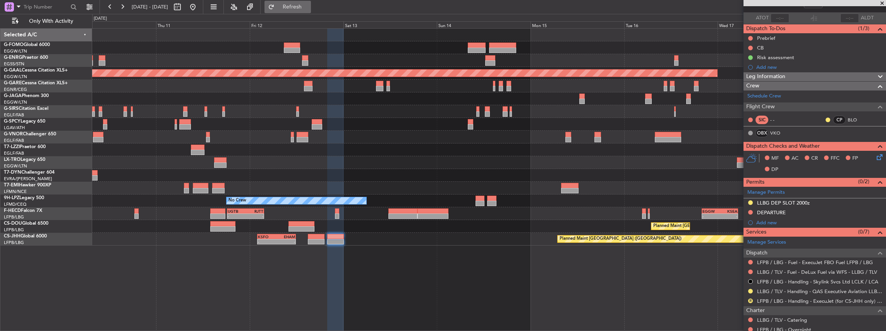
click at [309, 7] on span "Refresh" at bounding box center [292, 6] width 33 height 5
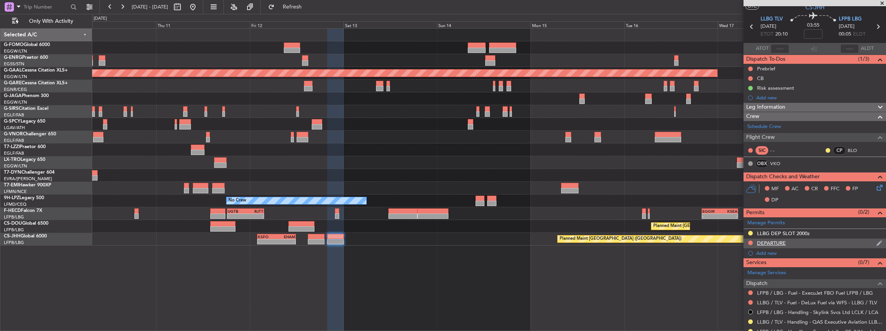
scroll to position [77, 0]
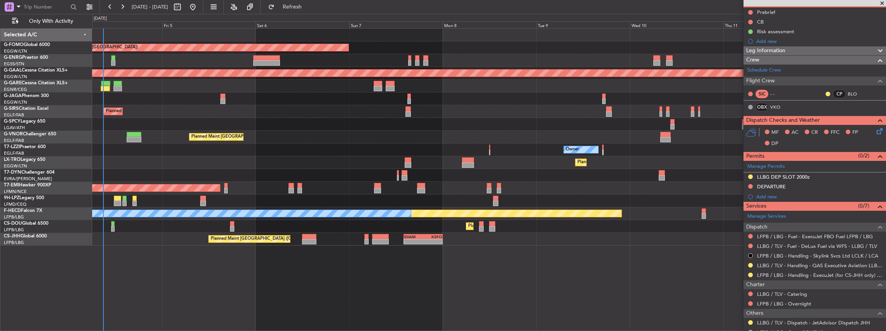
click at [853, 201] on fb-app "10 Sep 2025 - 18 Sep 2025 Refresh Quick Links Only With Activity Planned Maint …" at bounding box center [443, 169] width 886 height 326
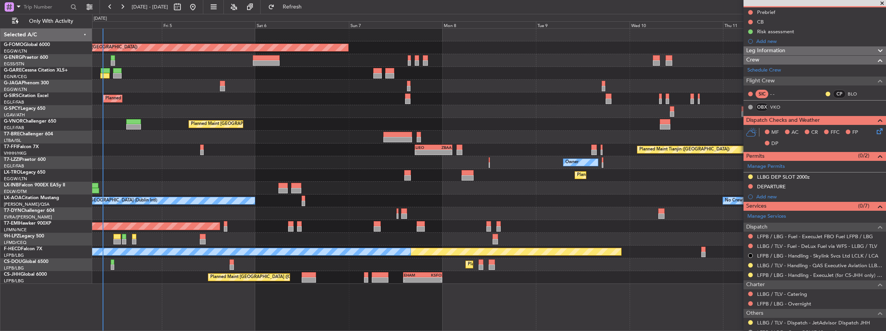
click at [286, 199] on div "No Crew London ([GEOGRAPHIC_DATA]) No Crew [GEOGRAPHIC_DATA] (Dublin Intl)" at bounding box center [489, 201] width 794 height 13
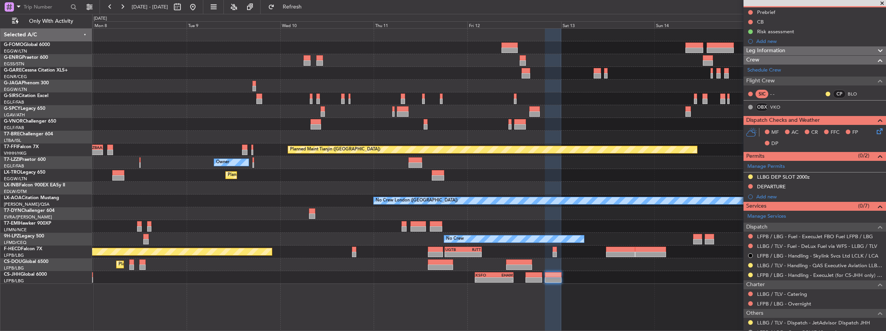
click at [340, 180] on div "Planned Maint Dusseldorf" at bounding box center [489, 175] width 794 height 13
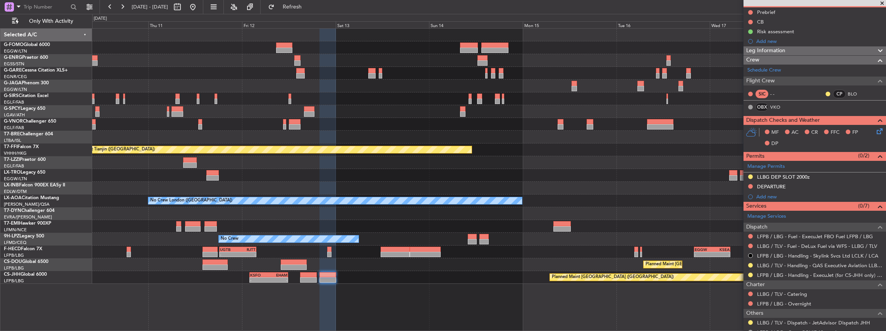
click at [330, 190] on div "Planned Maint Tianjin (Binhai) Owner Planned Maint Dusseldorf No Crew London (F…" at bounding box center [489, 157] width 794 height 256
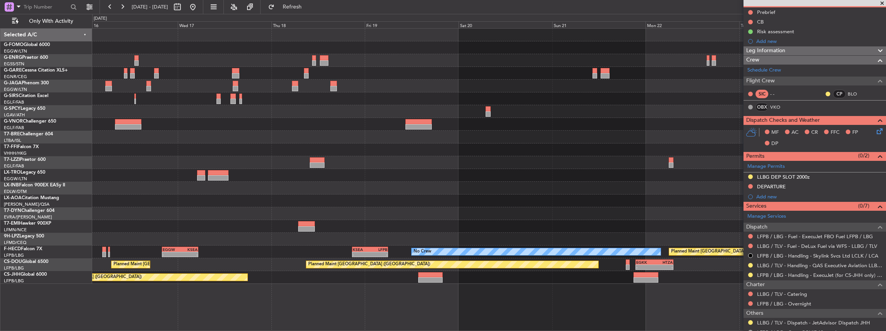
click at [371, 202] on div "Planned Maint London (Luton) Planned Maint Tianjin (Binhai) No Crew Sabadell No…" at bounding box center [489, 157] width 794 height 256
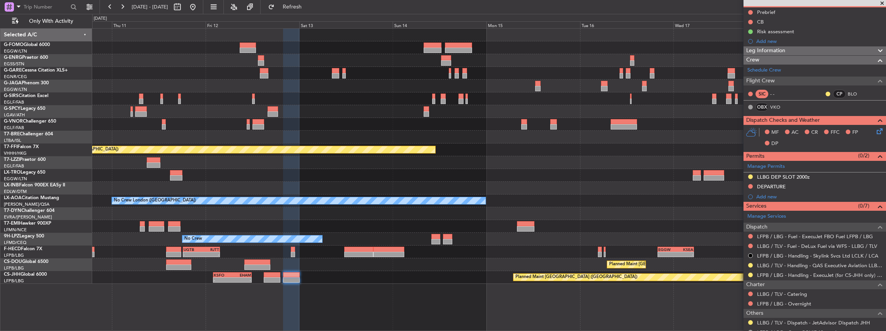
click at [885, 197] on html "04 Sep 2025 - 12 Sep 2025 Refresh Quick Links Only With Activity Planned Maint …" at bounding box center [443, 165] width 886 height 331
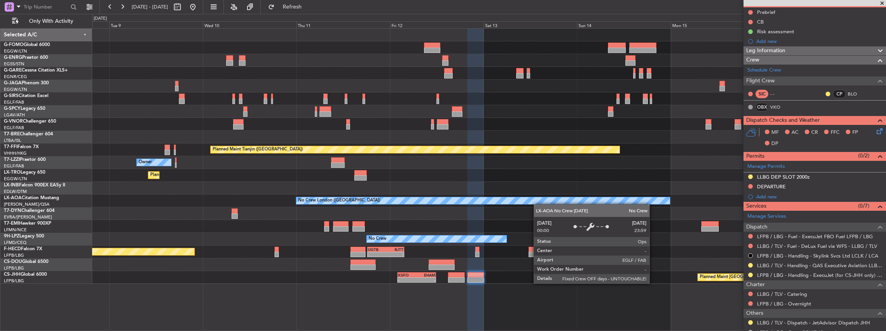
click at [591, 202] on div "No Crew London ([GEOGRAPHIC_DATA])" at bounding box center [489, 201] width 794 height 13
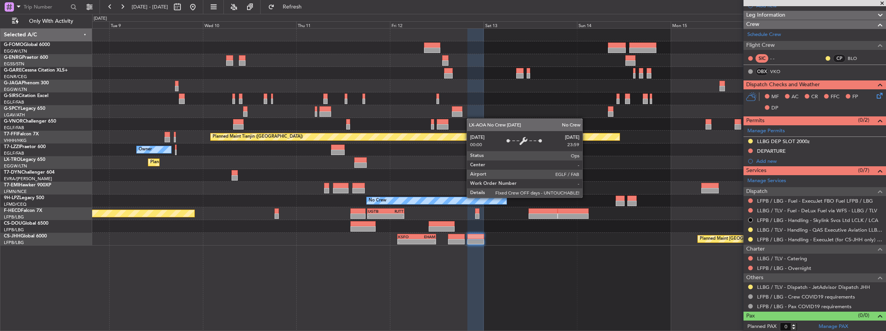
scroll to position [10, 0]
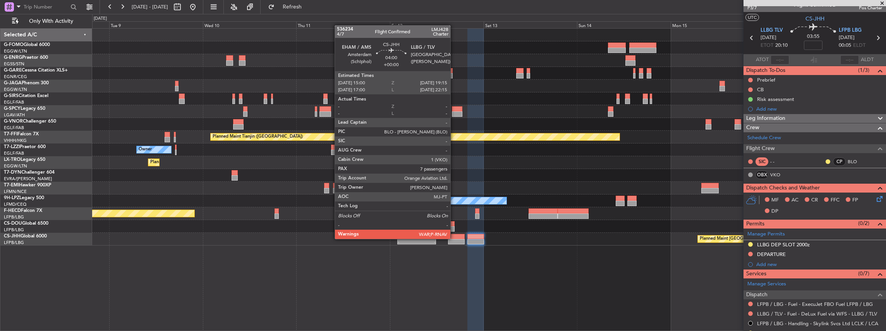
click at [454, 238] on div at bounding box center [456, 236] width 17 height 5
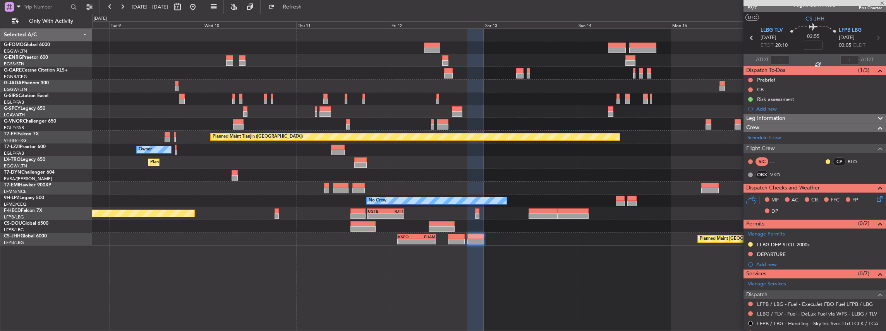
type input "7"
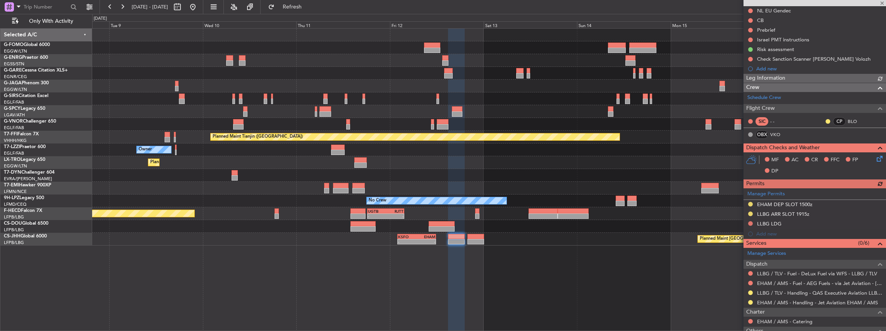
scroll to position [103, 0]
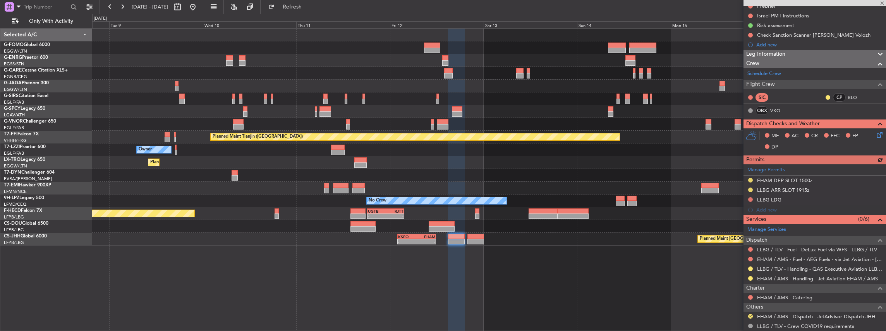
click at [422, 244] on div "-" at bounding box center [426, 242] width 19 height 5
type input "-00:05"
type input "5"
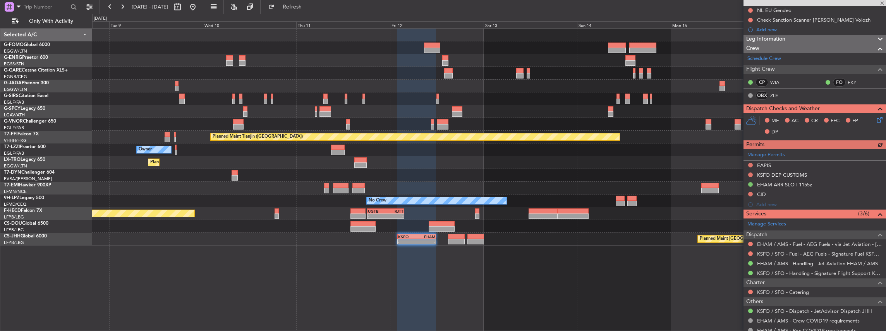
scroll to position [129, 0]
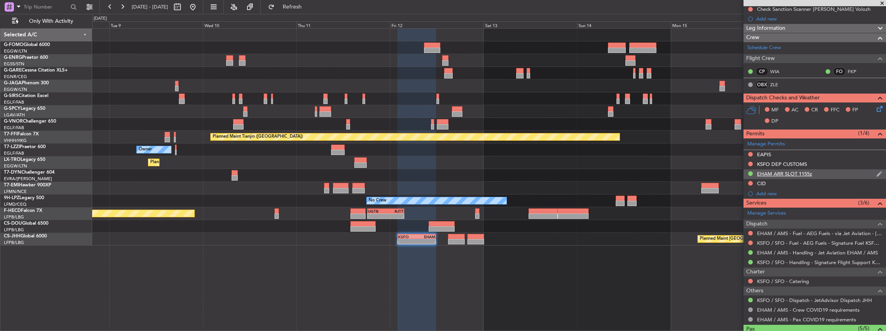
click at [821, 170] on div "EHAM ARR SLOT 1155z" at bounding box center [814, 175] width 142 height 10
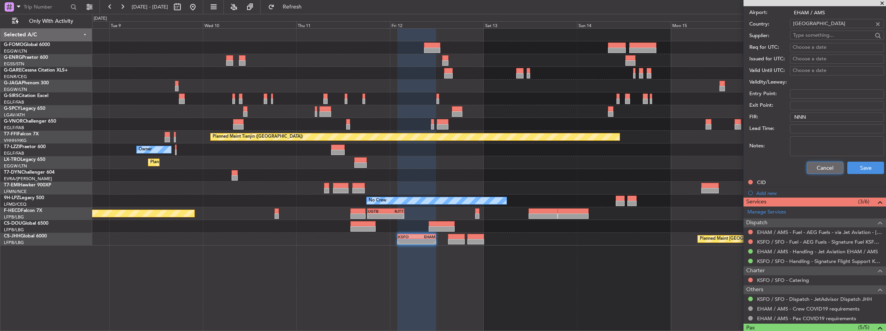
click at [821, 168] on button "Cancel" at bounding box center [824, 168] width 37 height 12
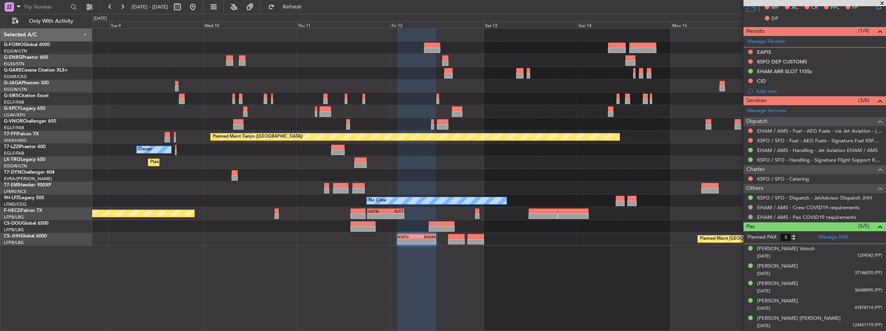
scroll to position [229, 0]
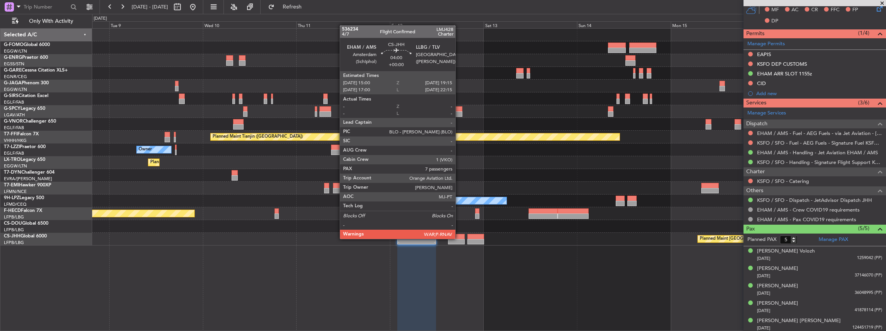
click at [459, 238] on div at bounding box center [456, 236] width 17 height 5
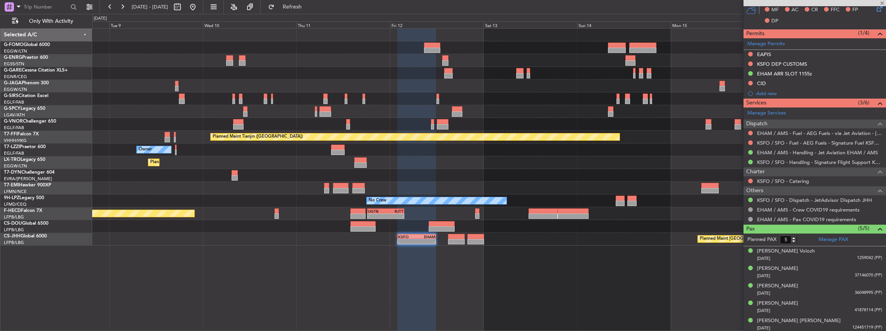
type input "7"
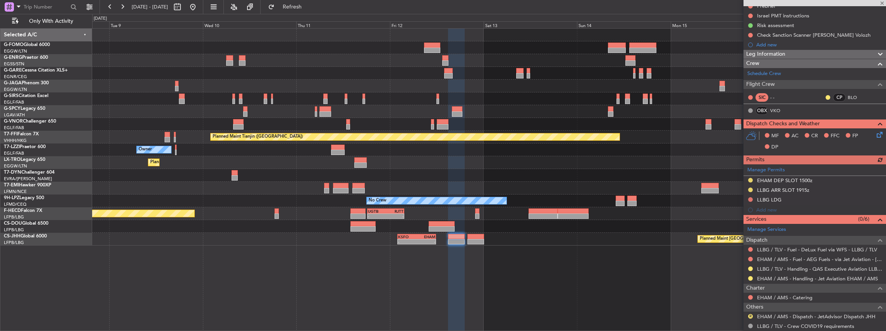
scroll to position [103, 0]
click at [749, 178] on button at bounding box center [750, 180] width 5 height 5
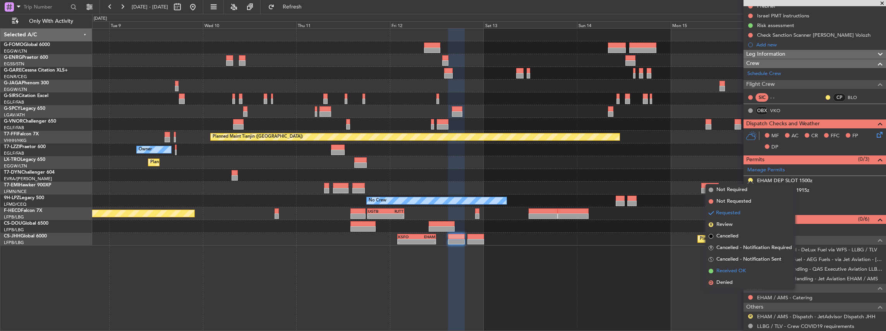
click at [740, 272] on span "Received OK" at bounding box center [730, 272] width 29 height 8
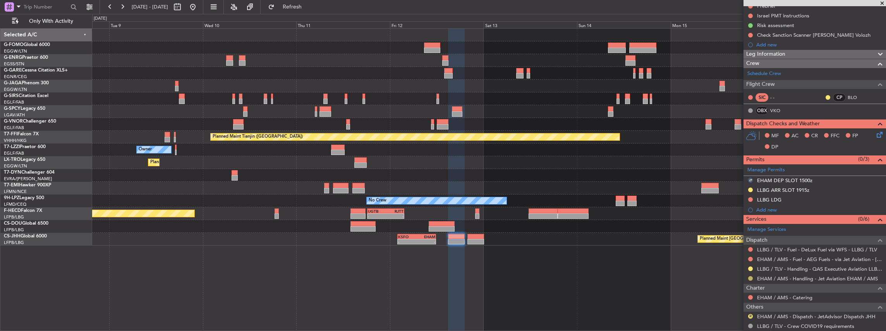
click at [750, 276] on button at bounding box center [750, 278] width 5 height 5
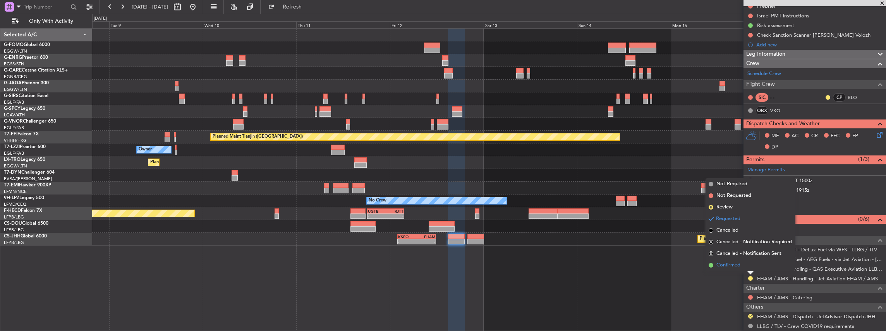
click at [741, 268] on li "Confirmed" at bounding box center [749, 266] width 89 height 12
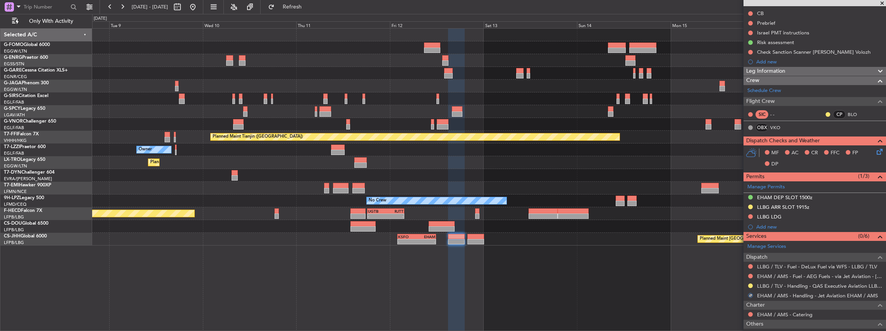
scroll to position [77, 0]
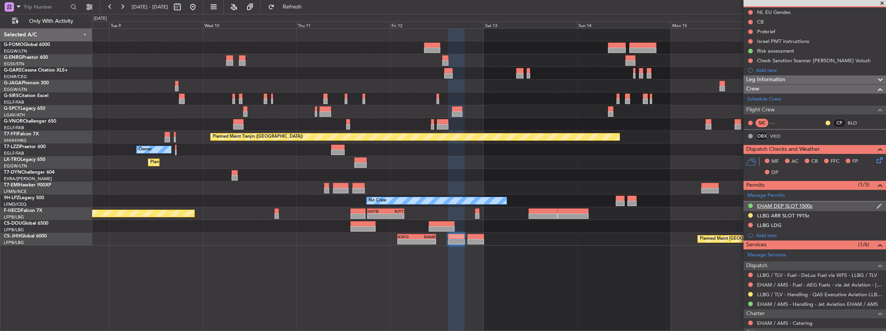
click at [833, 202] on div "EHAM DEP SLOT 1500z" at bounding box center [814, 207] width 142 height 10
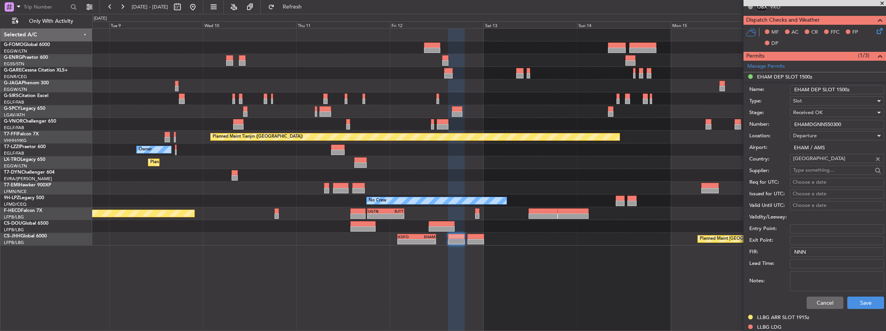
scroll to position [232, 0]
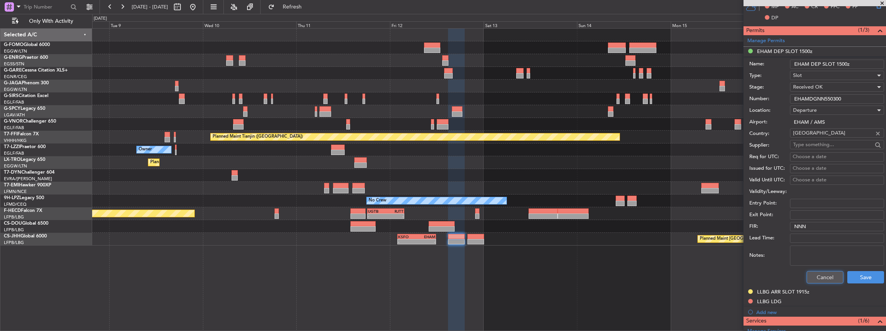
click at [822, 273] on button "Cancel" at bounding box center [824, 277] width 37 height 12
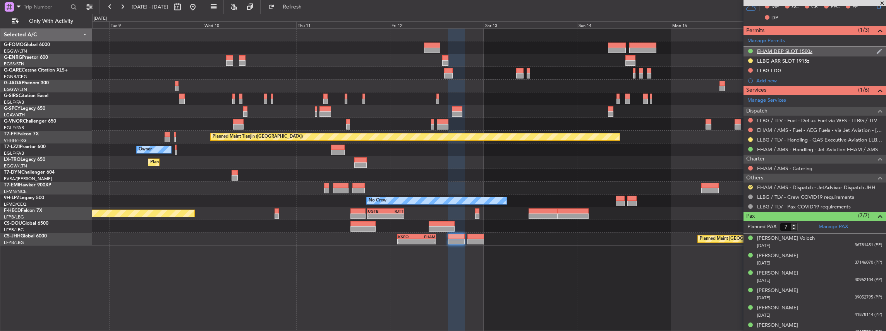
click at [818, 51] on div "EHAM DEP SLOT 1500z" at bounding box center [814, 52] width 142 height 10
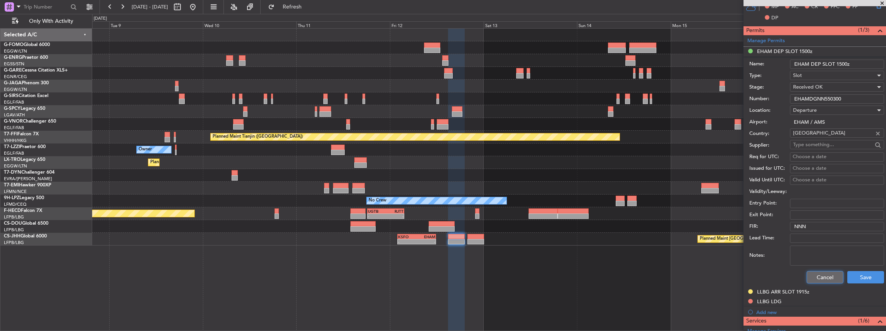
click at [815, 277] on button "Cancel" at bounding box center [824, 277] width 37 height 12
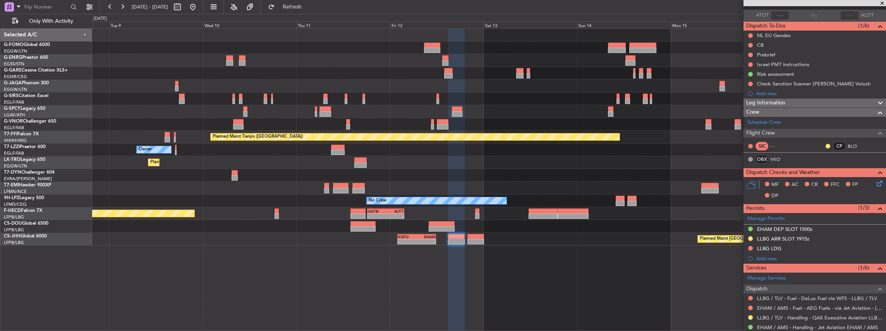
scroll to position [103, 0]
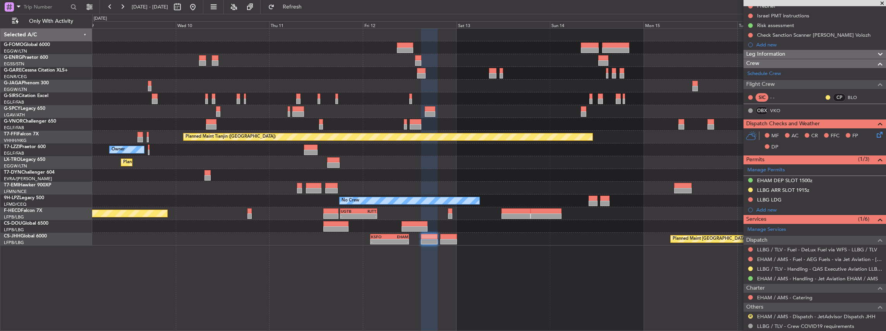
click at [0, 252] on html "08 Sep 2025 - 17 Sep 2025 Refresh Quick Links Only With Activity Planned Maint …" at bounding box center [443, 165] width 886 height 331
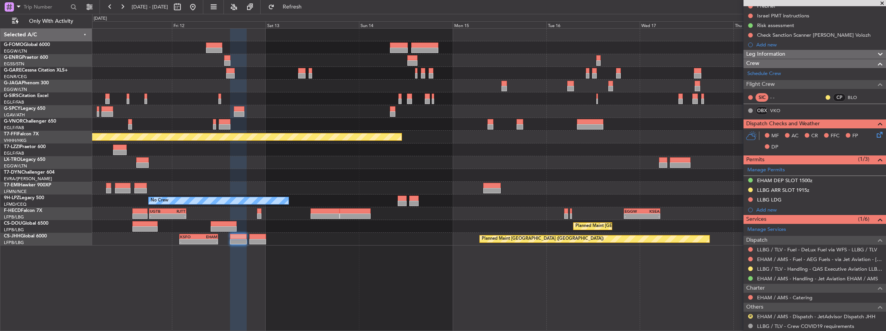
click at [180, 230] on div "Planned Maint Paris (Le Bourget) Planned Maint Paris (Le Bourget)" at bounding box center [489, 226] width 794 height 13
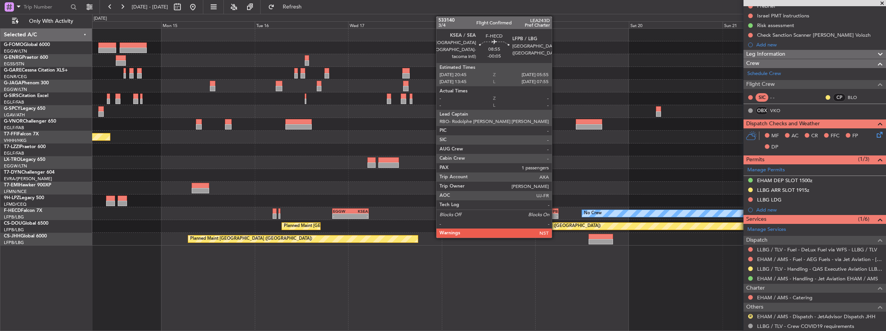
click at [183, 223] on div "Planned Maint London (Luton) Planned Maint Tianjin (Binhai) No Crew - - EGGW 20…" at bounding box center [489, 137] width 794 height 217
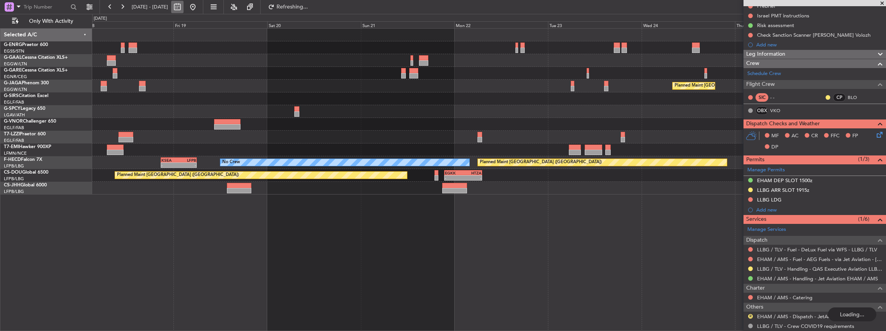
click at [184, 4] on button at bounding box center [177, 7] width 12 height 12
select select "9"
select select "2025"
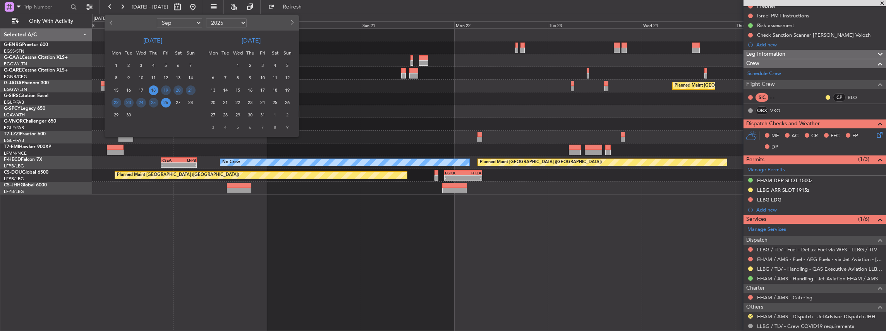
click at [293, 22] on span "Next month" at bounding box center [291, 22] width 5 height 5
select select "10"
click at [154, 115] on span "30" at bounding box center [154, 115] width 10 height 10
click at [284, 77] on span "9" at bounding box center [288, 78] width 10 height 10
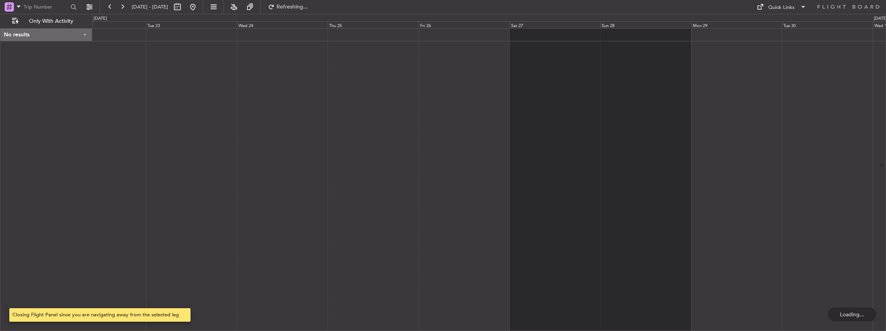
scroll to position [0, 0]
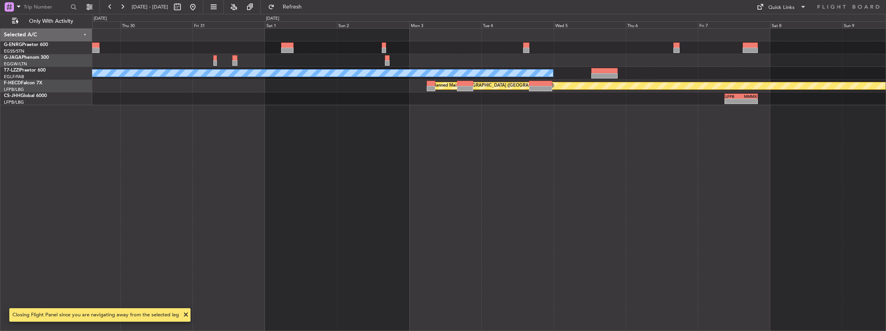
click at [213, 132] on div "A/C Unavailable London (Luton) Planned Maint Paris (Le Bourget) - - LFPB 09:00 …" at bounding box center [489, 180] width 794 height 304
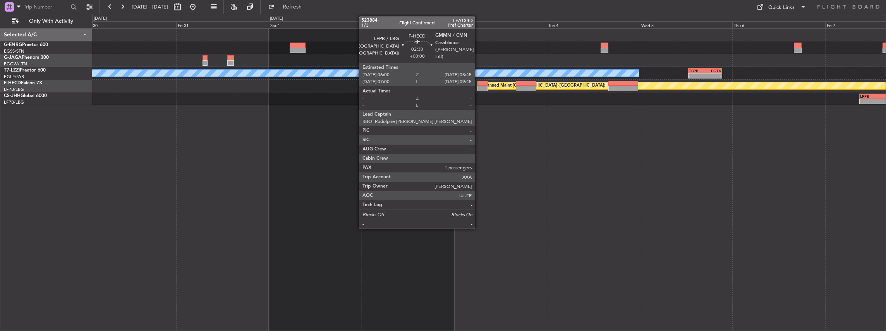
click at [478, 85] on div at bounding box center [482, 83] width 11 height 5
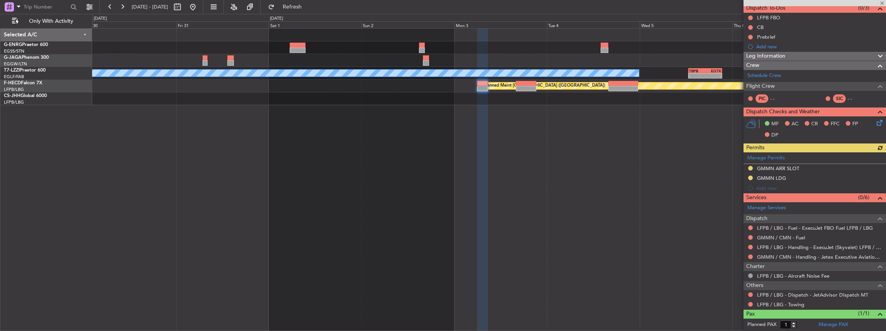
scroll to position [77, 0]
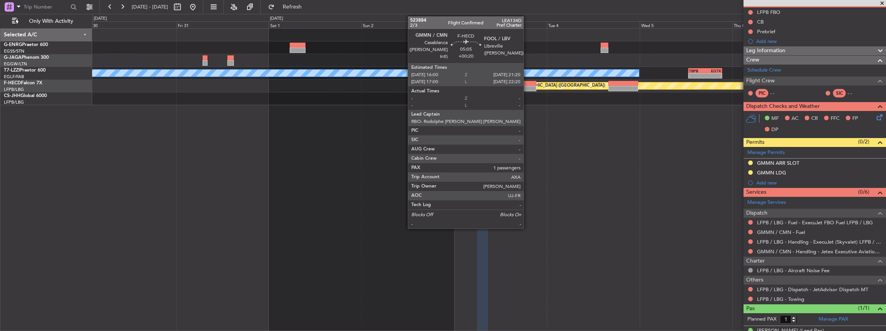
click at [527, 87] on div at bounding box center [526, 88] width 21 height 5
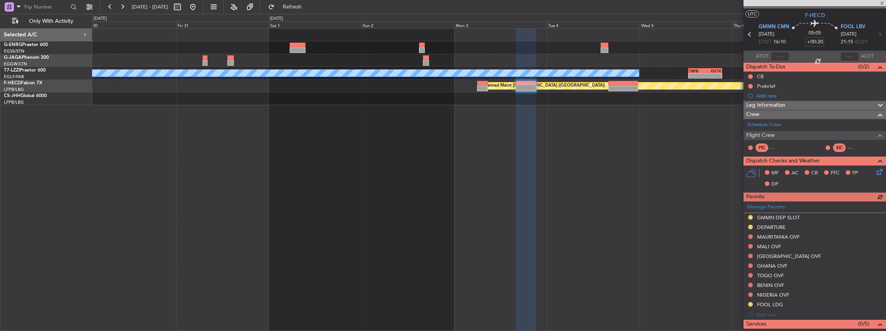
scroll to position [26, 0]
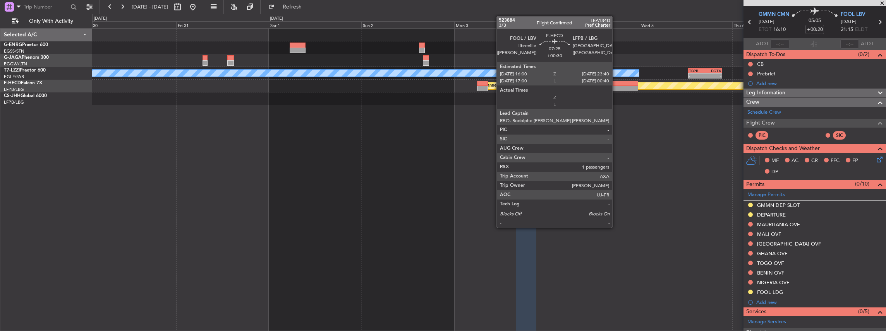
click at [616, 82] on div at bounding box center [623, 83] width 30 height 5
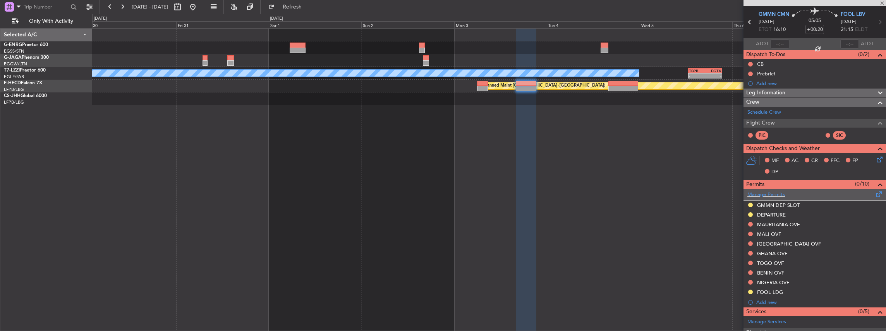
type input "+00:30"
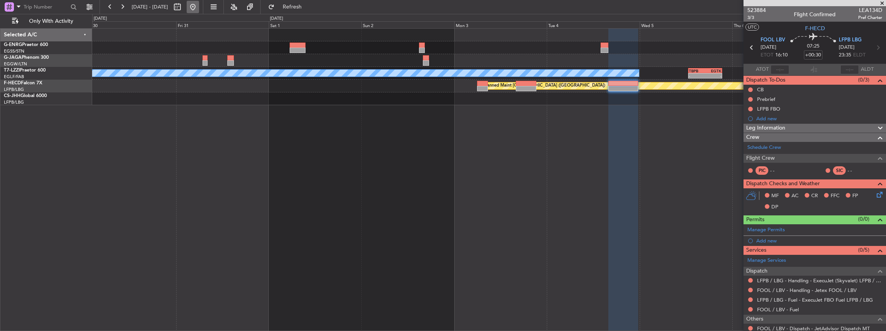
click at [199, 9] on button at bounding box center [193, 7] width 12 height 12
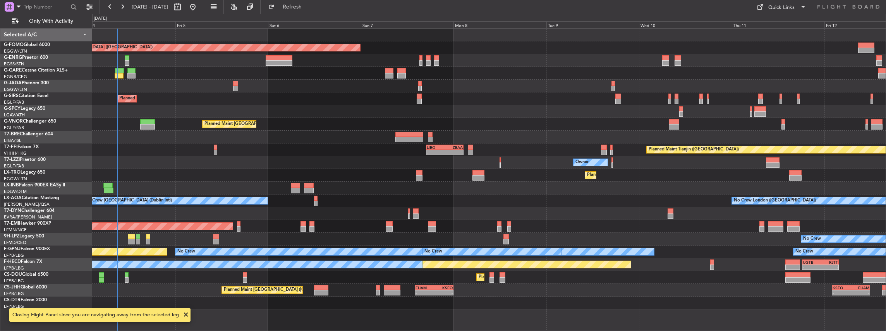
click at [298, 224] on div "Planned Maint London (Luton) Planned Maint London (Farnborough) Planned Maint L…" at bounding box center [489, 180] width 794 height 304
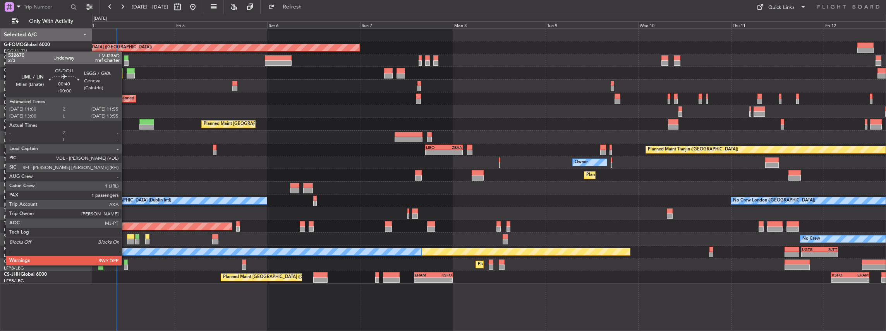
click at [125, 265] on div at bounding box center [126, 267] width 4 height 5
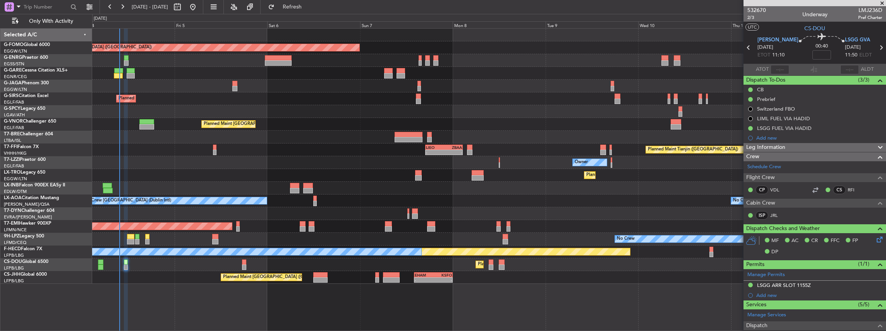
click at [338, 159] on div "Planned Maint London (Luton) Planned Maint London (Farnborough) Planned Maint L…" at bounding box center [489, 157] width 794 height 256
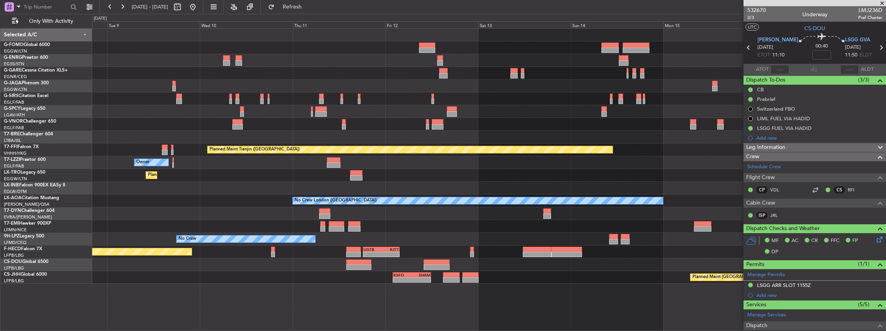
click at [432, 154] on div "Planned Maint Tianjin (Binhai) - - LIEO 17:00 Z ZBAA 02:35 Z" at bounding box center [489, 150] width 794 height 13
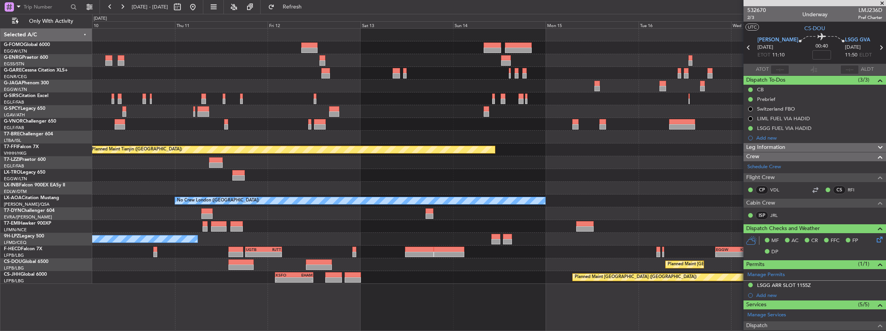
click at [522, 145] on div "Planned Maint Tianjin (Binhai) - - LIEO 17:00 Z ZBAA 02:35 Z Owner Planned Main…" at bounding box center [489, 157] width 794 height 256
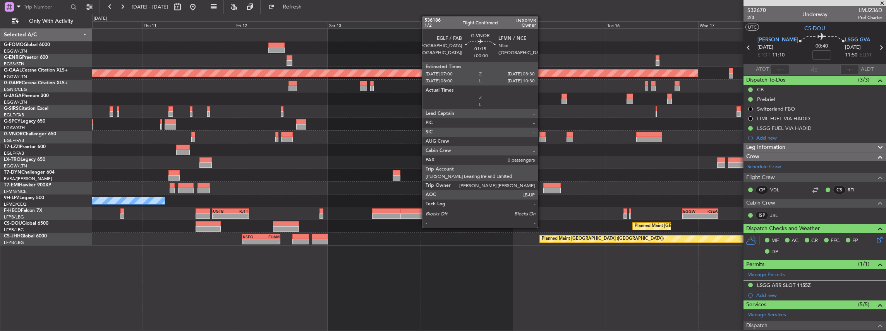
click at [542, 139] on div at bounding box center [542, 139] width 6 height 5
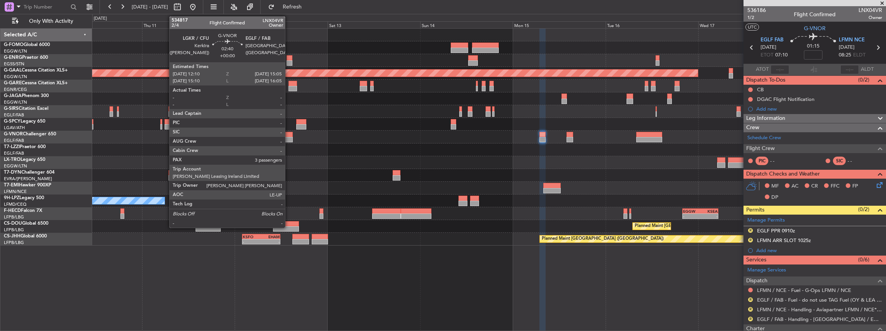
click at [289, 138] on div at bounding box center [287, 139] width 12 height 5
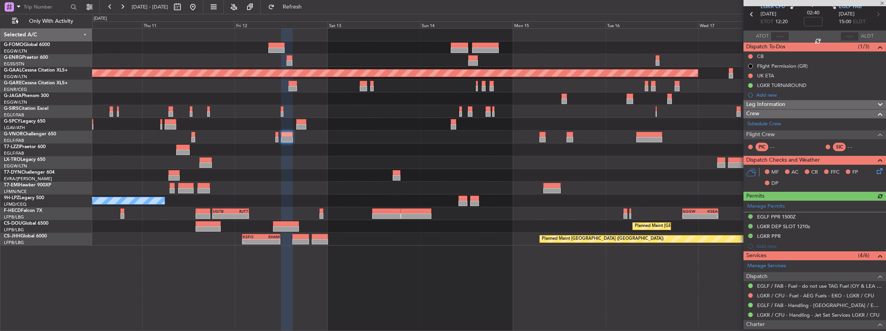
scroll to position [51, 0]
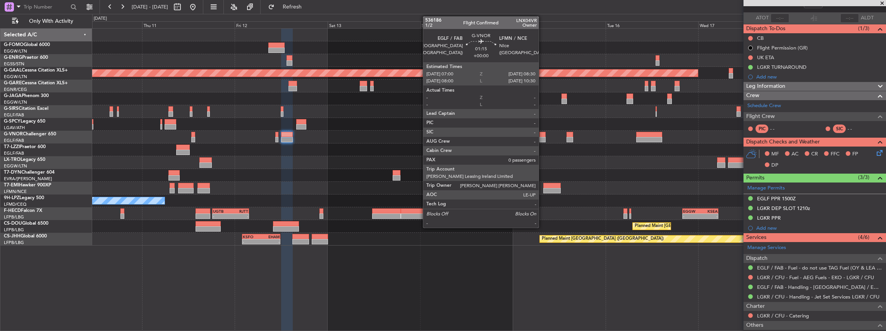
click at [542, 140] on div at bounding box center [542, 139] width 6 height 5
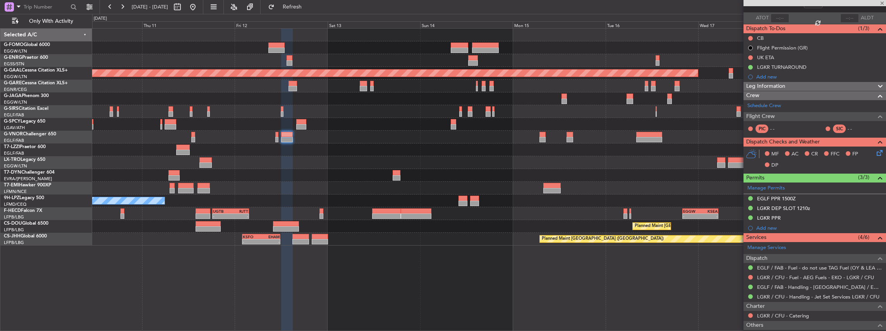
scroll to position [0, 0]
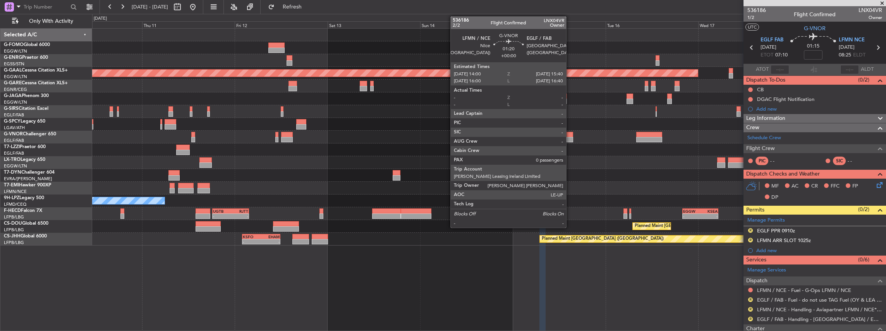
click at [570, 138] on div at bounding box center [569, 139] width 7 height 5
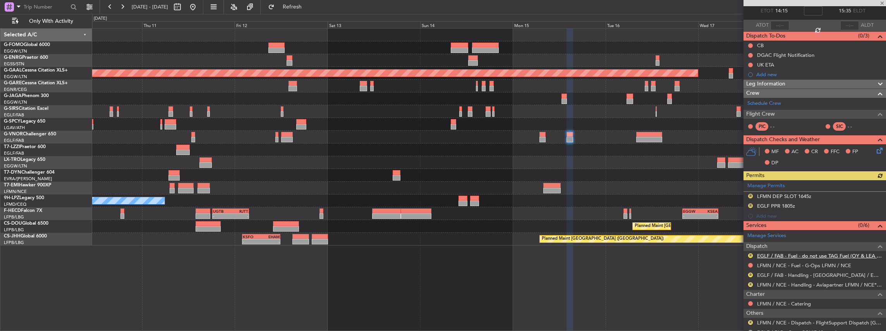
scroll to position [51, 0]
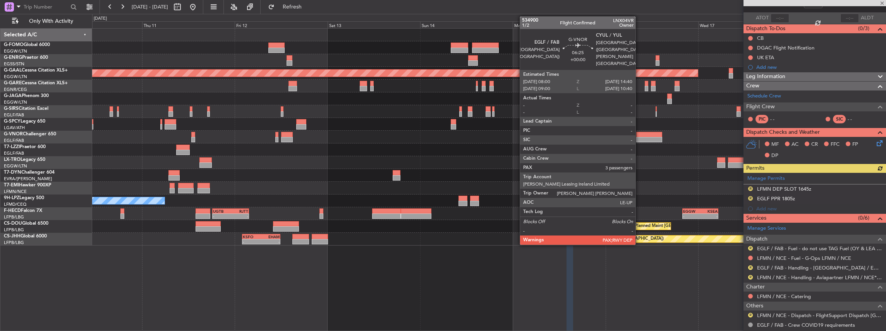
click at [640, 134] on div at bounding box center [649, 134] width 26 height 5
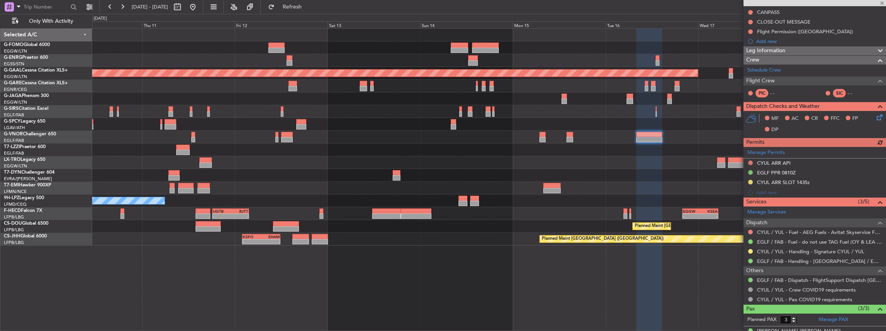
scroll to position [103, 0]
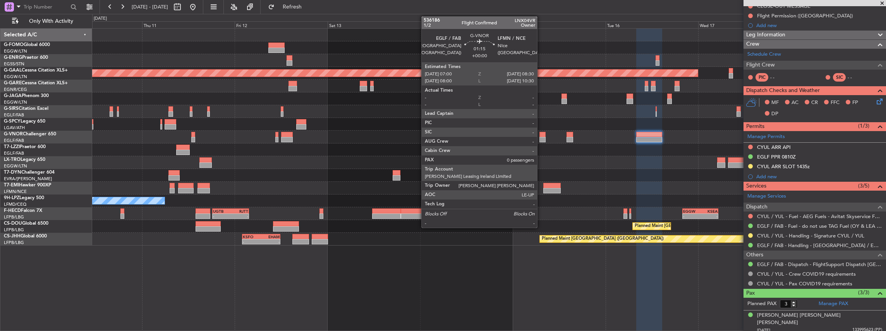
click at [541, 136] on div at bounding box center [542, 134] width 6 height 5
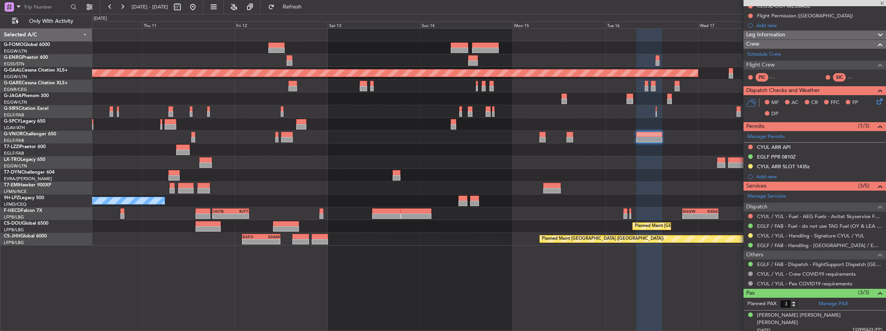
type input "0"
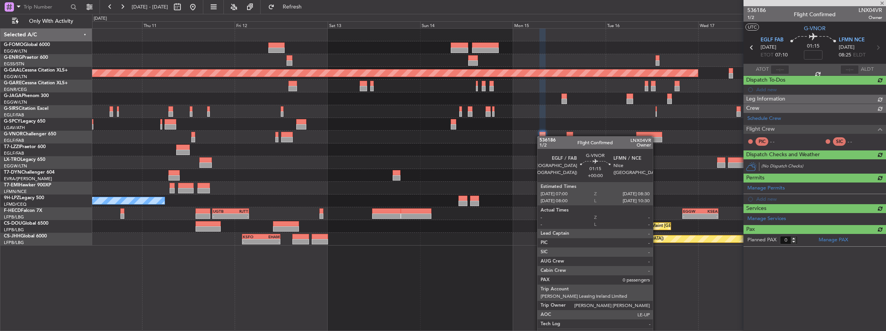
scroll to position [0, 0]
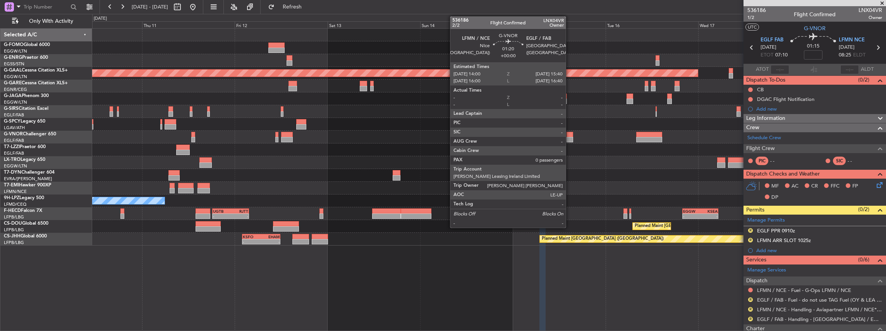
click at [569, 134] on div at bounding box center [569, 134] width 7 height 5
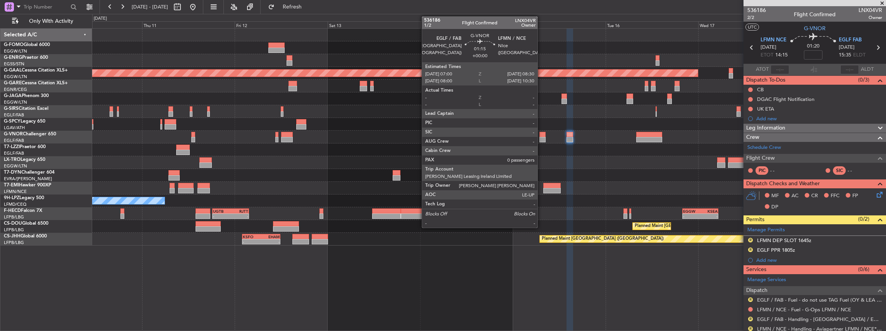
click at [541, 137] on div at bounding box center [542, 139] width 6 height 5
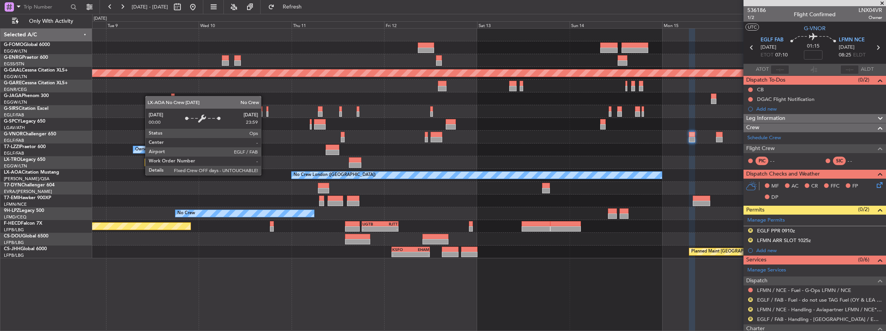
click at [415, 177] on div "No Crew London ([GEOGRAPHIC_DATA])" at bounding box center [477, 175] width 370 height 7
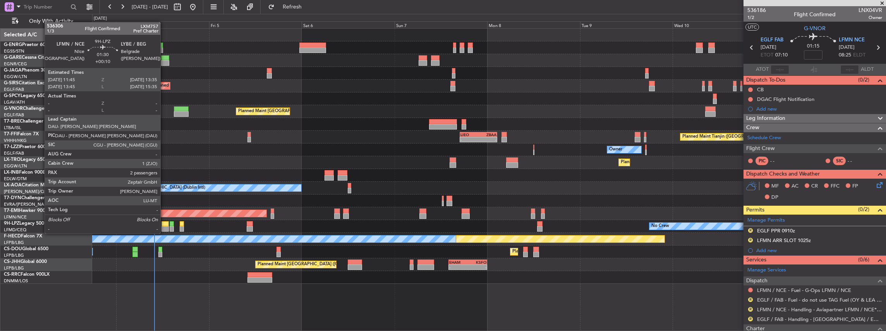
click at [164, 226] on div at bounding box center [164, 228] width 7 height 5
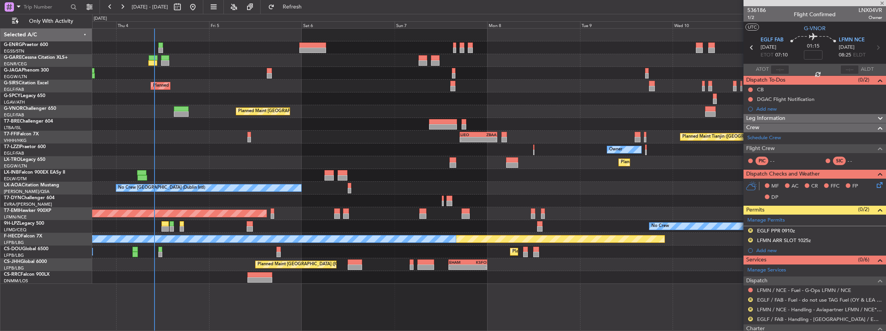
type input "+00:10"
type input "2"
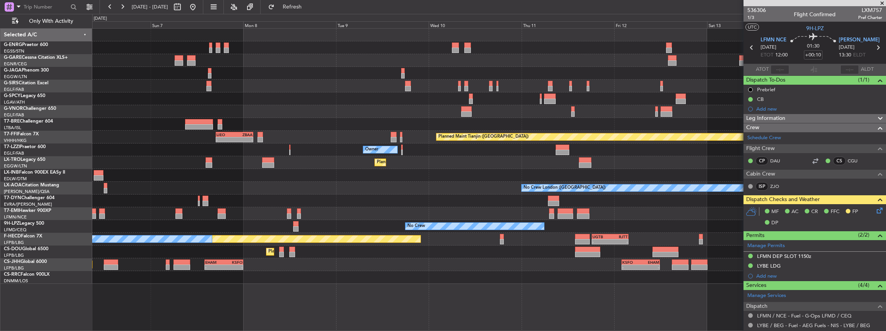
click at [354, 225] on div "Planned Maint London (Farnborough) Planned Maint London (Farnborough) Planned M…" at bounding box center [489, 157] width 794 height 256
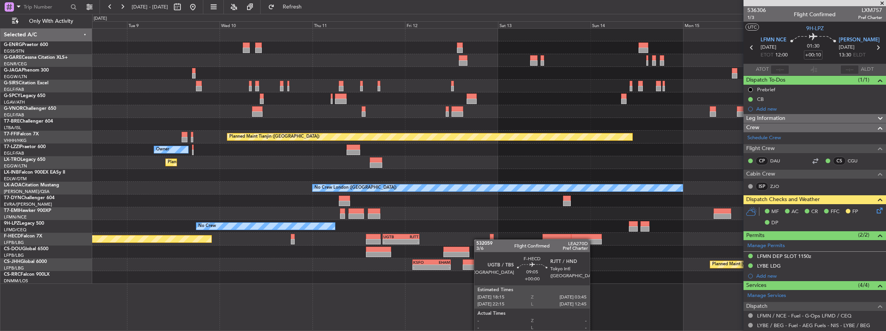
click at [365, 251] on div "Planned Maint Tianjin (Binhai) - - LIEO 17:00 Z ZBAA 02:35 Z Owner Planned Main…" at bounding box center [489, 157] width 794 height 256
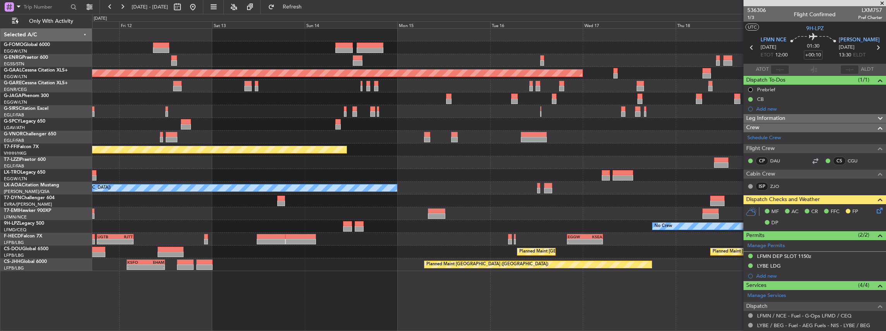
click at [379, 256] on div "Planned Maint Paris (Le Bourget) Planned Maint Paris (Le Bourget) - - EGKK 21:3…" at bounding box center [489, 252] width 794 height 13
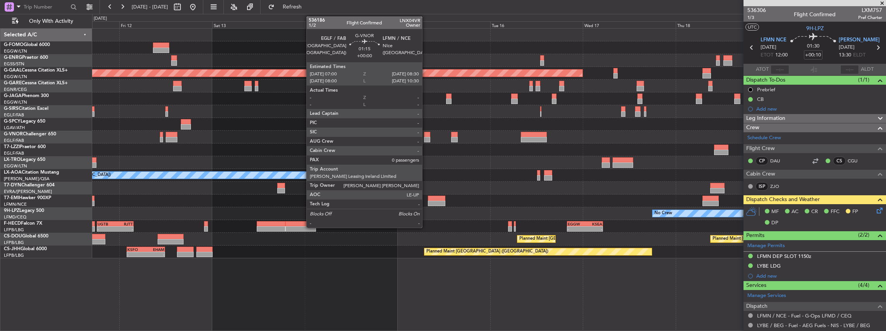
click at [426, 137] on div at bounding box center [427, 139] width 6 height 5
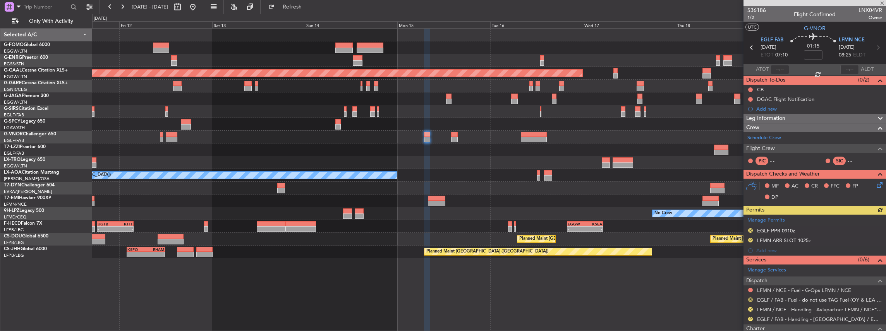
click at [752, 298] on button "R" at bounding box center [750, 300] width 5 height 5
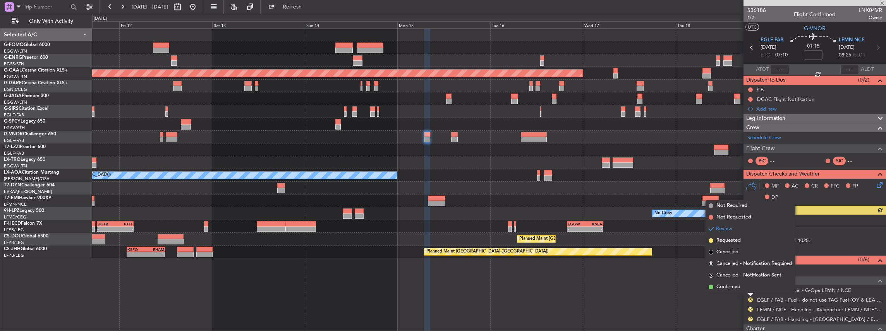
click at [743, 288] on li "Confirmed" at bounding box center [749, 287] width 89 height 12
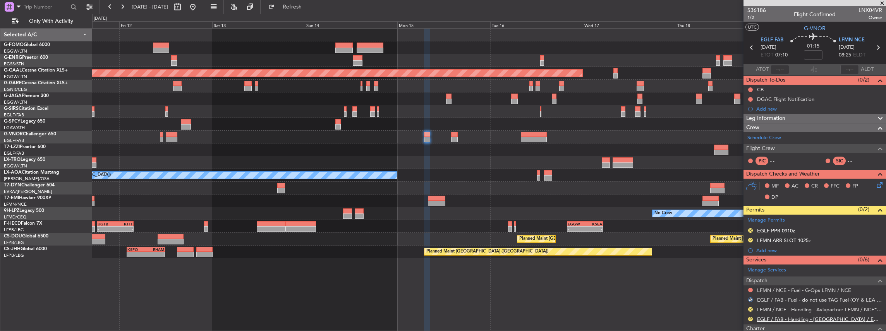
click at [769, 317] on link "EGLF / FAB - Handling - Farnborough Airport / EGLF / FAB" at bounding box center [819, 319] width 125 height 7
click at [306, 5] on span "Refresh" at bounding box center [292, 6] width 33 height 5
click at [798, 308] on link "LFMN / NCE - Handling - Aviapartner LFMN / NCE*****MY HANDLING****" at bounding box center [819, 310] width 125 height 7
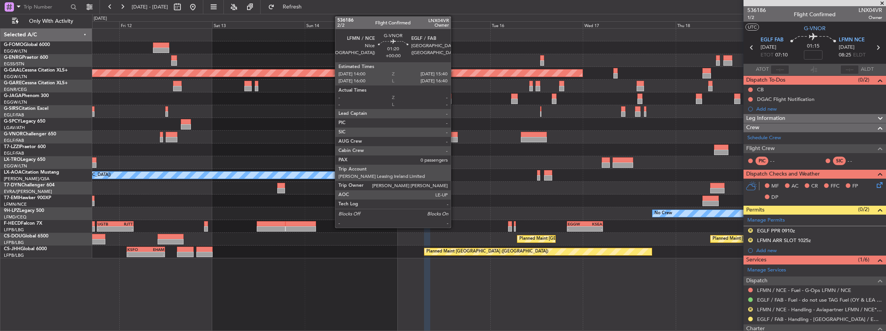
click at [455, 138] on div at bounding box center [454, 139] width 7 height 5
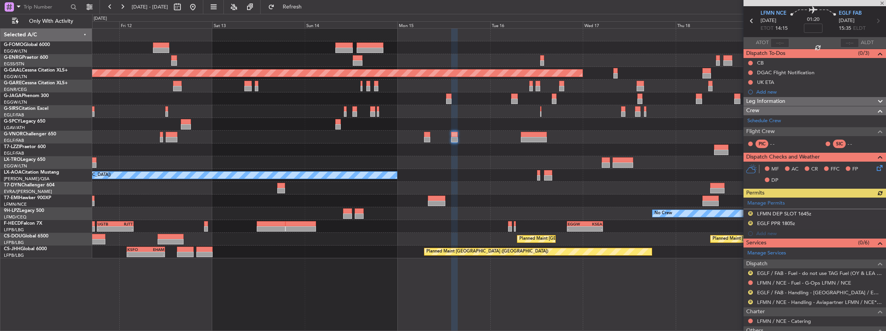
scroll to position [26, 0]
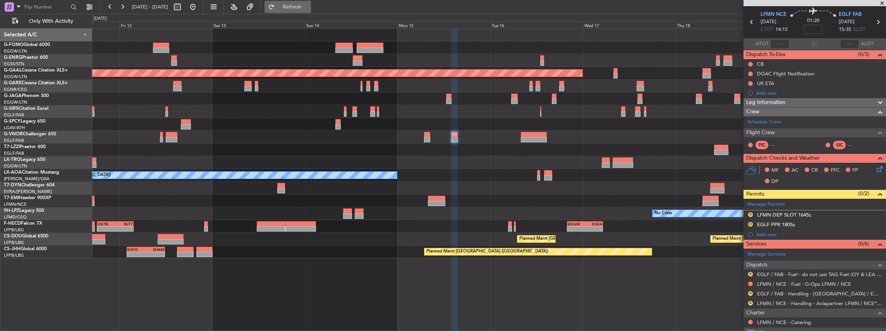
click at [302, 6] on span "Refresh" at bounding box center [292, 6] width 33 height 5
click at [749, 273] on button "R" at bounding box center [750, 274] width 5 height 5
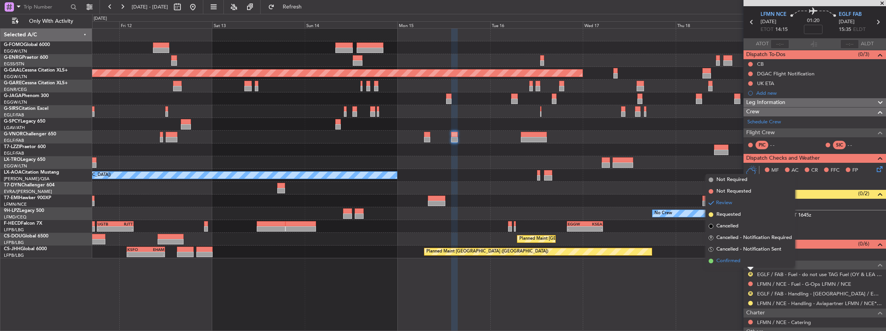
click at [736, 259] on span "Confirmed" at bounding box center [728, 261] width 24 height 8
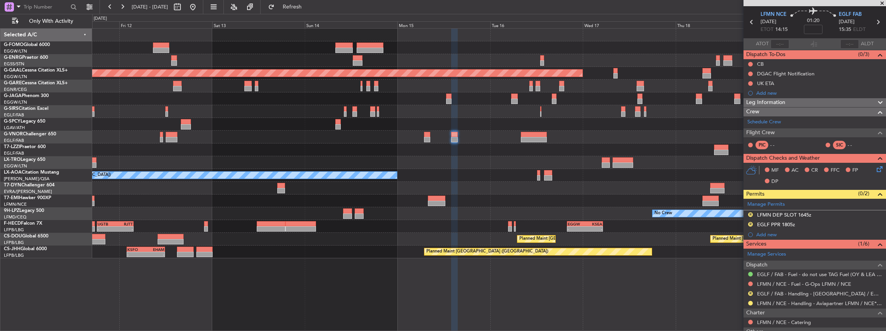
click at [520, 132] on div at bounding box center [489, 137] width 794 height 13
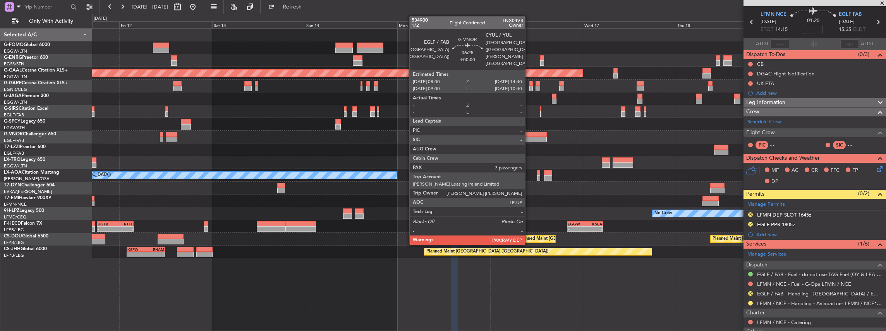
click at [529, 136] on div at bounding box center [534, 134] width 26 height 5
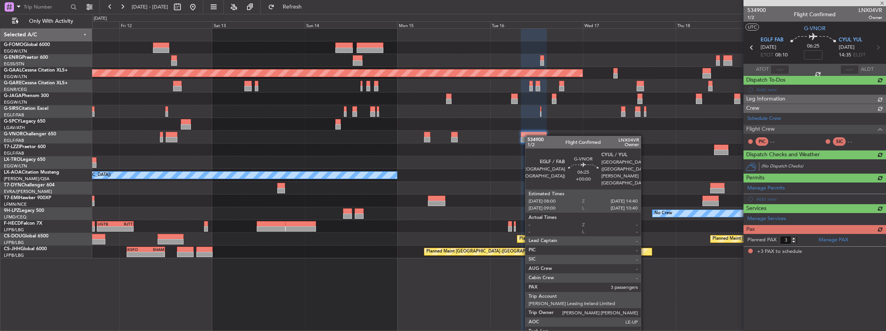
scroll to position [0, 0]
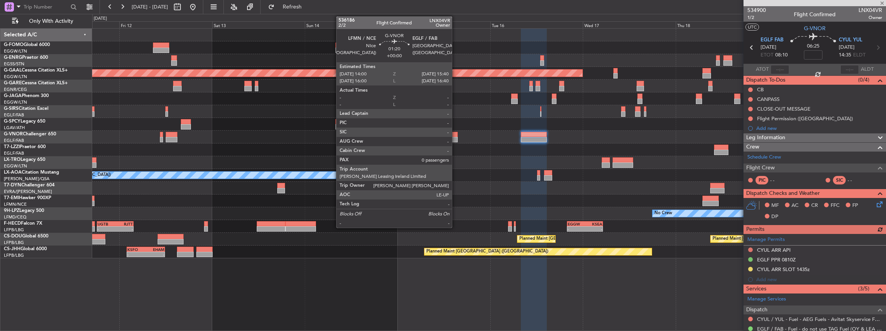
click at [456, 136] on div at bounding box center [454, 134] width 7 height 5
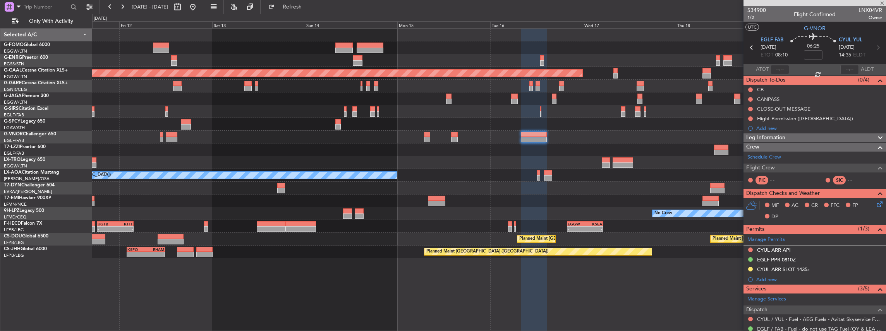
type input "0"
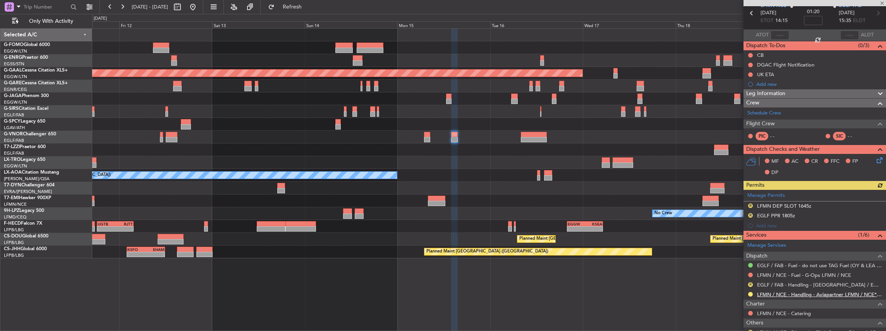
scroll to position [77, 0]
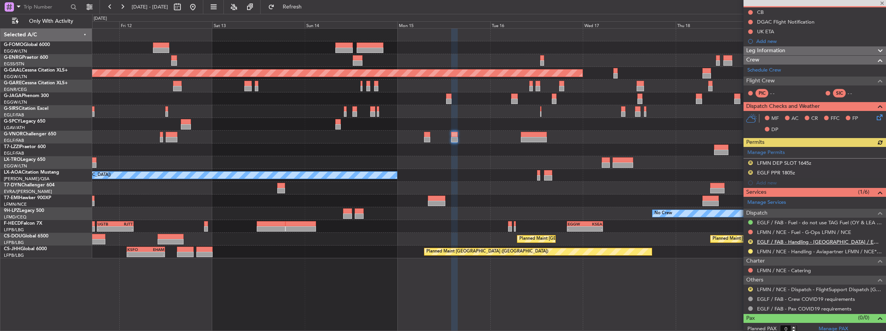
click at [779, 239] on link "EGLF / FAB - Handling - Farnborough Airport / EGLF / FAB" at bounding box center [819, 242] width 125 height 7
click at [309, 4] on span "Refresh" at bounding box center [292, 6] width 33 height 5
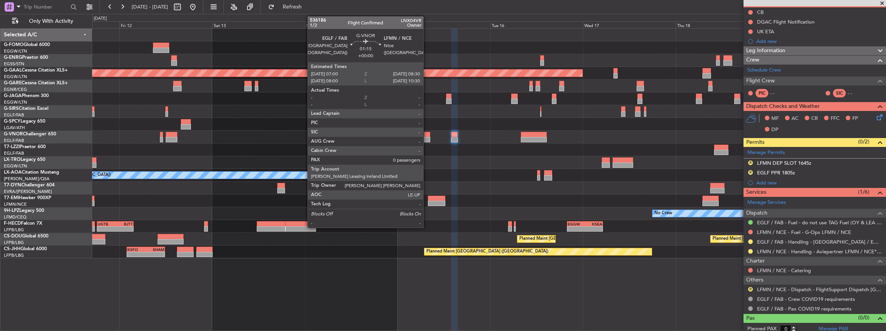
click at [427, 136] on div at bounding box center [427, 134] width 6 height 5
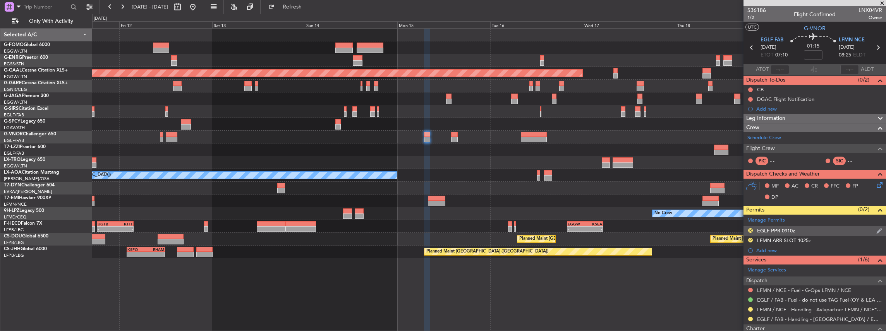
click at [807, 232] on div "R EGLF PPR 0910z" at bounding box center [814, 231] width 142 height 10
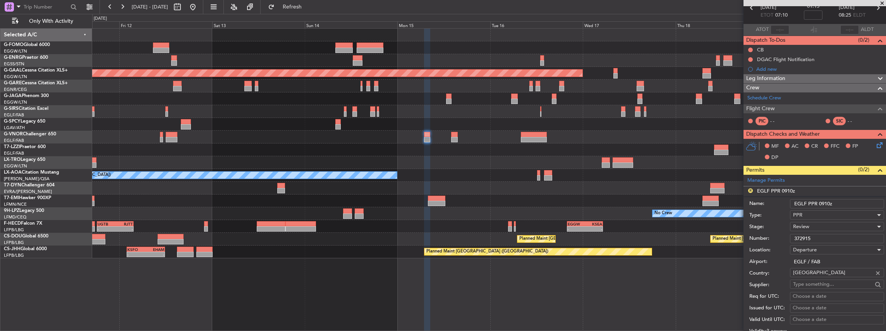
scroll to position [51, 0]
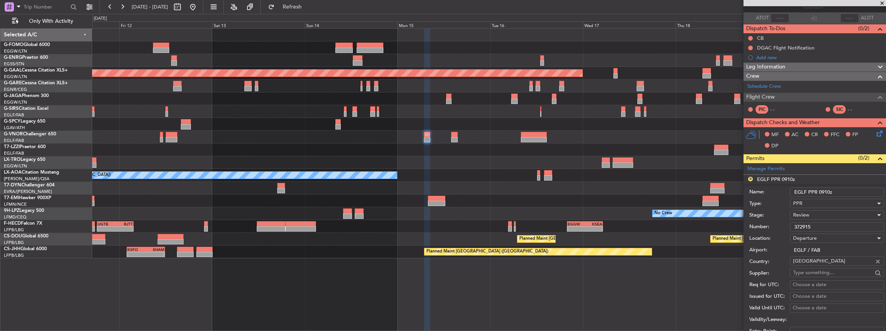
click at [811, 218] on div "Review" at bounding box center [834, 215] width 82 height 12
click at [822, 265] on span "Requested" at bounding box center [835, 265] width 84 height 12
drag, startPoint x: 826, startPoint y: 190, endPoint x: 821, endPoint y: 192, distance: 5.3
click at [821, 192] on input "EGLF PPR 0910z" at bounding box center [837, 192] width 94 height 9
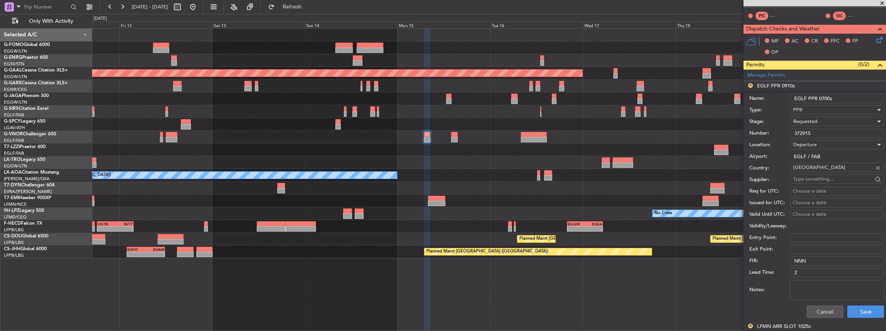
scroll to position [206, 0]
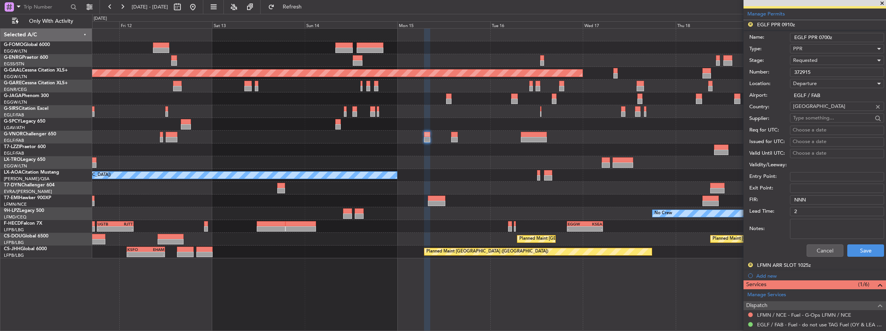
type input "EGLF PPR 0700z"
click at [858, 256] on div "Cancel Save" at bounding box center [816, 251] width 135 height 20
click at [856, 249] on button "Save" at bounding box center [865, 251] width 37 height 12
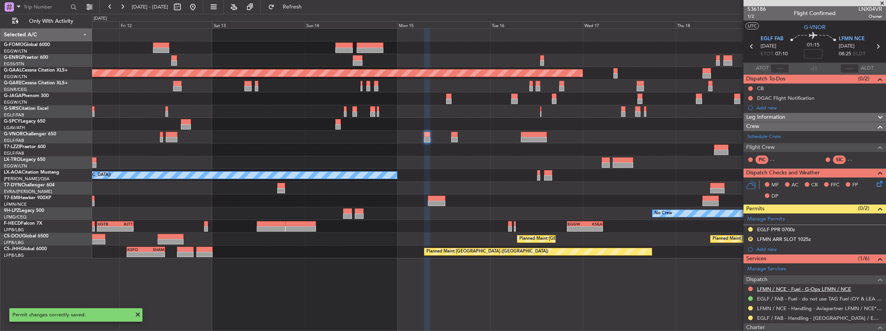
scroll to position [0, 0]
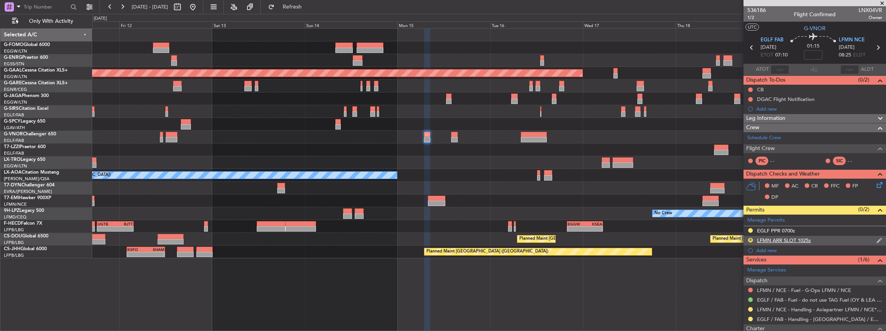
click at [821, 238] on div "R LFMN ARR SLOT 1025z" at bounding box center [814, 241] width 142 height 10
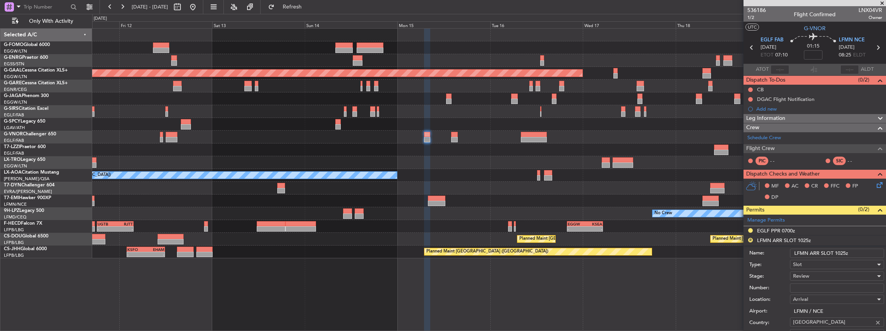
drag, startPoint x: 846, startPoint y: 252, endPoint x: 835, endPoint y: 253, distance: 10.5
click at [835, 253] on input "LFMN ARR SLOT 1025z" at bounding box center [837, 253] width 94 height 9
type input "LFMN ARR SLOT 0830z"
click at [830, 274] on div "Review" at bounding box center [834, 277] width 82 height 12
click at [809, 322] on span "Requested" at bounding box center [835, 326] width 84 height 12
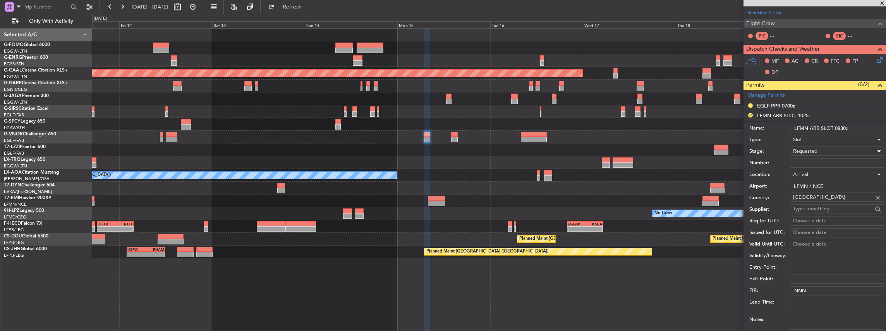
scroll to position [180, 0]
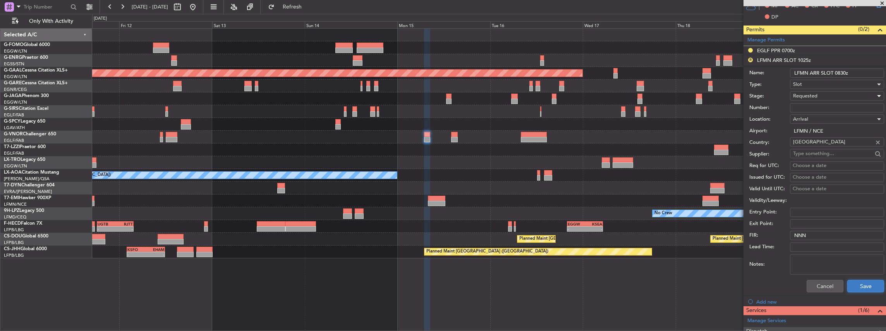
click at [869, 288] on button "Save" at bounding box center [865, 286] width 37 height 12
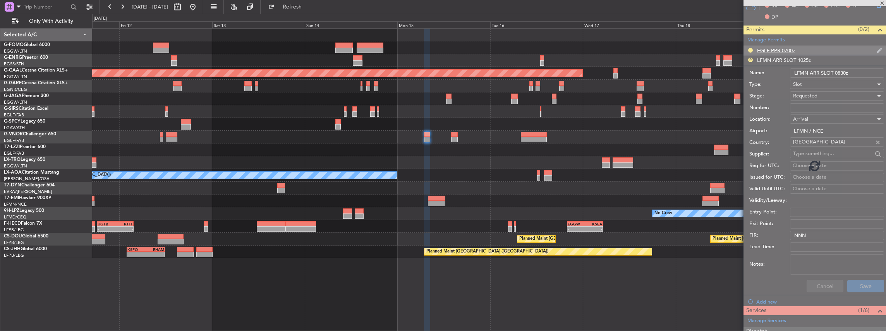
scroll to position [70, 0]
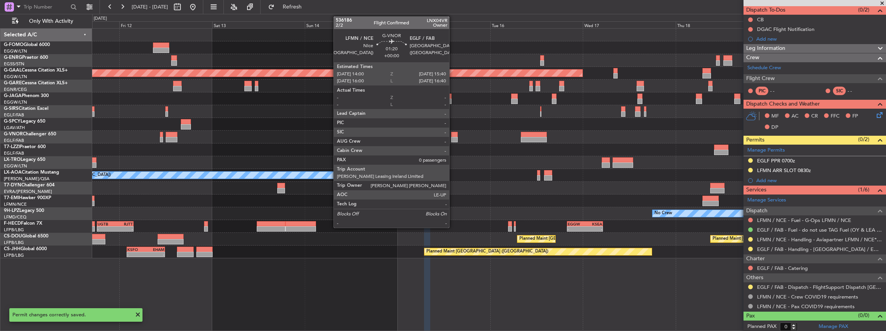
click at [453, 138] on div at bounding box center [454, 139] width 7 height 5
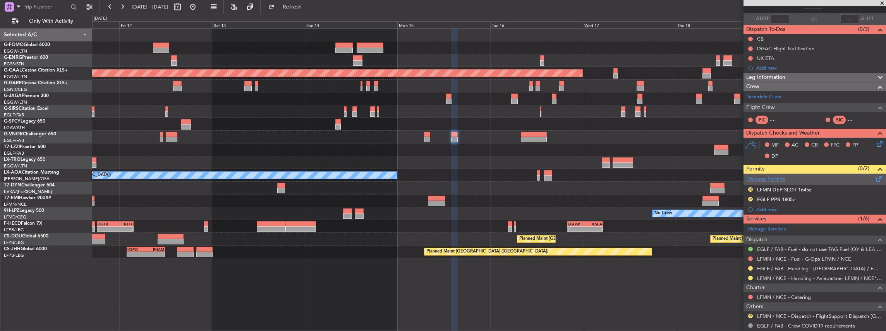
scroll to position [77, 0]
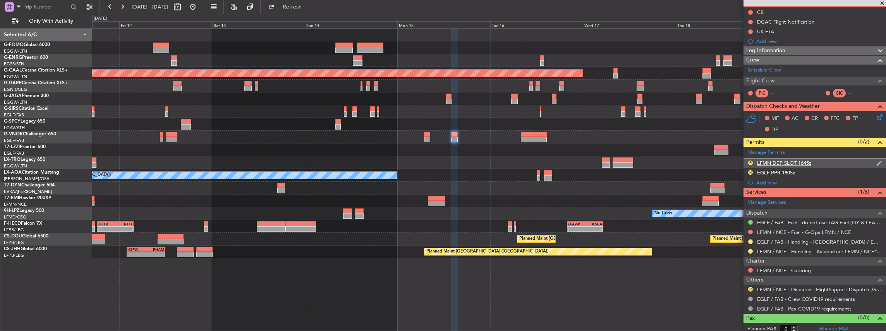
click at [820, 163] on div "R LFMN DEP SLOT 1645z" at bounding box center [814, 164] width 142 height 10
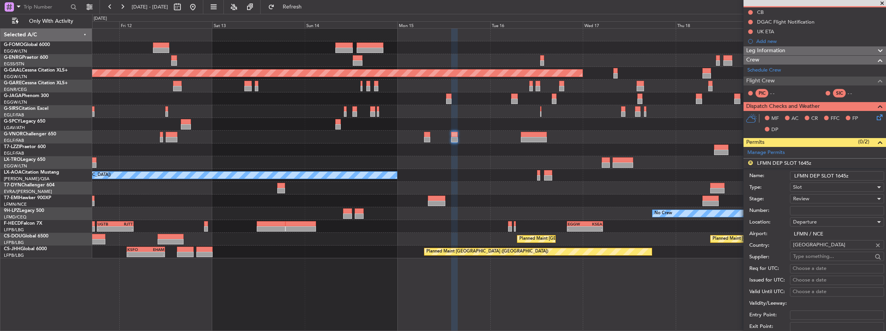
drag, startPoint x: 845, startPoint y: 175, endPoint x: 837, endPoint y: 176, distance: 7.8
click at [837, 176] on input "LFMN DEP SLOT 1645z" at bounding box center [837, 176] width 94 height 9
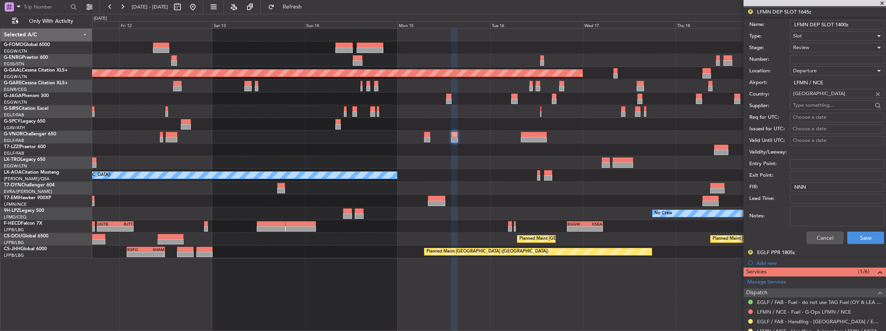
scroll to position [180, 0]
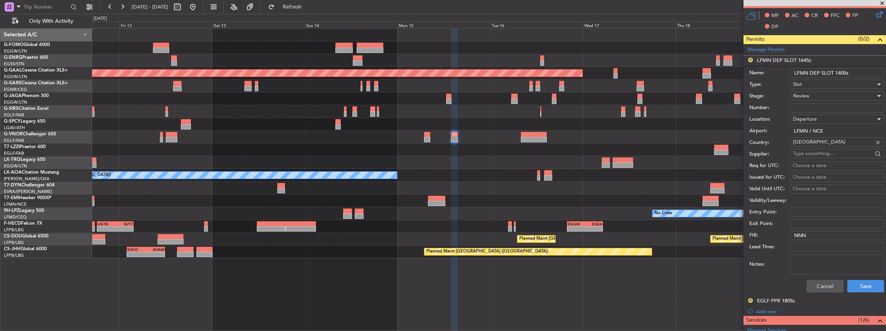
type input "LFMN DEP SLOT 1400z"
click at [811, 96] on div "Review" at bounding box center [834, 96] width 82 height 12
click at [818, 146] on span "Requested" at bounding box center [835, 146] width 84 height 12
click at [861, 284] on button "Save" at bounding box center [865, 286] width 37 height 12
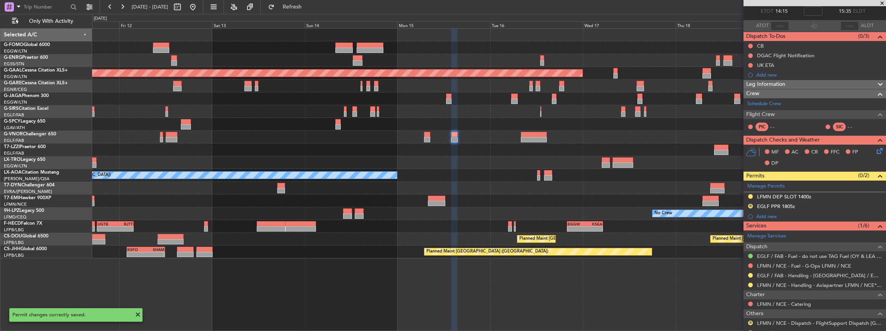
scroll to position [0, 0]
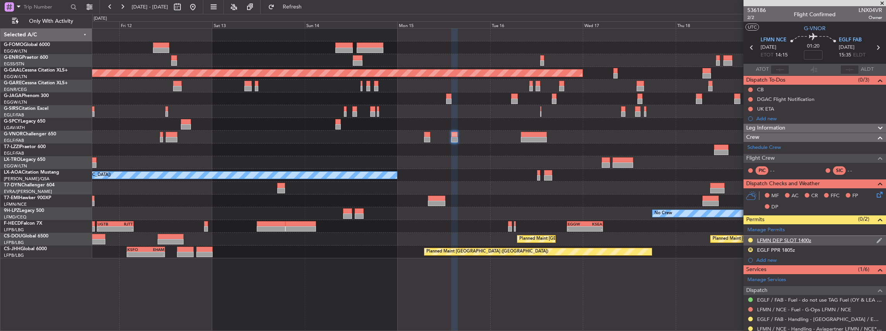
click at [803, 249] on mat-tooltip-component "LFMN DEP SLOT 1400z" at bounding box center [784, 253] width 60 height 21
click at [809, 251] on div "R EGLF PPR 1805z" at bounding box center [814, 251] width 142 height 10
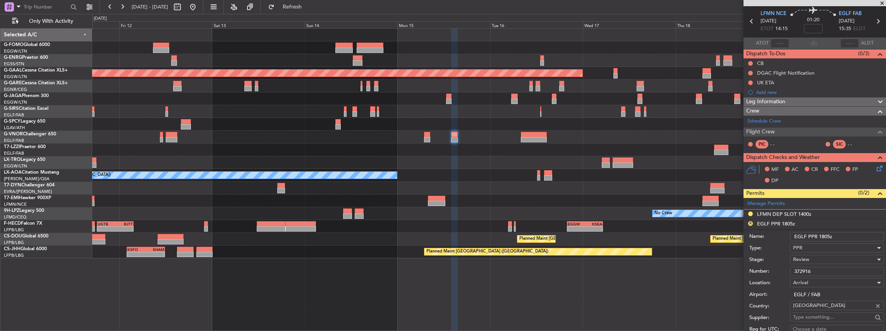
scroll to position [51, 0]
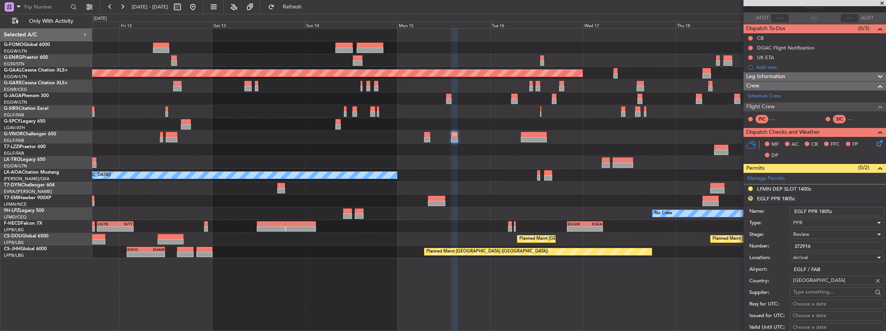
drag, startPoint x: 829, startPoint y: 210, endPoint x: 822, endPoint y: 213, distance: 8.1
click at [822, 213] on input "EGLF PPR 1805z" at bounding box center [837, 211] width 94 height 9
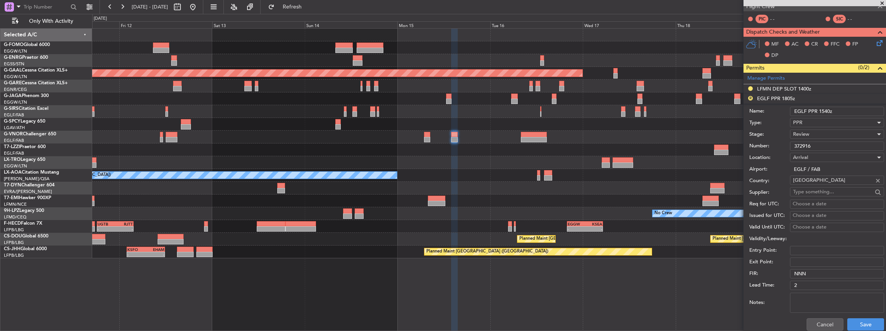
scroll to position [155, 0]
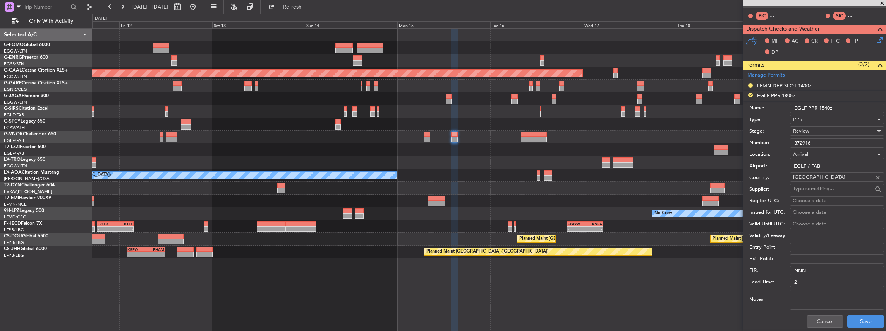
type input "EGLF PPR 1540z"
click at [800, 132] on span "Review" at bounding box center [801, 131] width 16 height 7
click at [816, 180] on span "Requested" at bounding box center [835, 181] width 84 height 12
click at [857, 321] on button "Save" at bounding box center [865, 322] width 37 height 12
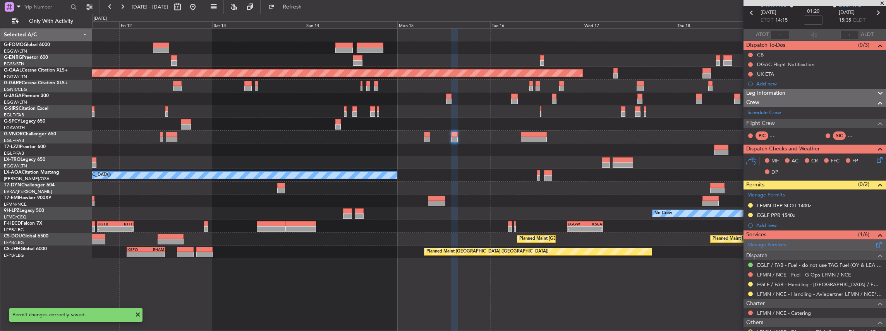
scroll to position [0, 0]
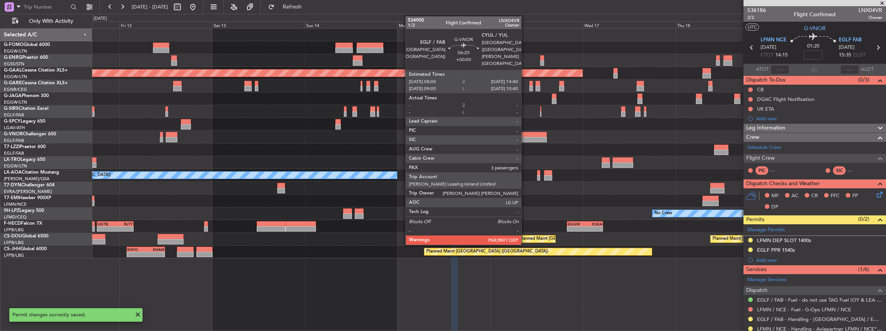
click at [525, 138] on div at bounding box center [534, 139] width 26 height 5
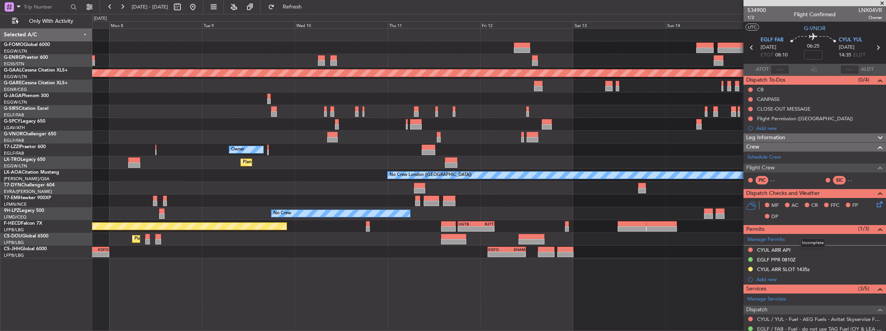
click at [736, 228] on div "- - UGTB 18:15 Z RJTT 03:45 Z Planned Maint Paris (Le Bourget) - - EGGW 20:00 Z…" at bounding box center [489, 226] width 794 height 13
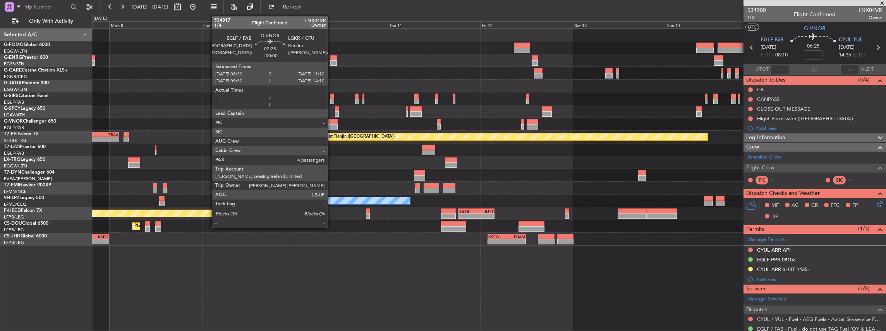
click at [331, 124] on div at bounding box center [332, 126] width 10 height 5
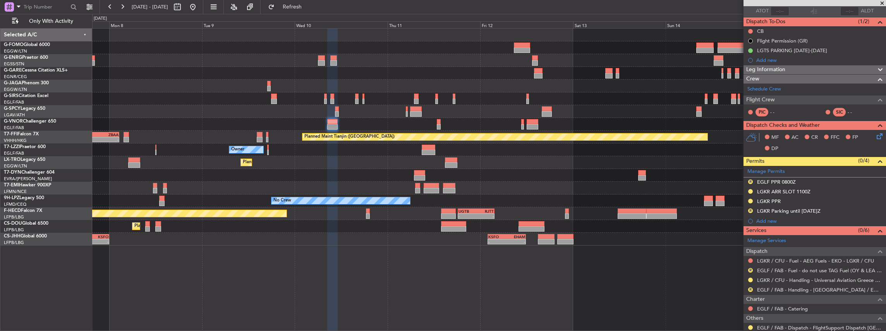
scroll to position [77, 0]
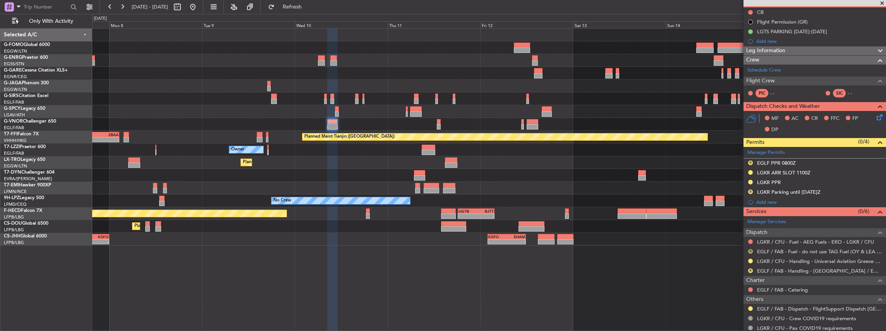
click at [750, 250] on button "R" at bounding box center [750, 251] width 5 height 5
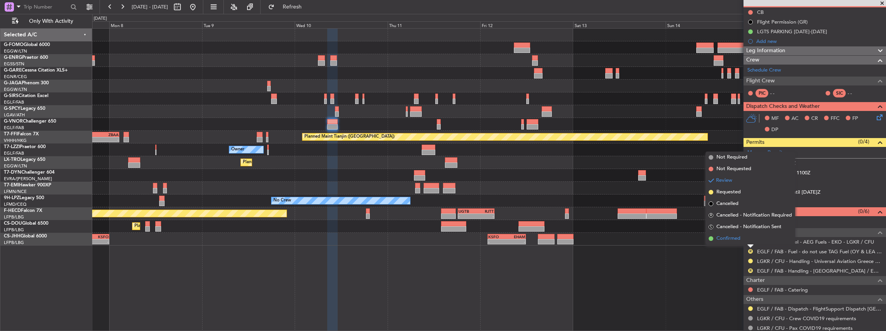
click at [739, 238] on span "Confirmed" at bounding box center [728, 239] width 24 height 8
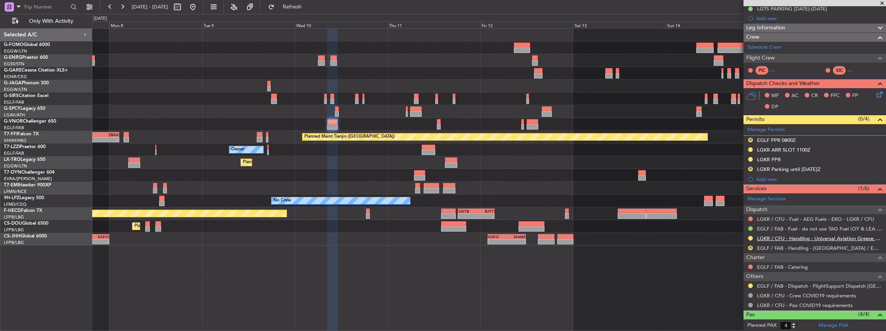
scroll to position [103, 0]
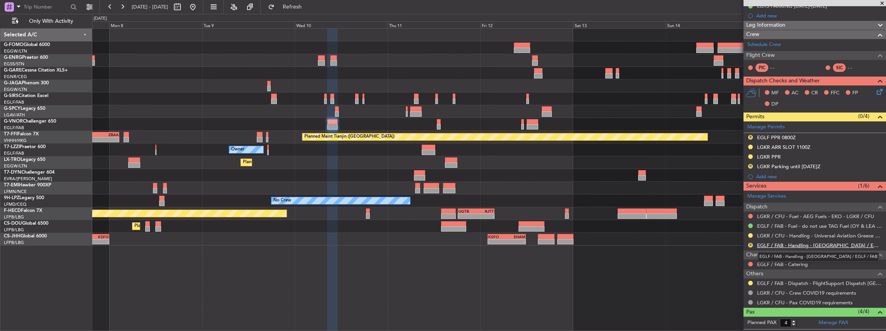
click at [772, 246] on link "EGLF / FAB - Handling - [GEOGRAPHIC_DATA] / EGLF / FAB" at bounding box center [819, 245] width 125 height 7
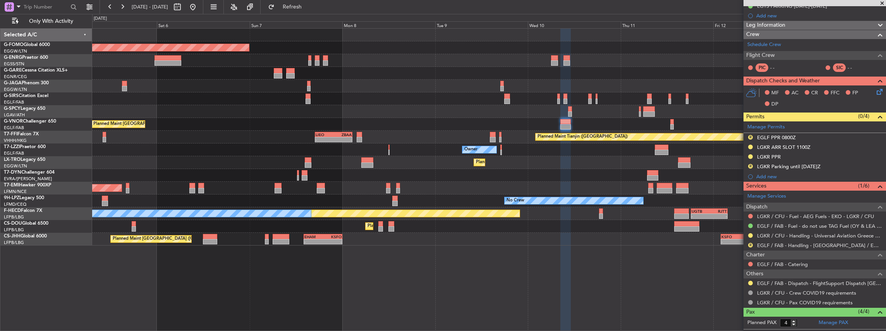
click at [382, 173] on div "Planned Maint London (Luton) Planned Maint London (Farnborough) Planned Maint L…" at bounding box center [489, 137] width 794 height 217
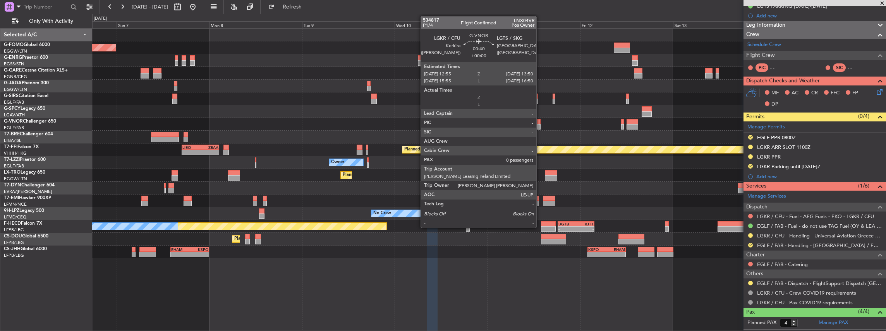
click at [540, 125] on div at bounding box center [539, 126] width 4 height 5
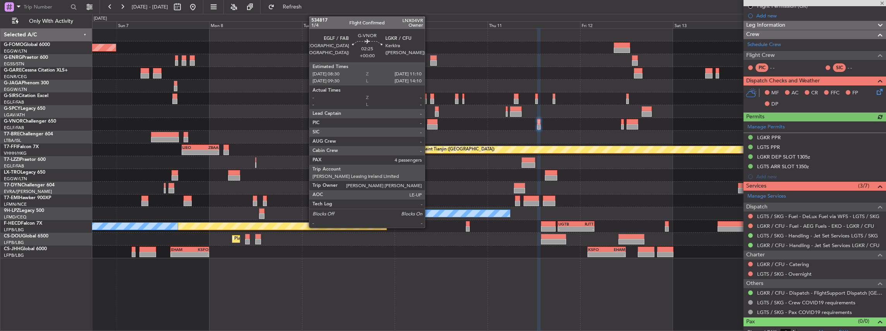
click at [429, 125] on div at bounding box center [432, 126] width 10 height 5
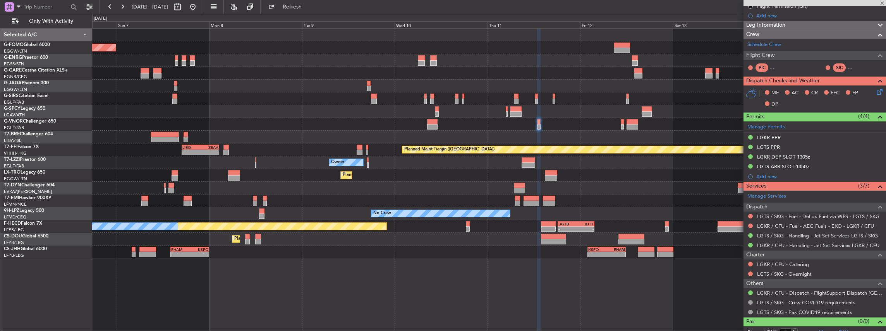
type input "4"
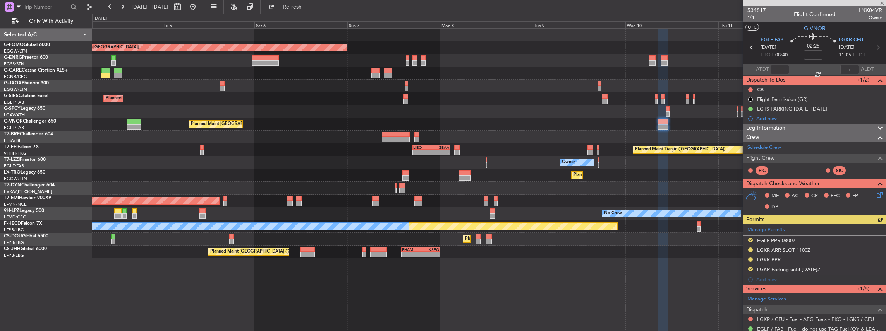
click at [522, 187] on div "Planned Maint London (Luton) Planned Maint London (Farnborough) Planned Maint L…" at bounding box center [489, 144] width 794 height 230
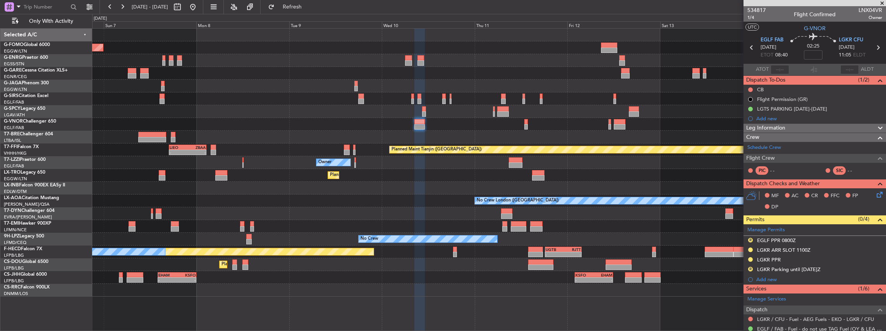
click at [407, 184] on div "Planned Maint London (Luton) Planned Maint London (Farnborough) Planned Maint T…" at bounding box center [489, 163] width 794 height 268
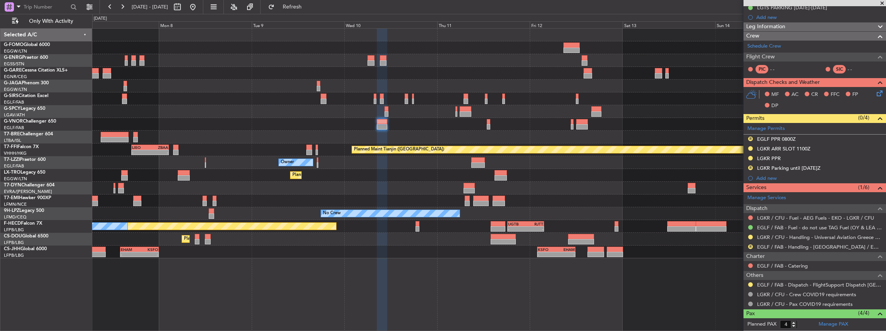
scroll to position [103, 0]
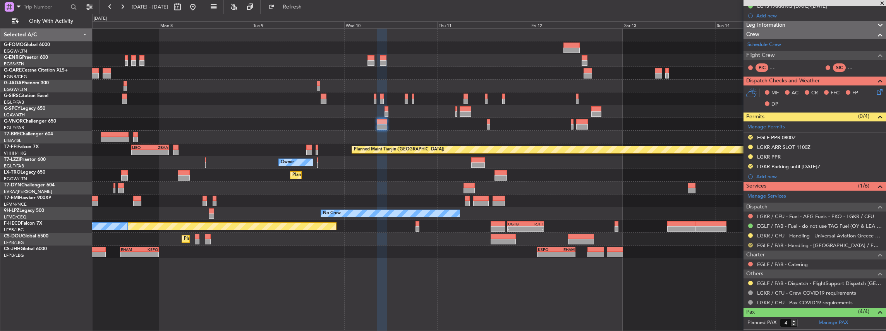
click at [749, 244] on button "R" at bounding box center [750, 245] width 5 height 5
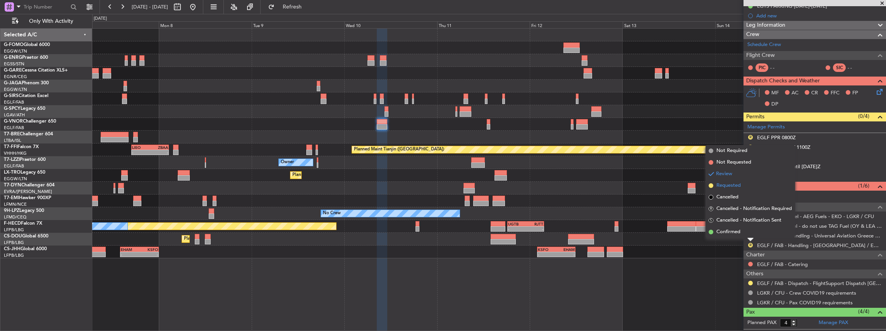
click at [737, 184] on span "Requested" at bounding box center [728, 186] width 24 height 8
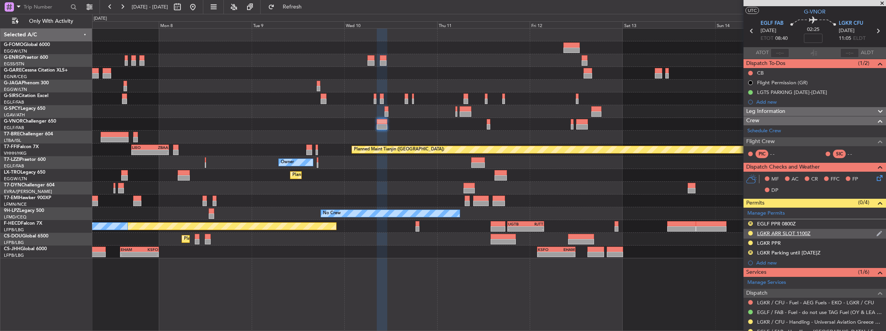
scroll to position [0, 0]
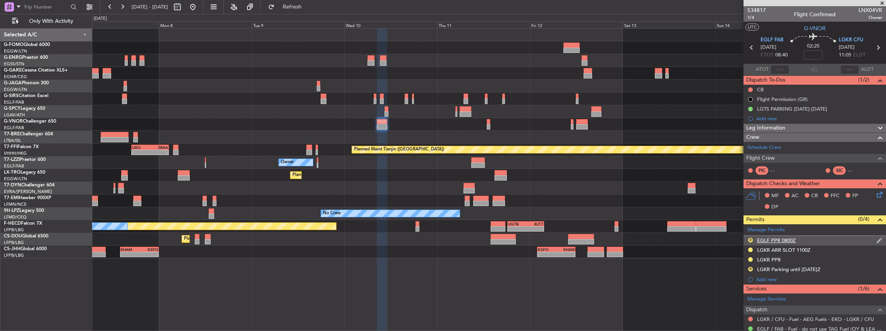
click at [802, 241] on div "R EGLF PPR 0800Z" at bounding box center [814, 241] width 142 height 10
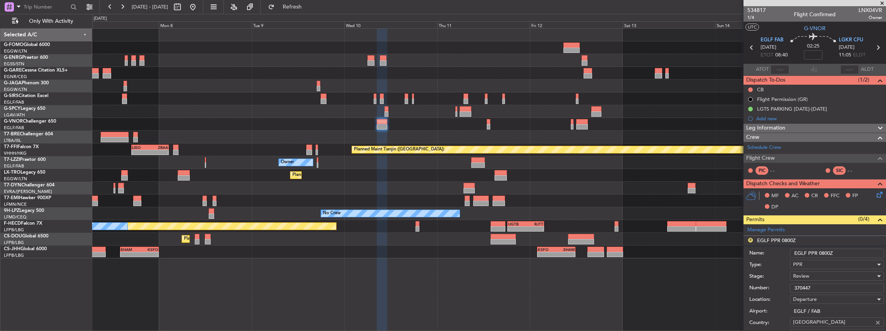
click at [826, 252] on input "EGLF PPR 0800Z" at bounding box center [837, 253] width 94 height 9
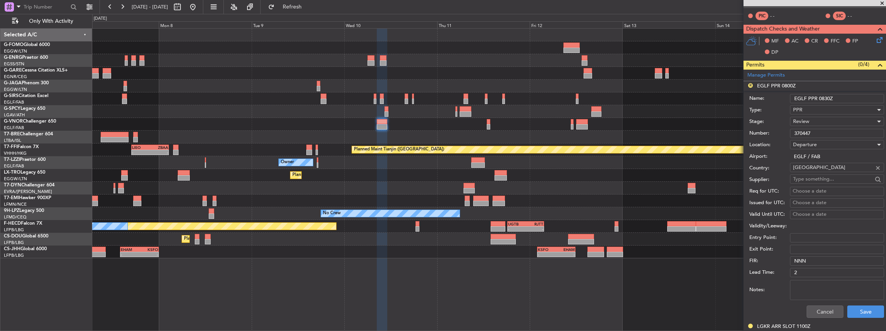
type input "EGLF PPR 0830Z"
click at [824, 122] on div "Review" at bounding box center [834, 122] width 82 height 12
click at [826, 173] on span "Requested" at bounding box center [835, 171] width 84 height 12
click at [864, 313] on button "Save" at bounding box center [865, 312] width 37 height 12
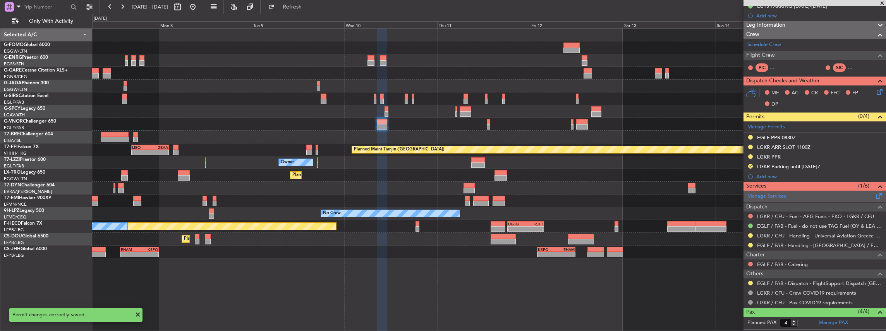
scroll to position [0, 0]
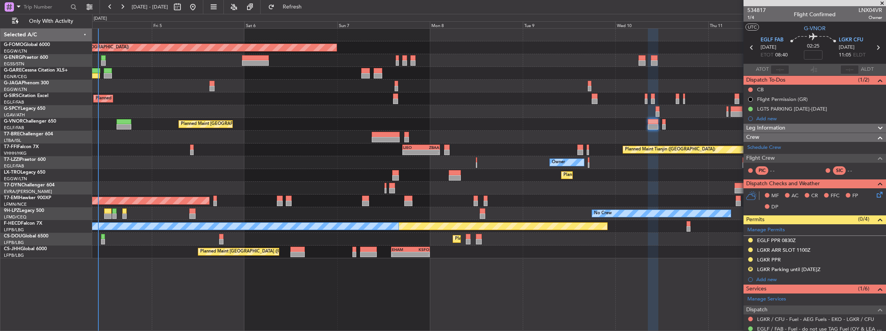
click at [523, 275] on div "Planned Maint [GEOGRAPHIC_DATA] ([GEOGRAPHIC_DATA]) Planned Maint [GEOGRAPHIC_D…" at bounding box center [489, 180] width 794 height 304
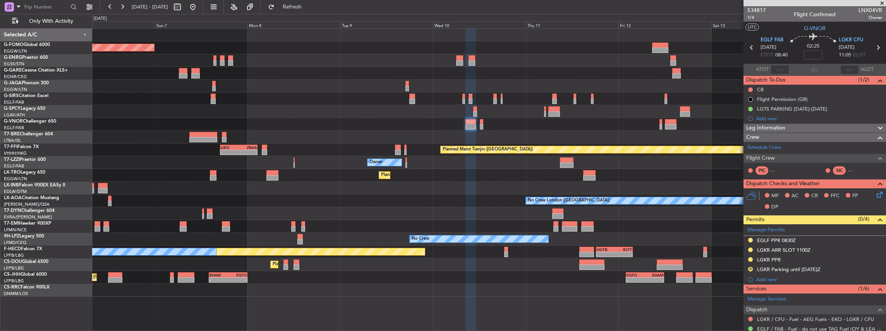
click at [318, 201] on div "No Crew London ([GEOGRAPHIC_DATA]) No Crew [GEOGRAPHIC_DATA] (Dublin Intl)" at bounding box center [489, 201] width 794 height 13
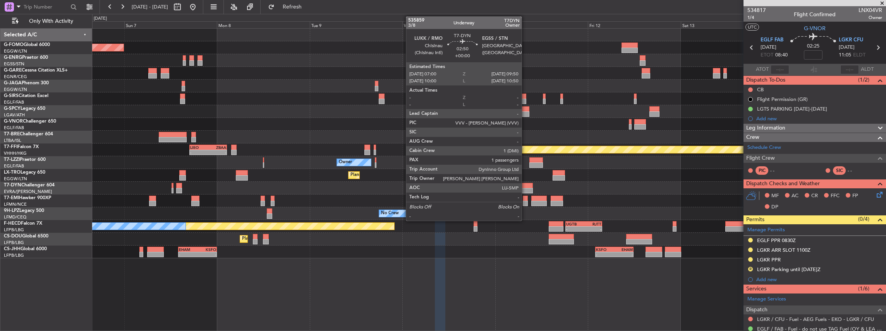
click at [525, 188] on div at bounding box center [526, 190] width 11 height 5
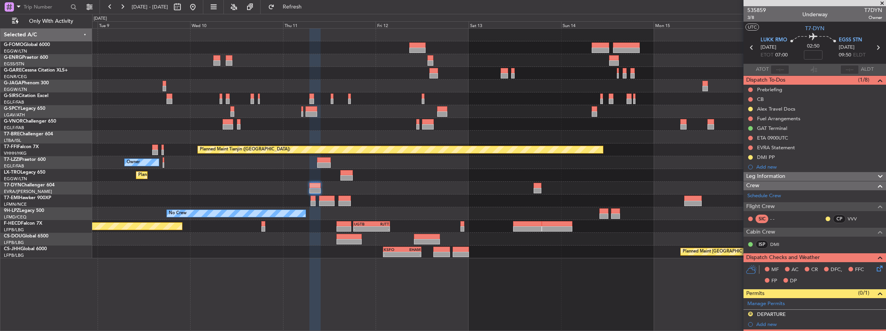
click at [401, 190] on div at bounding box center [489, 188] width 794 height 13
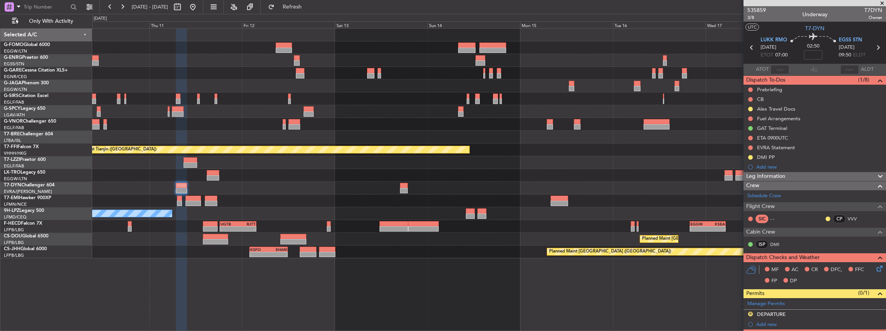
click at [424, 190] on div at bounding box center [489, 188] width 794 height 13
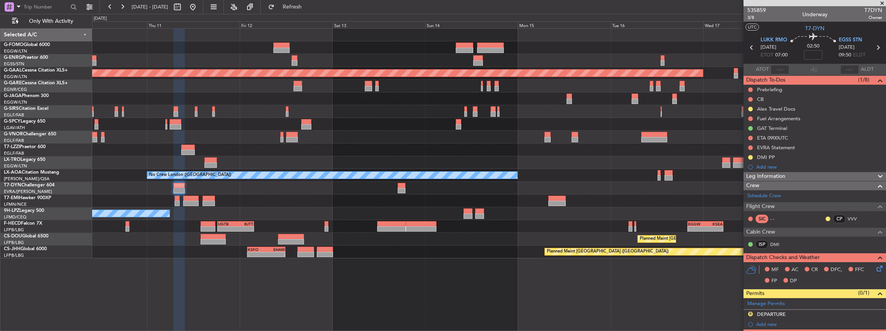
click at [572, 159] on div "Planned Maint Dusseldorf Owner Planned [GEOGRAPHIC_DATA] No Crew [GEOGRAPHIC_DA…" at bounding box center [489, 144] width 794 height 230
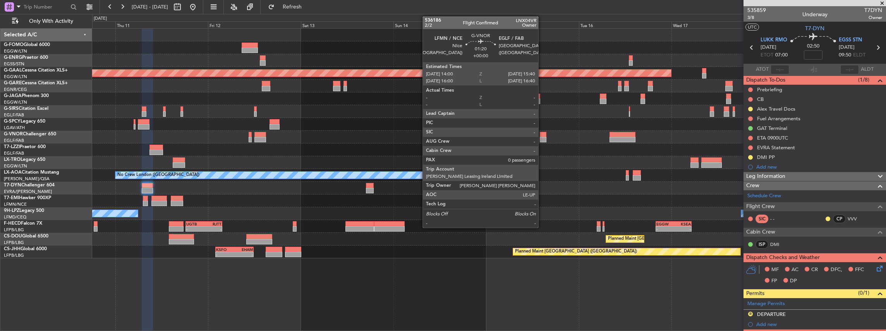
click at [542, 138] on div at bounding box center [543, 139] width 7 height 5
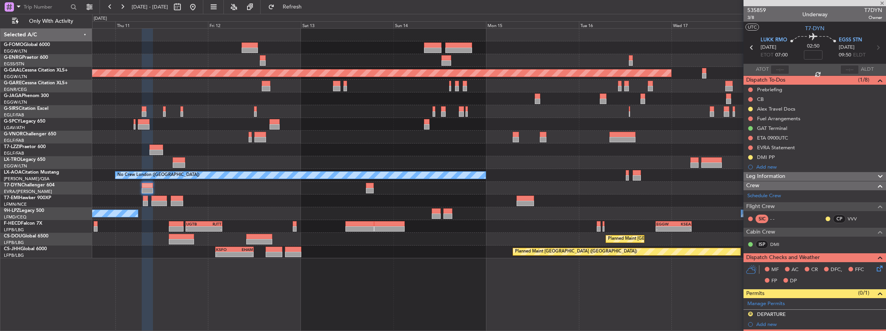
type input "0"
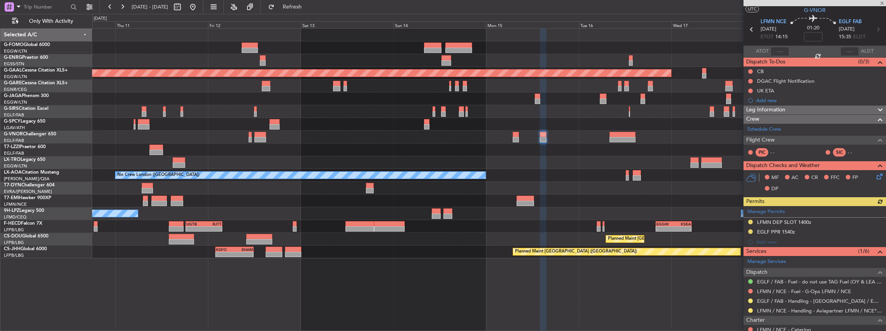
scroll to position [51, 0]
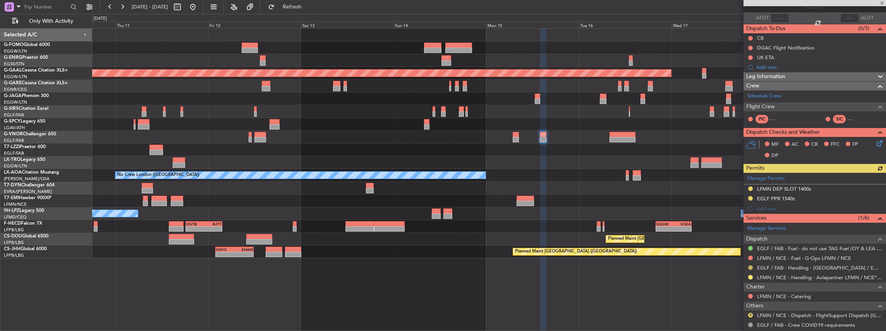
click at [750, 266] on button at bounding box center [750, 268] width 5 height 5
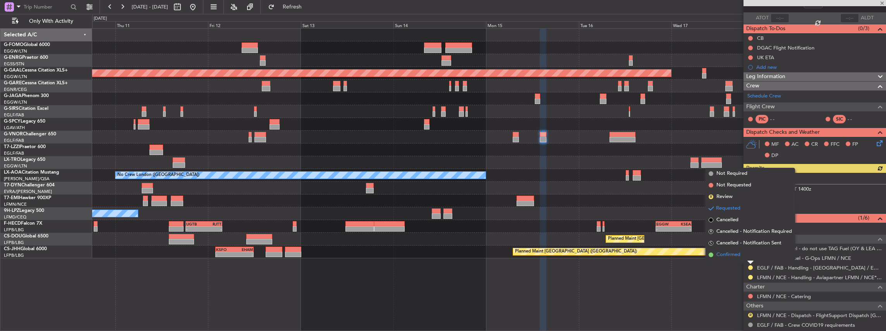
click at [742, 257] on li "Confirmed" at bounding box center [749, 255] width 89 height 12
